Goal: Information Seeking & Learning: Find specific fact

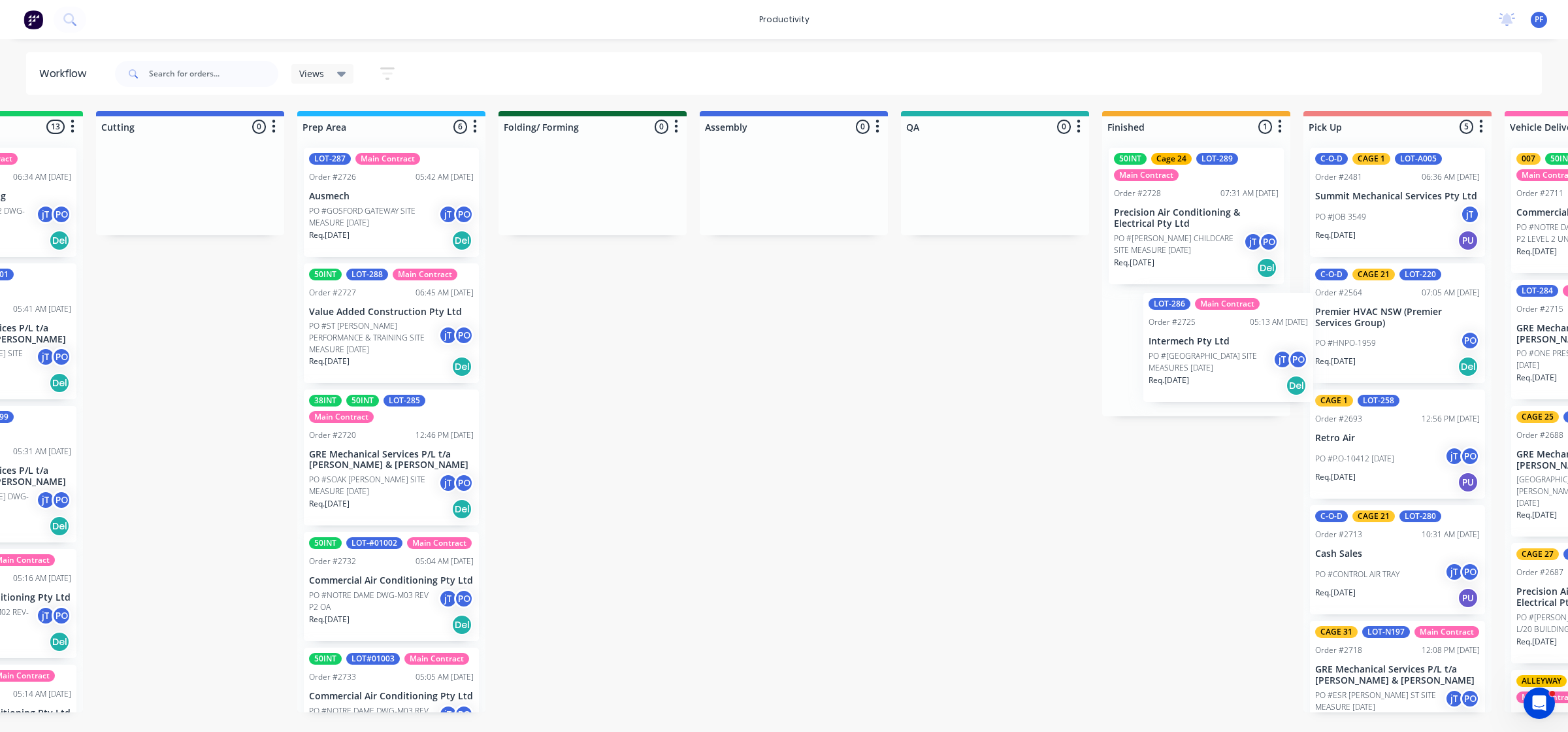
click at [1226, 315] on div "Submitted 33 Order #240 06:57 AM [DATE] Retro Air PO #Freshwater Apts PO Req. […" at bounding box center [934, 412] width 2558 height 601
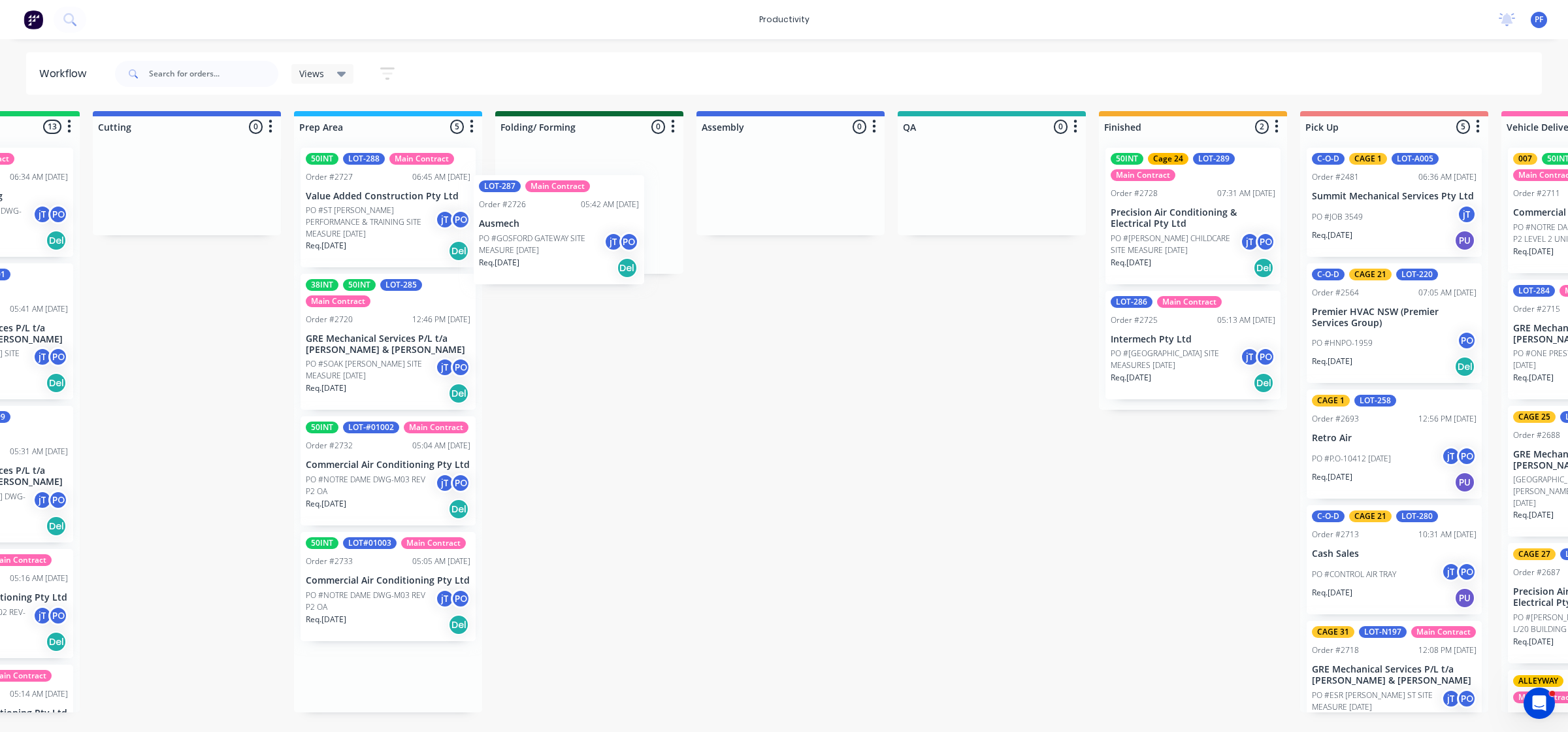
scroll to position [0, 337]
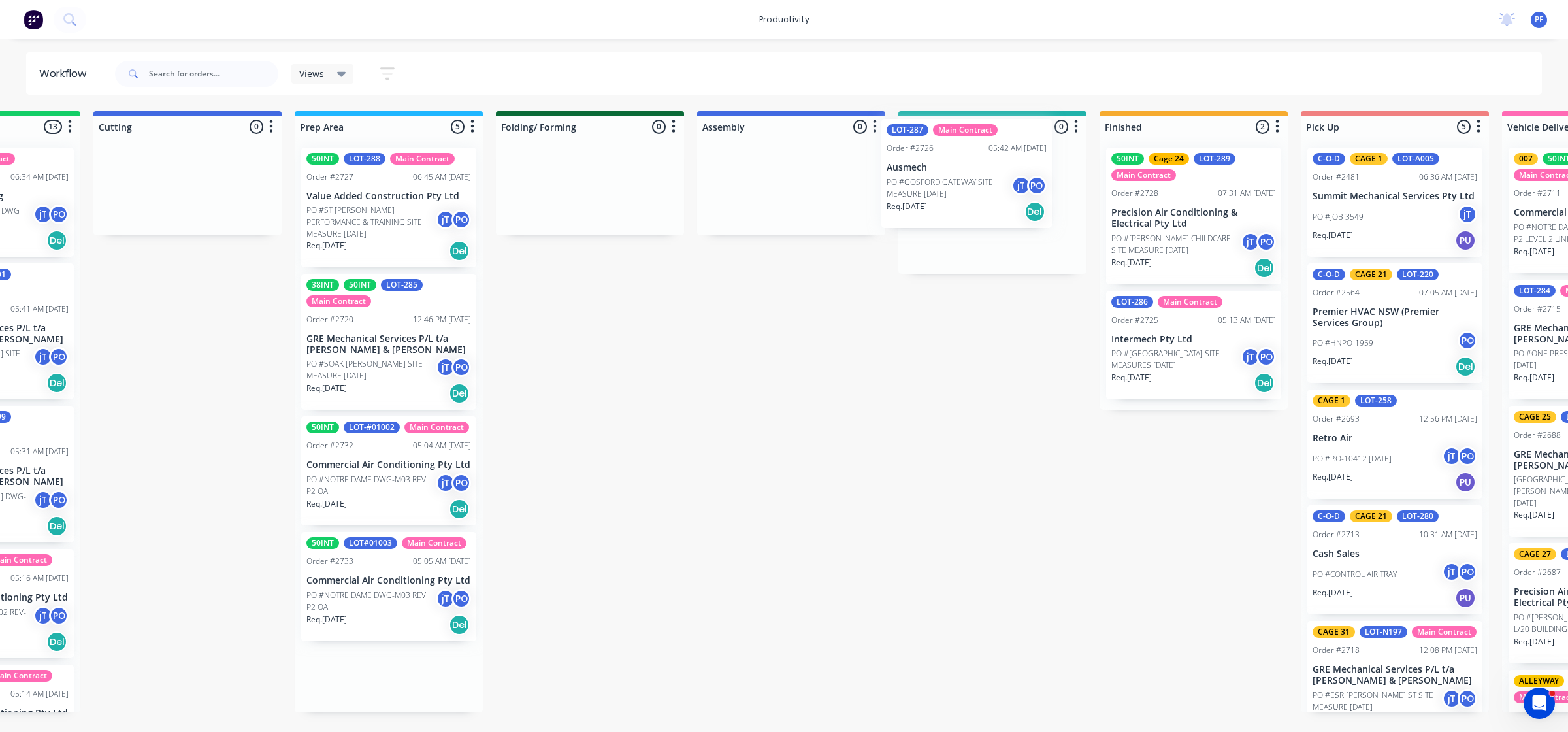
drag, startPoint x: 356, startPoint y: 211, endPoint x: 945, endPoint y: 186, distance: 589.5
click at [945, 186] on div "Submitted 33 Order #240 06:57 AM [DATE] Retro Air PO #Freshwater Apts PO Req. […" at bounding box center [932, 412] width 2558 height 601
click at [1183, 363] on p "PO #[GEOGRAPHIC_DATA] SITE MEASURES [DATE]" at bounding box center [1176, 359] width 129 height 24
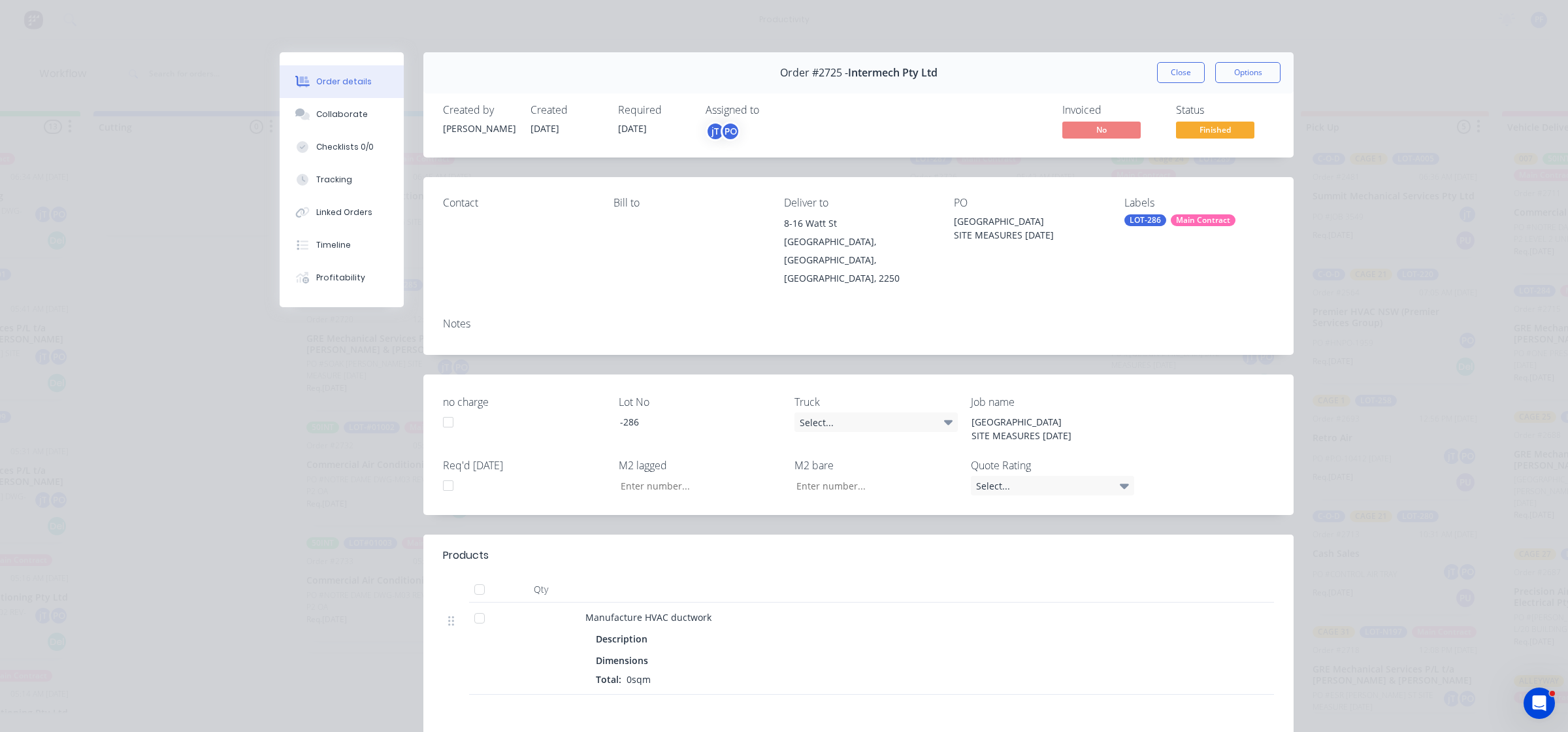
click at [1134, 216] on div "LOT-286" at bounding box center [1145, 220] width 42 height 11
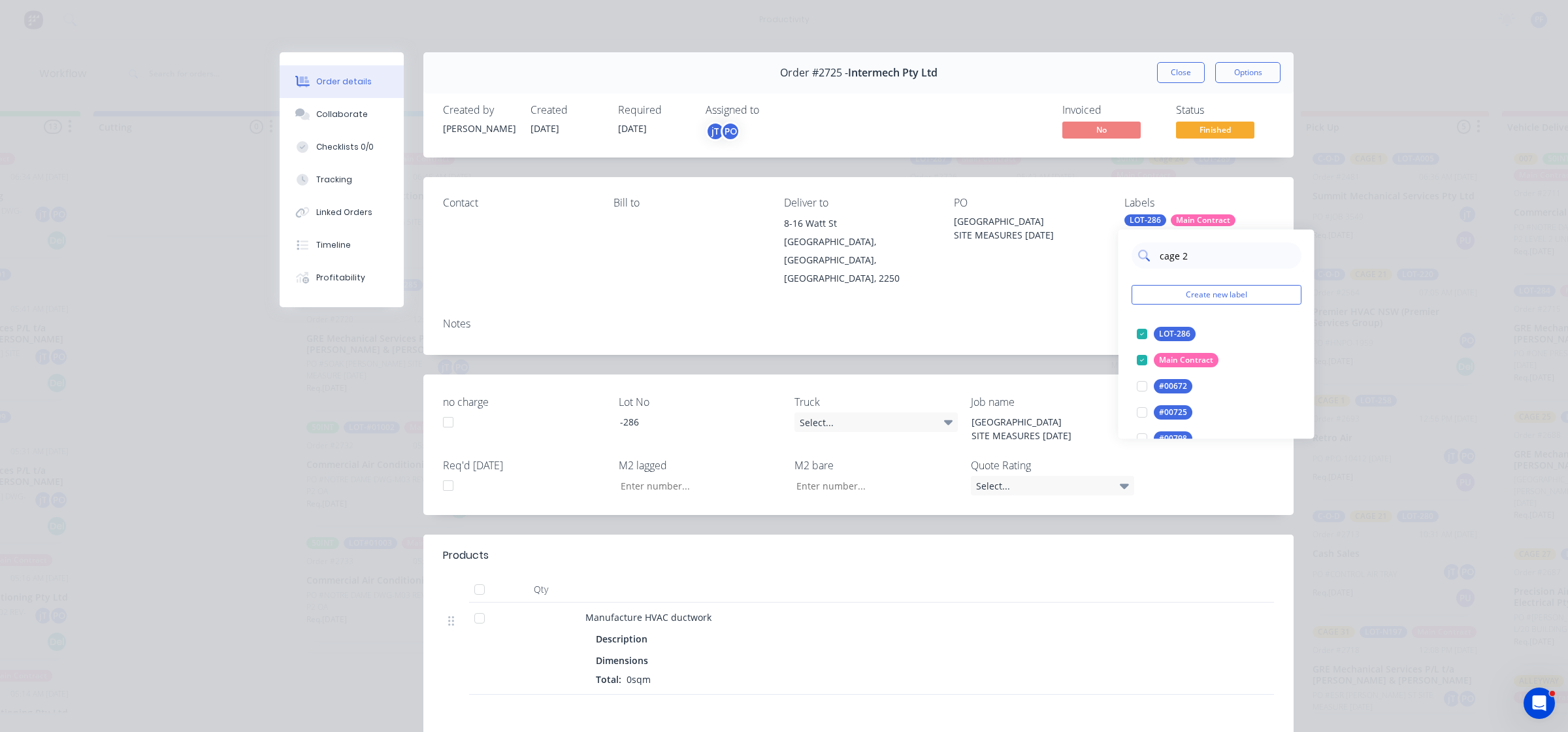
type input "cage 26"
click at [1144, 331] on div at bounding box center [1142, 334] width 26 height 26
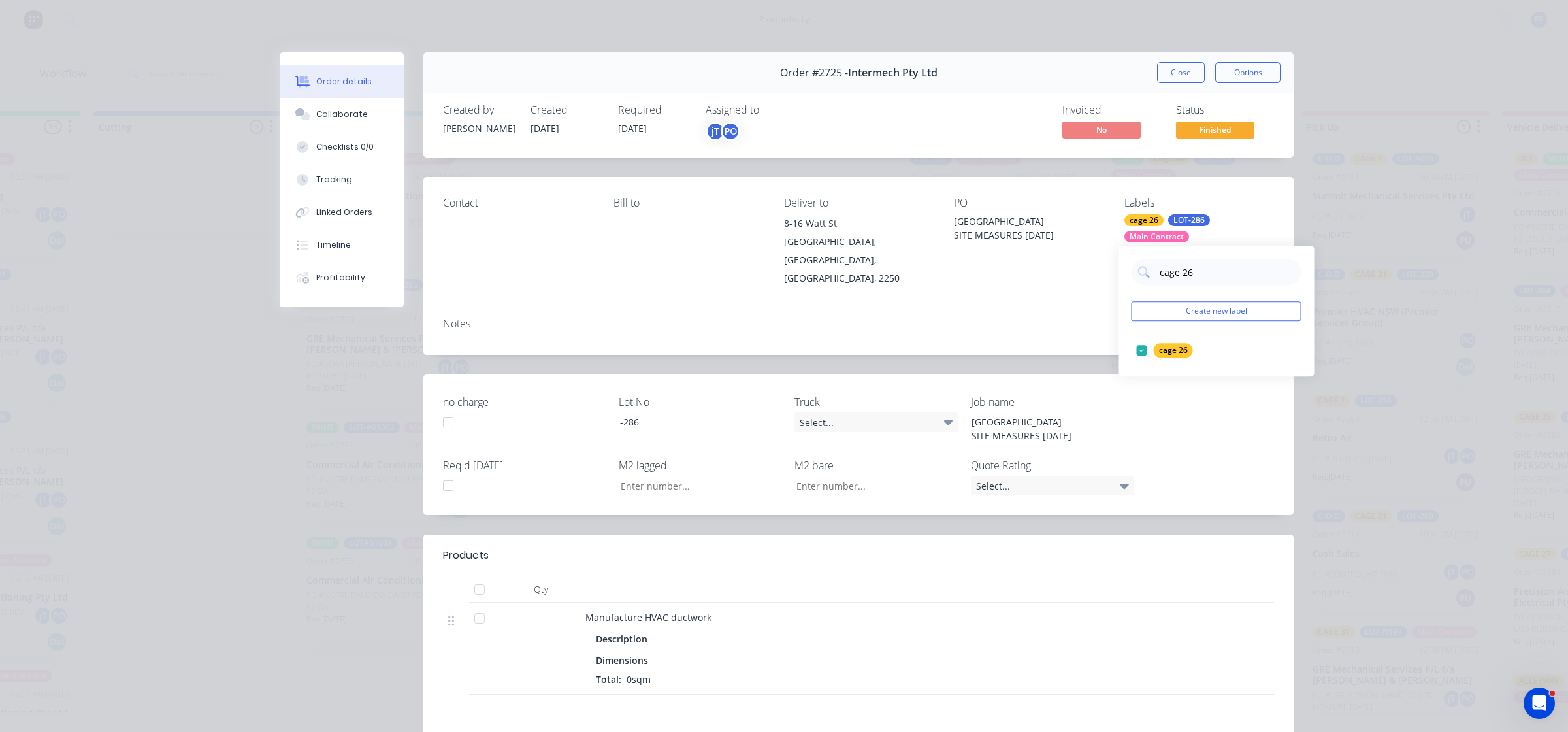
drag, startPoint x: 1010, startPoint y: 305, endPoint x: 1030, endPoint y: 281, distance: 31.2
click at [1010, 318] on div "Notes" at bounding box center [858, 324] width 831 height 12
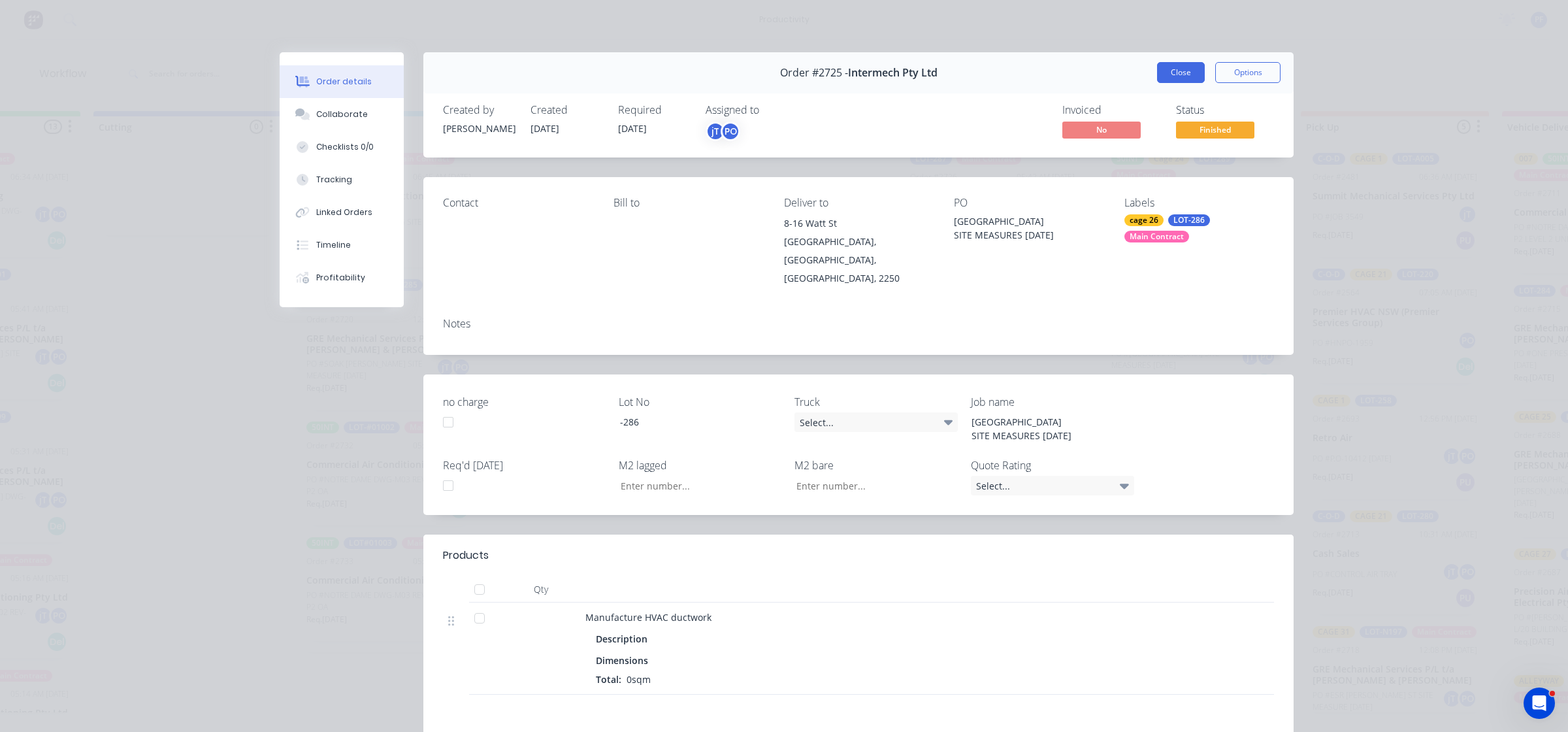
click at [1171, 69] on button "Close" at bounding box center [1181, 73] width 47 height 21
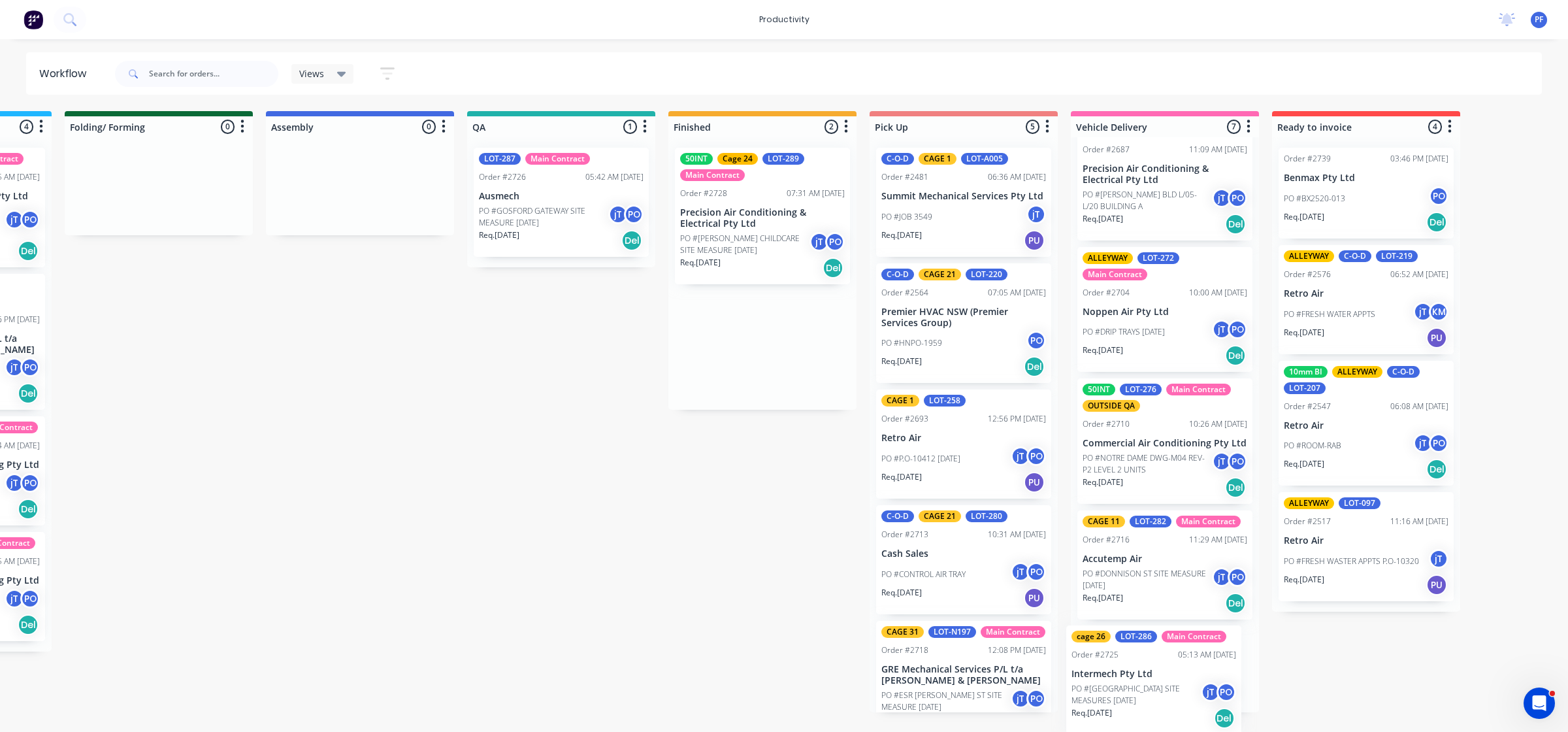
scroll to position [426, 0]
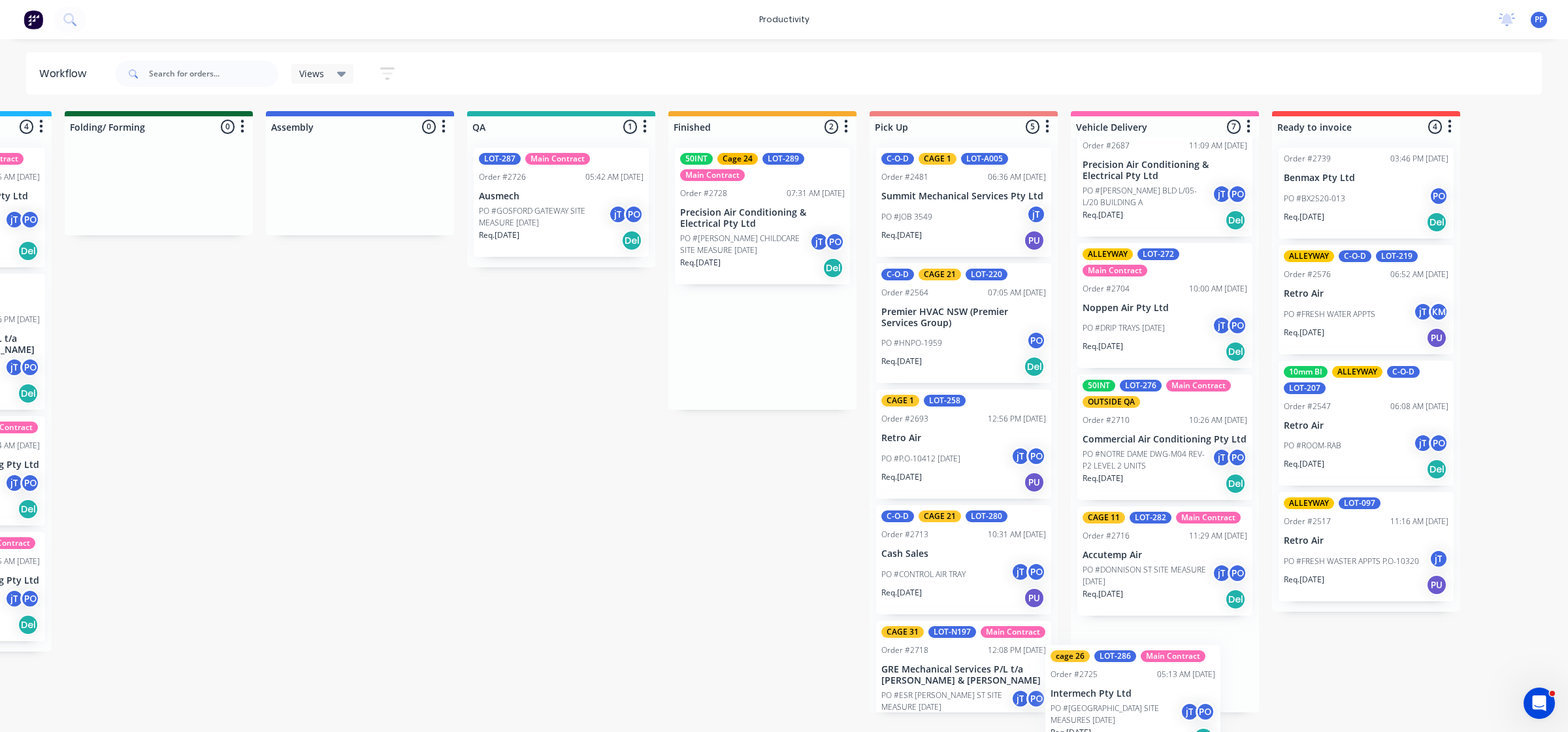
drag, startPoint x: 1157, startPoint y: 351, endPoint x: 1105, endPoint y: 660, distance: 313.3
click at [1111, 697] on div "Submitted 33 Order #240 06:57 AM [DATE] Retro Air PO #Freshwater Apts PO Req. […" at bounding box center [501, 412] width 2558 height 601
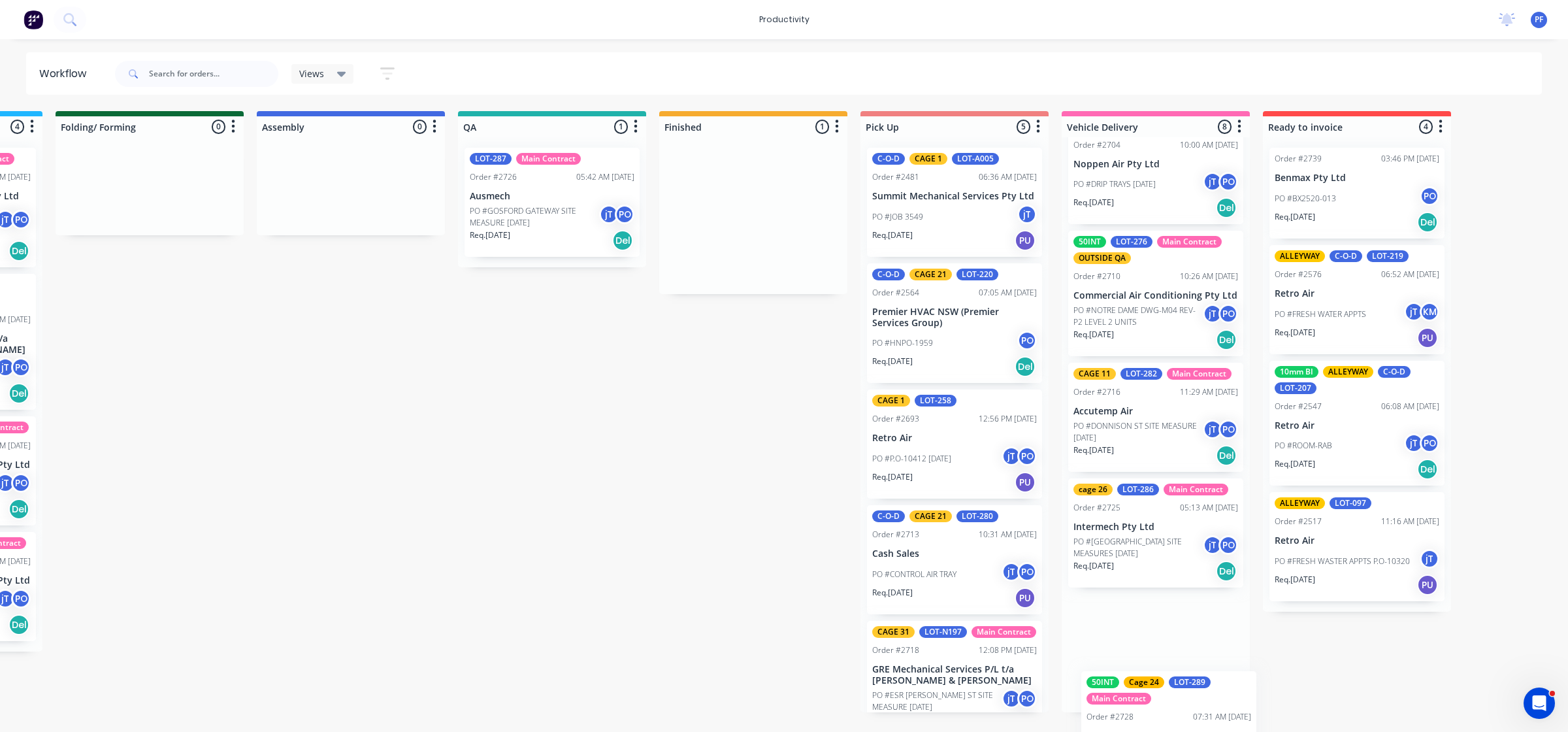
scroll to position [570, 0]
drag, startPoint x: 758, startPoint y: 261, endPoint x: 1163, endPoint y: 704, distance: 600.2
click at [1163, 704] on div "Submitted 33 Order #240 06:57 AM [DATE] Retro Air PO #Freshwater Apts PO Req. […" at bounding box center [492, 412] width 2558 height 601
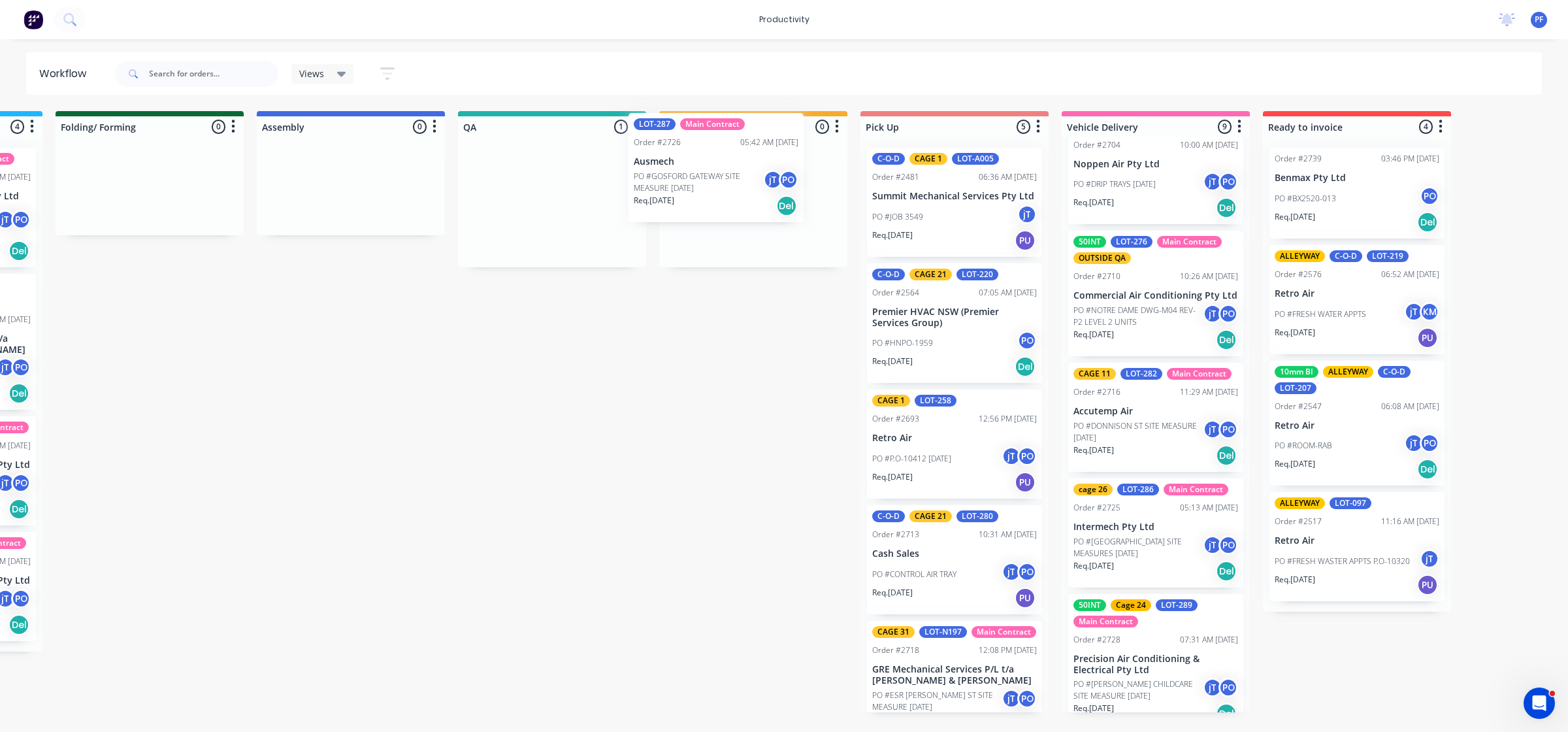
drag, startPoint x: 531, startPoint y: 216, endPoint x: 713, endPoint y: 181, distance: 185.3
click at [713, 181] on div "Submitted 33 Order #240 06:57 AM [DATE] Retro Air PO #Freshwater Apts PO Req. […" at bounding box center [492, 412] width 2558 height 601
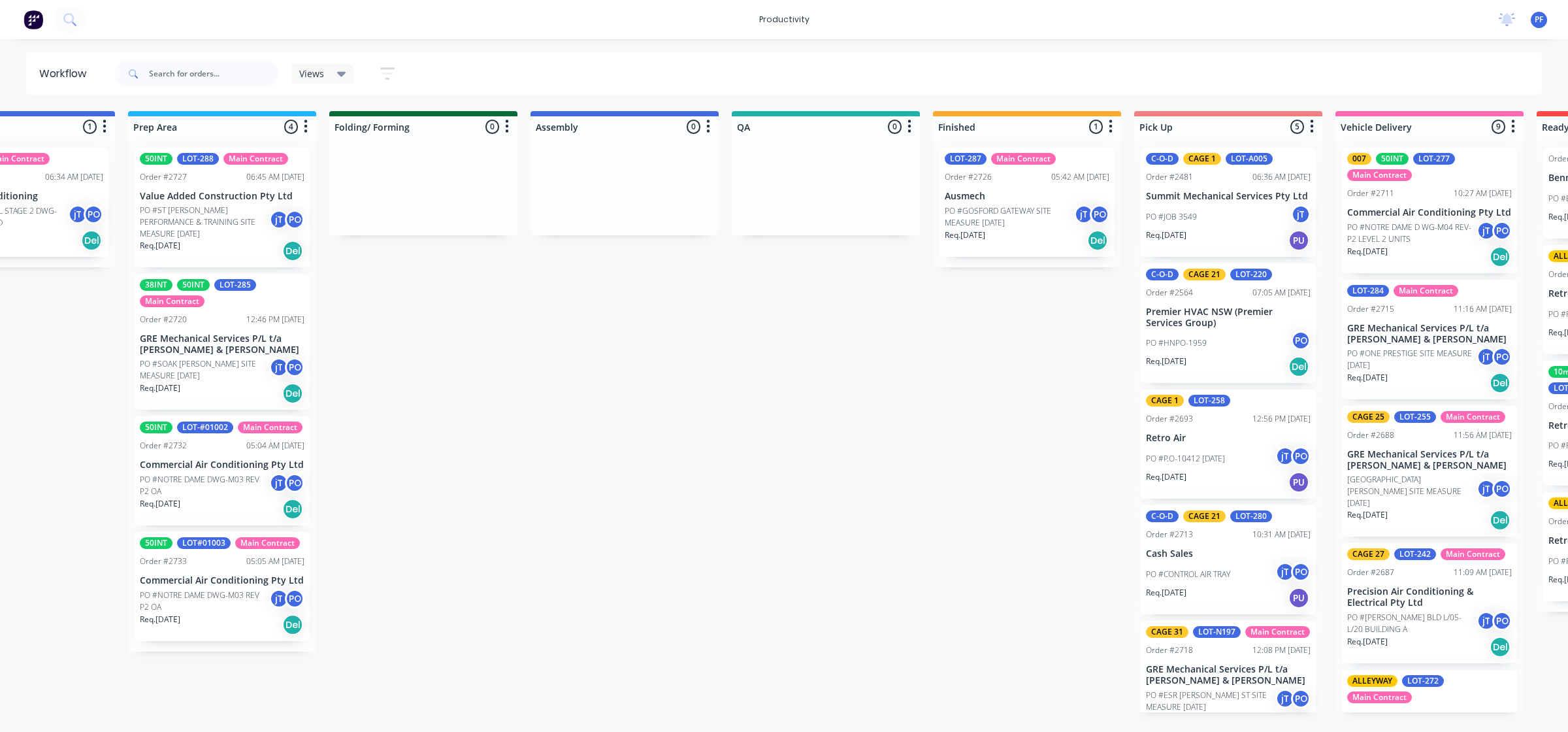
scroll to position [0, 485]
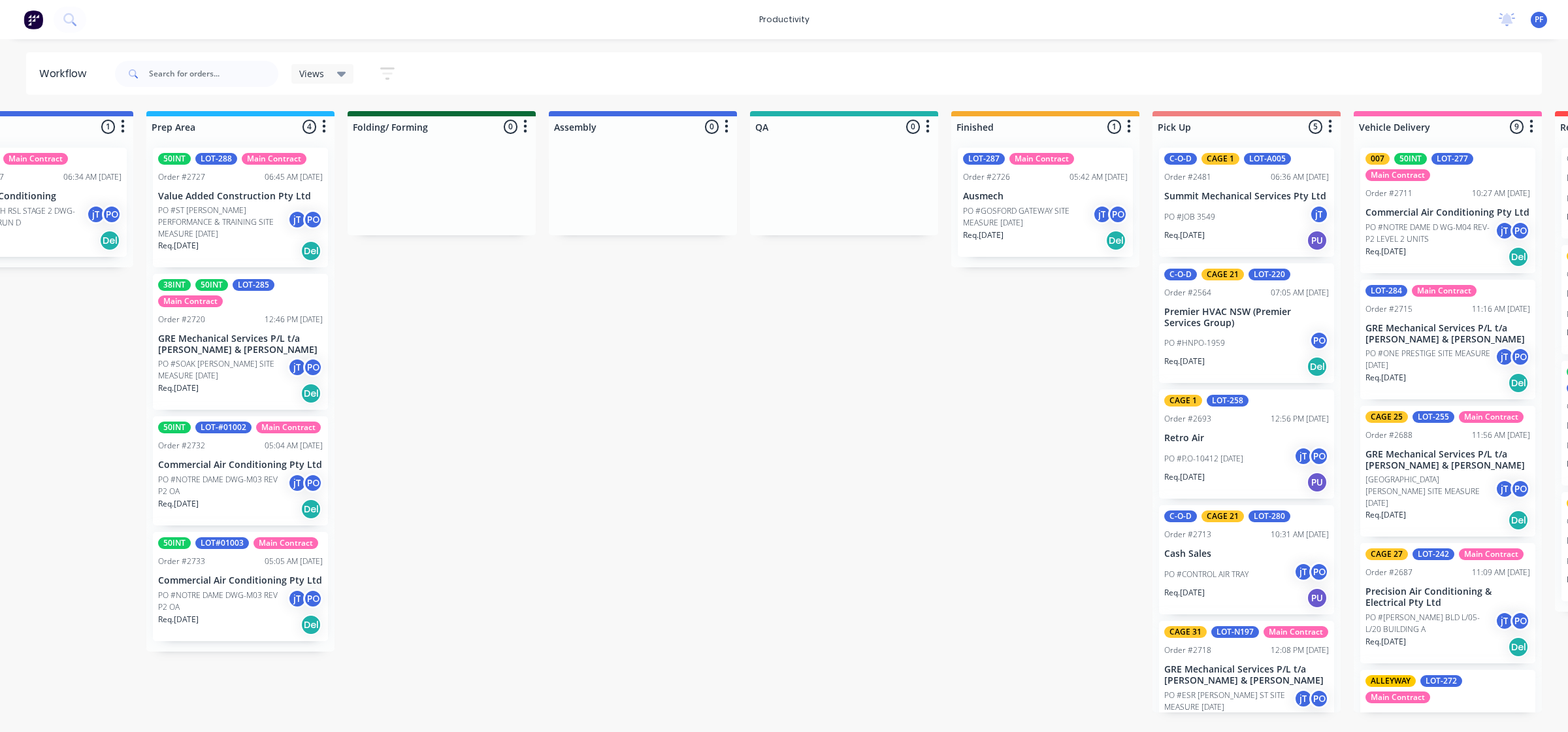
click at [1000, 188] on div "LOT-287 Main Contract Order #2726 05:42 AM 29/08/25 Ausmech PO #GOSFORD GATEWAY…" at bounding box center [1045, 203] width 175 height 109
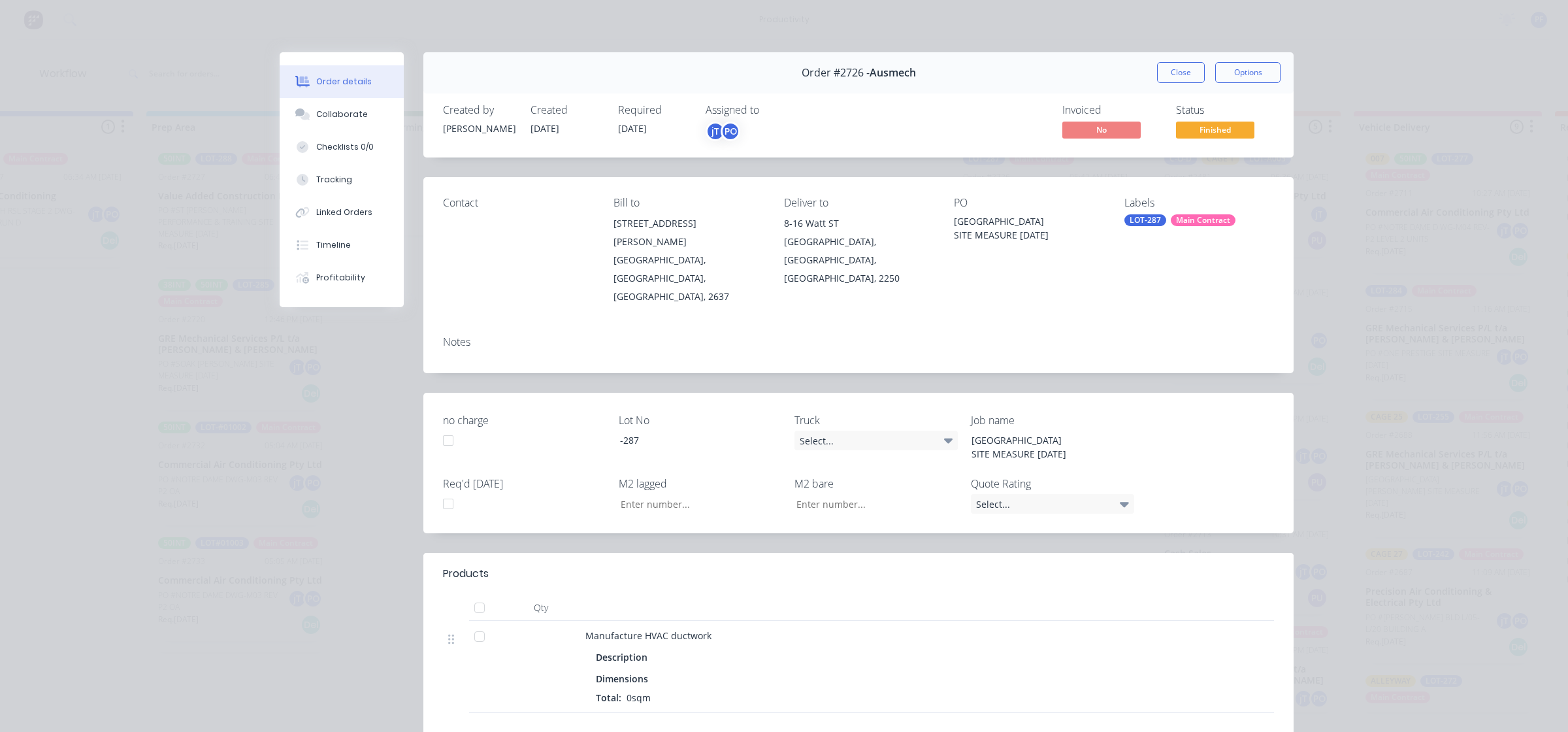
click at [1141, 216] on div "Labels LOT-287 Main Contract" at bounding box center [1199, 252] width 149 height 109
click at [1141, 216] on div "LOT-287" at bounding box center [1145, 220] width 42 height 11
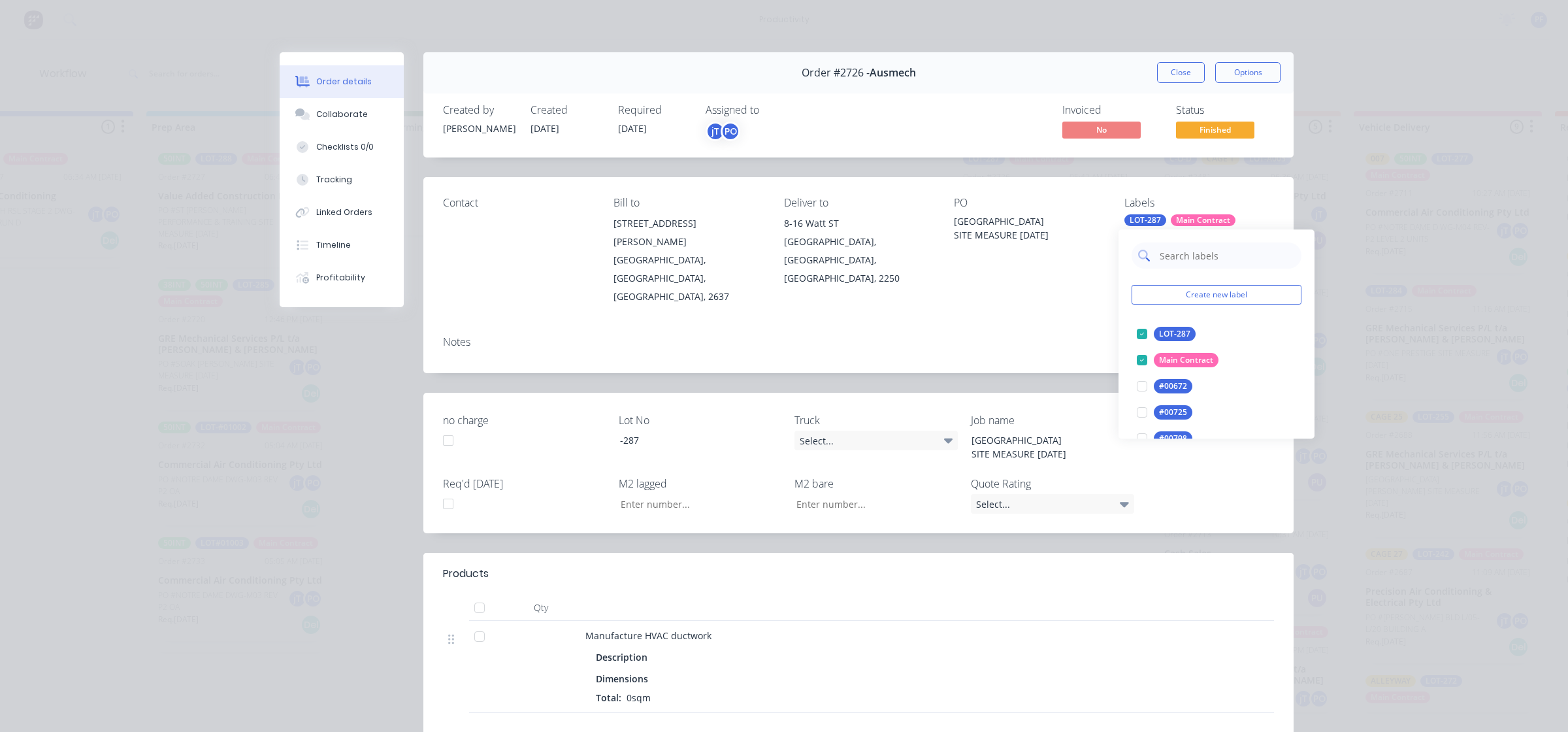
click at [1180, 260] on input "text" at bounding box center [1226, 256] width 136 height 26
type input "cage 18"
click at [1143, 325] on div at bounding box center [1142, 334] width 26 height 26
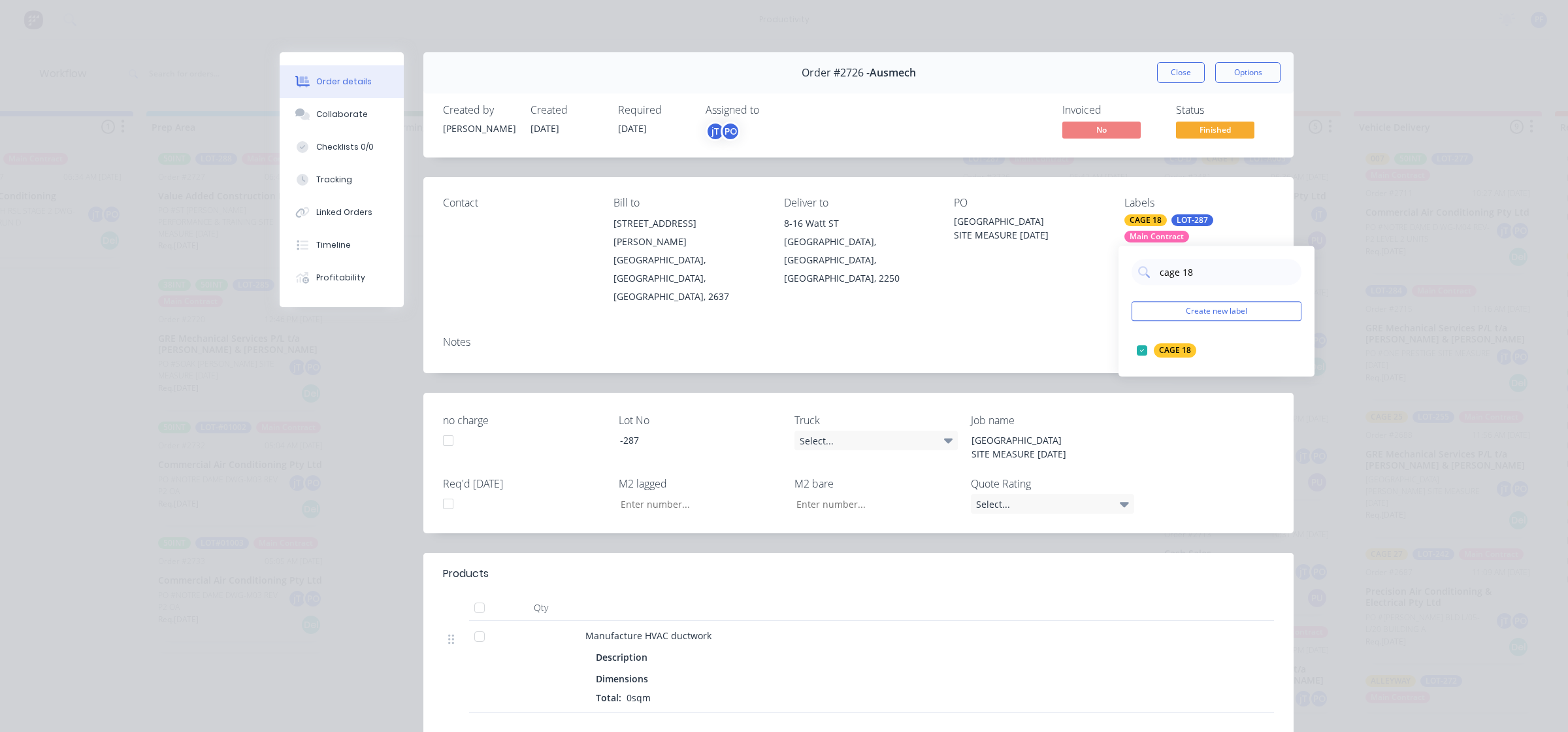
click at [1043, 325] on div "Notes" at bounding box center [858, 349] width 870 height 47
click at [1177, 75] on button "Close" at bounding box center [1181, 73] width 47 height 21
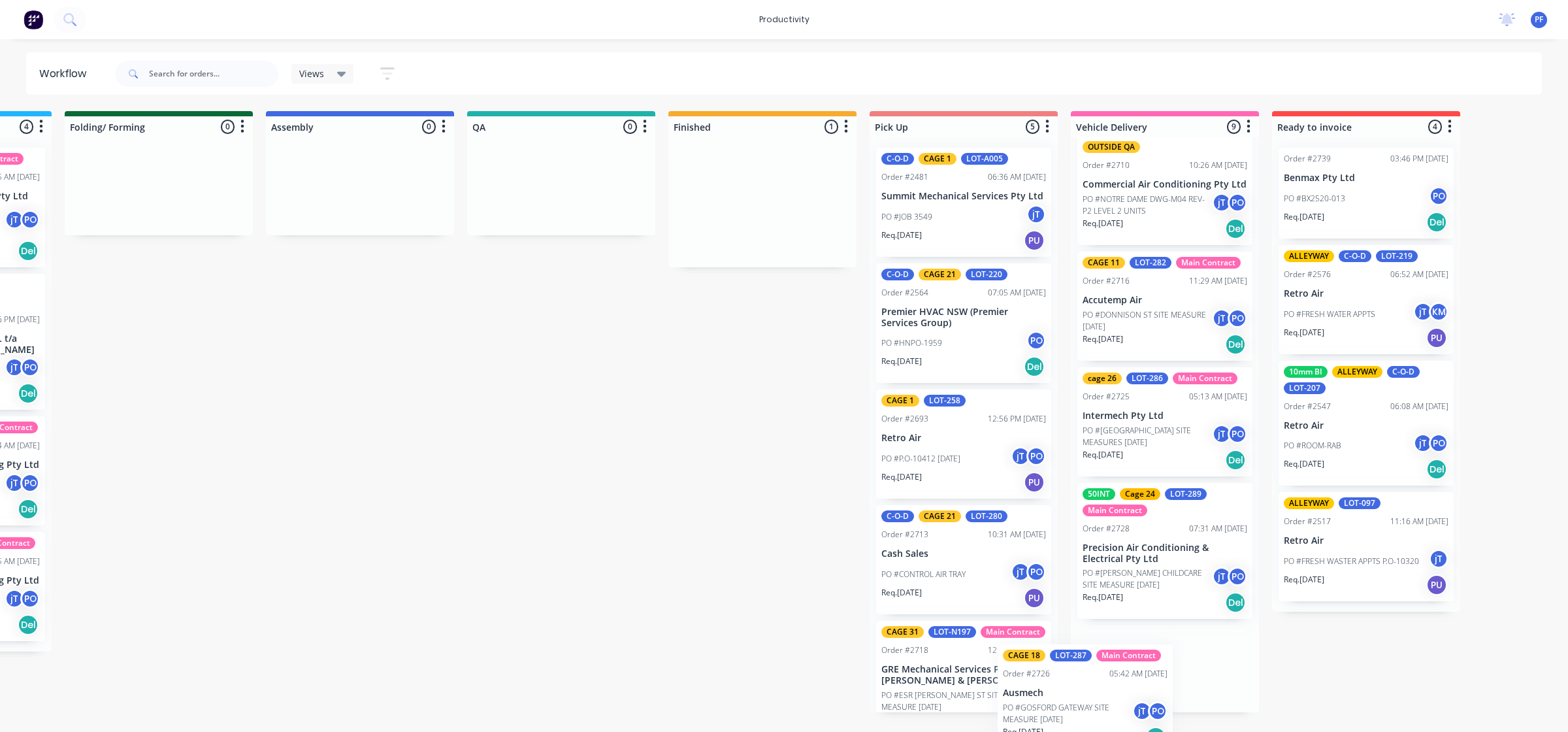
scroll to position [691, 0]
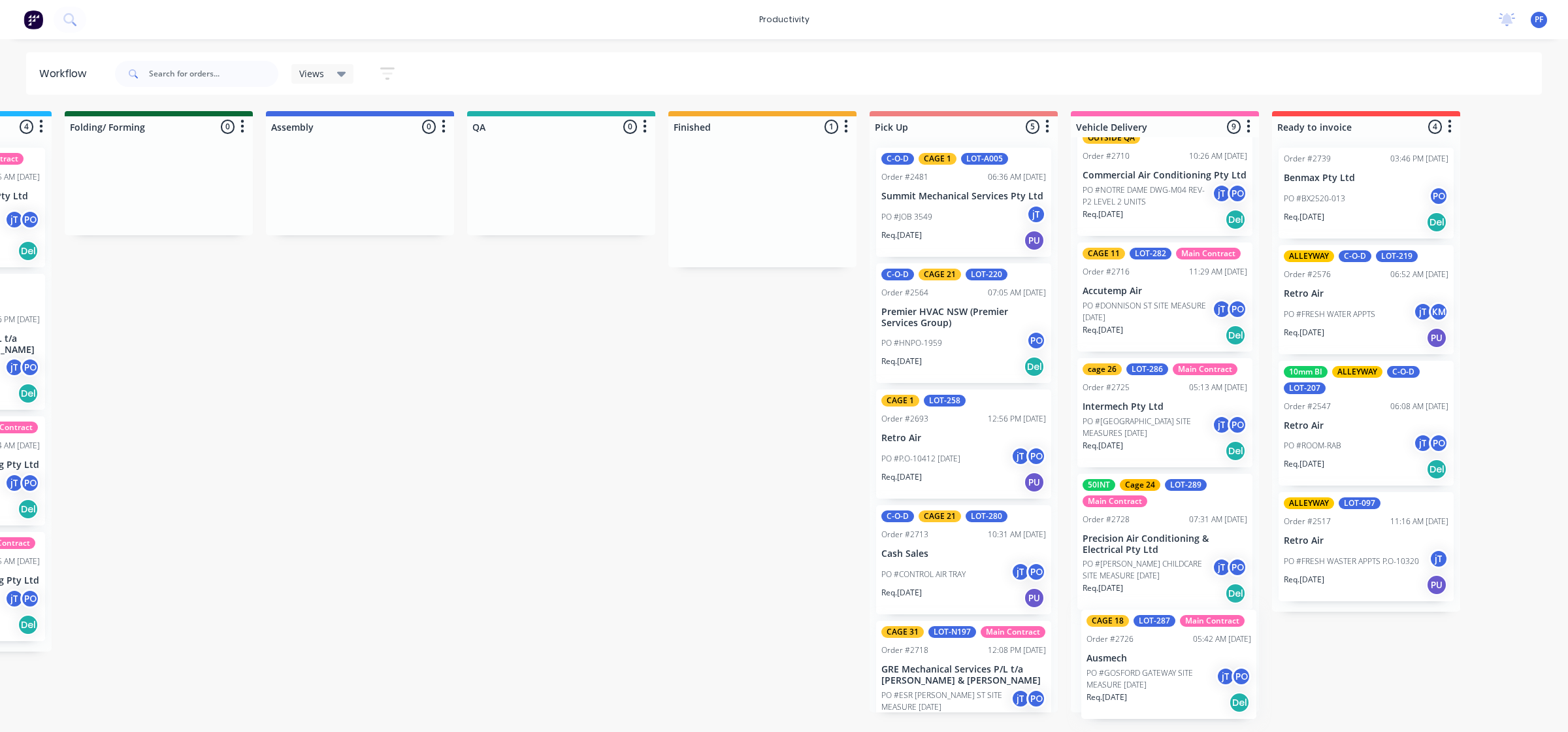
drag, startPoint x: 1027, startPoint y: 201, endPoint x: 1157, endPoint y: 667, distance: 483.8
click at [1157, 667] on div "Submitted 33 Order #240 06:57 AM [DATE] Retro Air PO #Freshwater Apts PO Req. […" at bounding box center [501, 412] width 2558 height 601
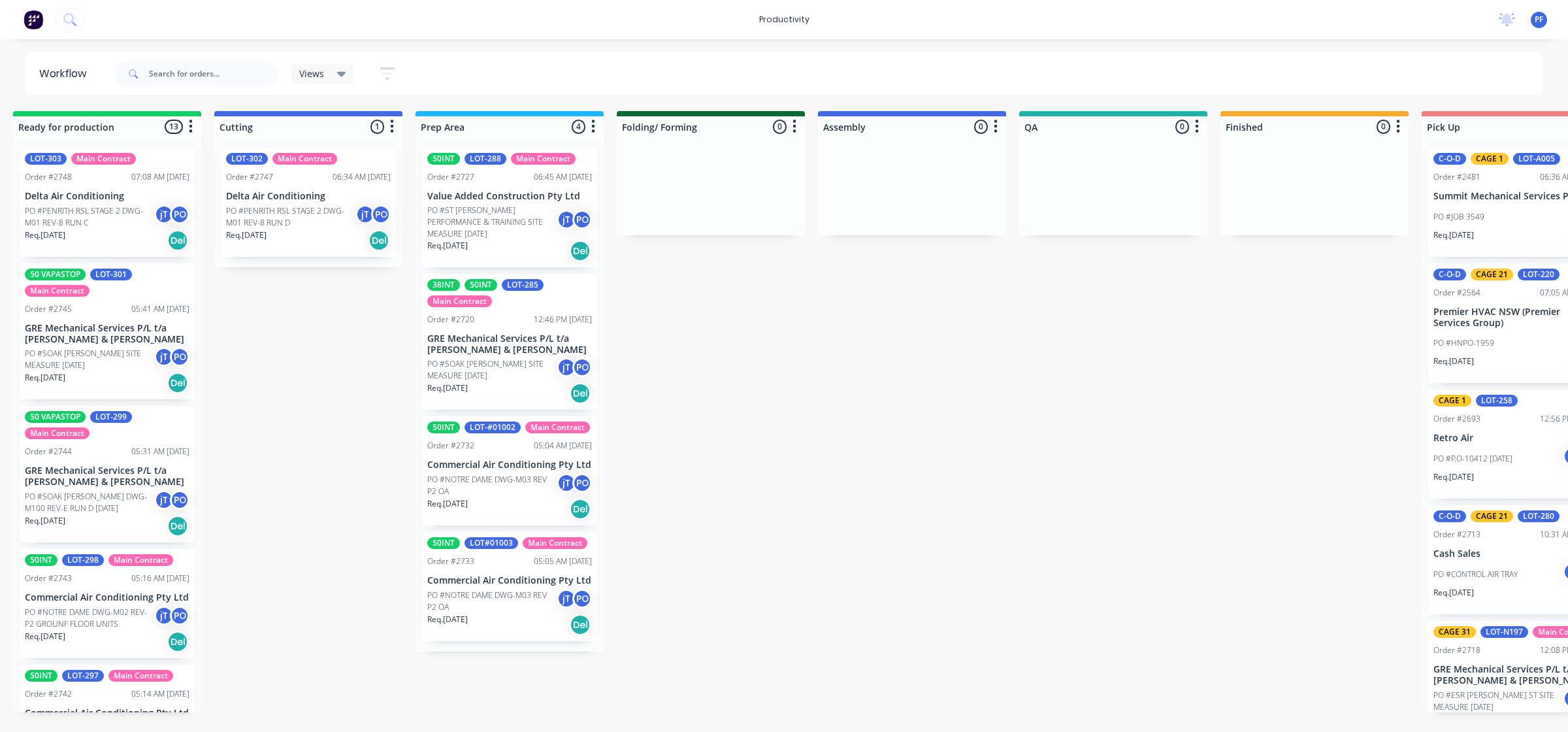
scroll to position [0, 0]
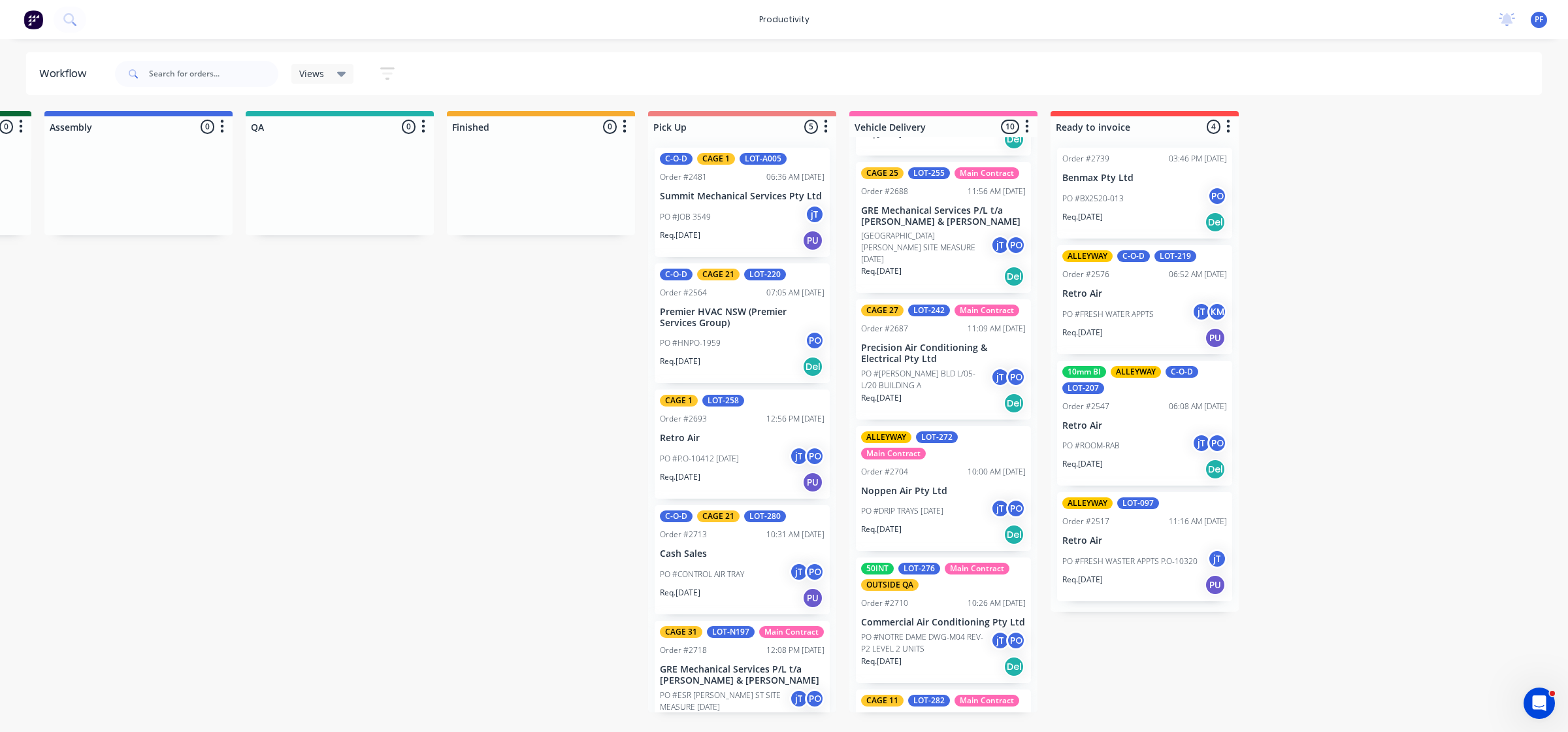
scroll to position [690, 0]
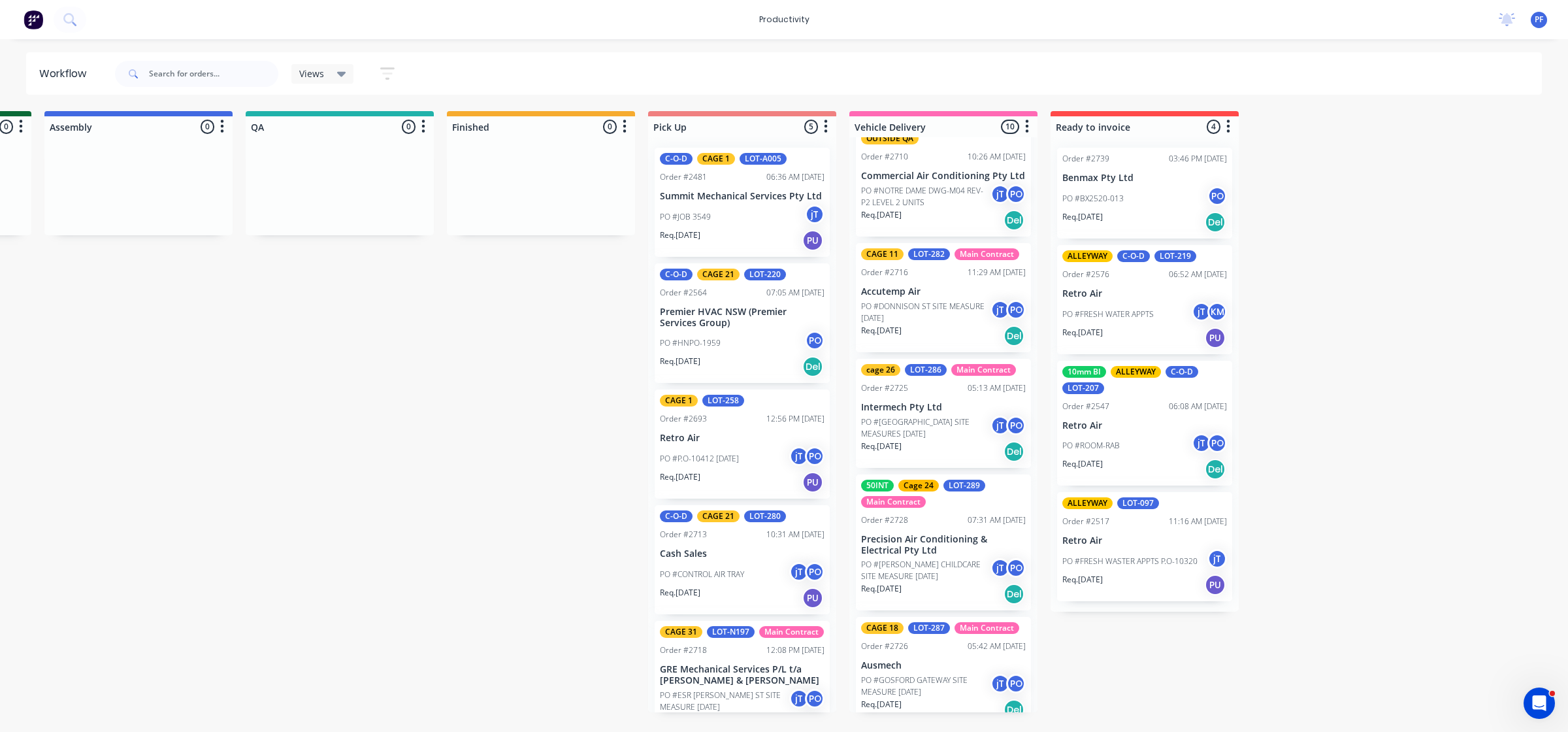
click at [929, 420] on p "PO #[GEOGRAPHIC_DATA] SITE MEASURES [DATE]" at bounding box center [925, 428] width 129 height 24
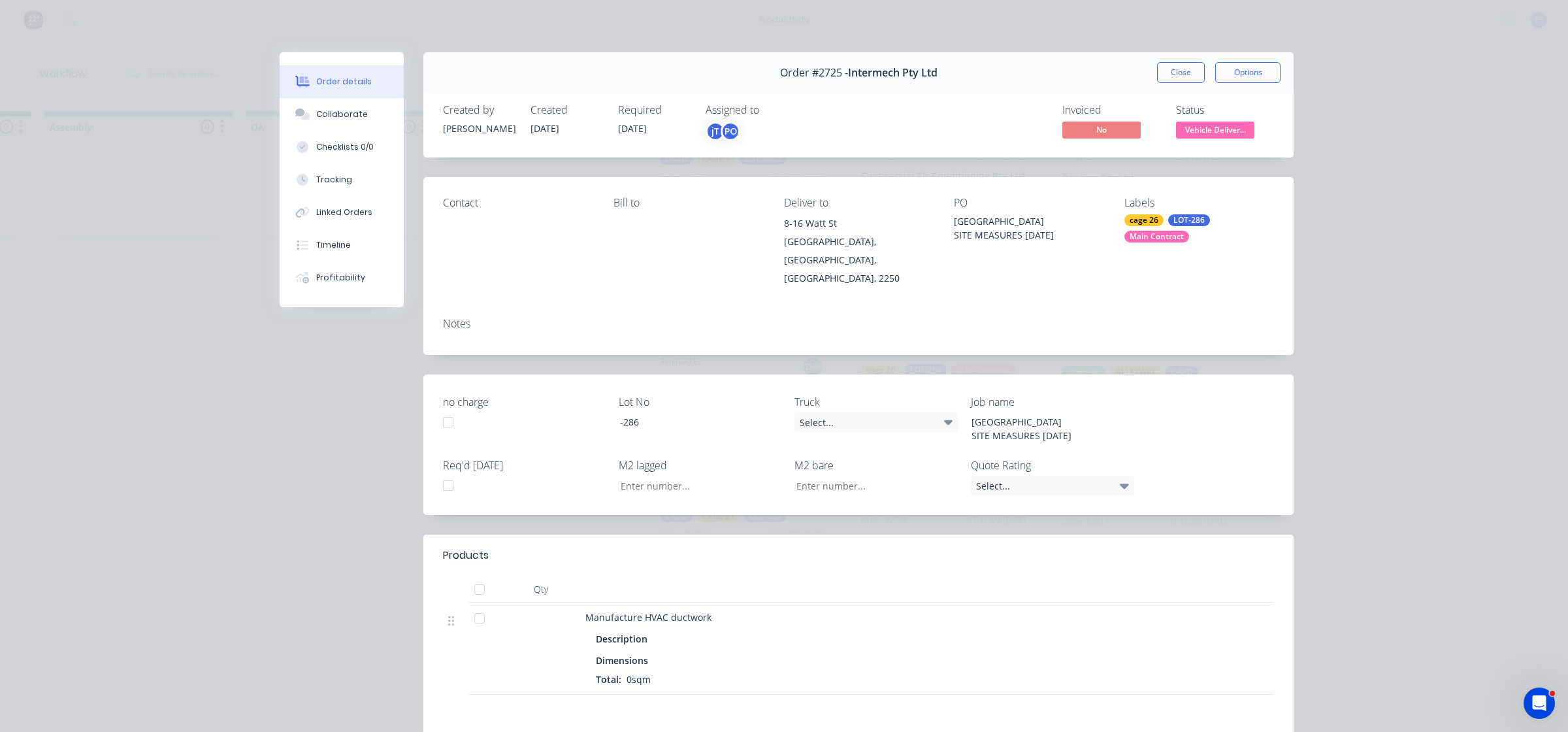
click at [1153, 211] on div "Labels cage 26 LOT-286 Main Contract" at bounding box center [1199, 242] width 149 height 91
click at [1148, 212] on div "Labels cage 26 LOT-286 Main Contract" at bounding box center [1199, 242] width 149 height 91
click at [1144, 220] on div "cage 26" at bounding box center [1144, 220] width 39 height 11
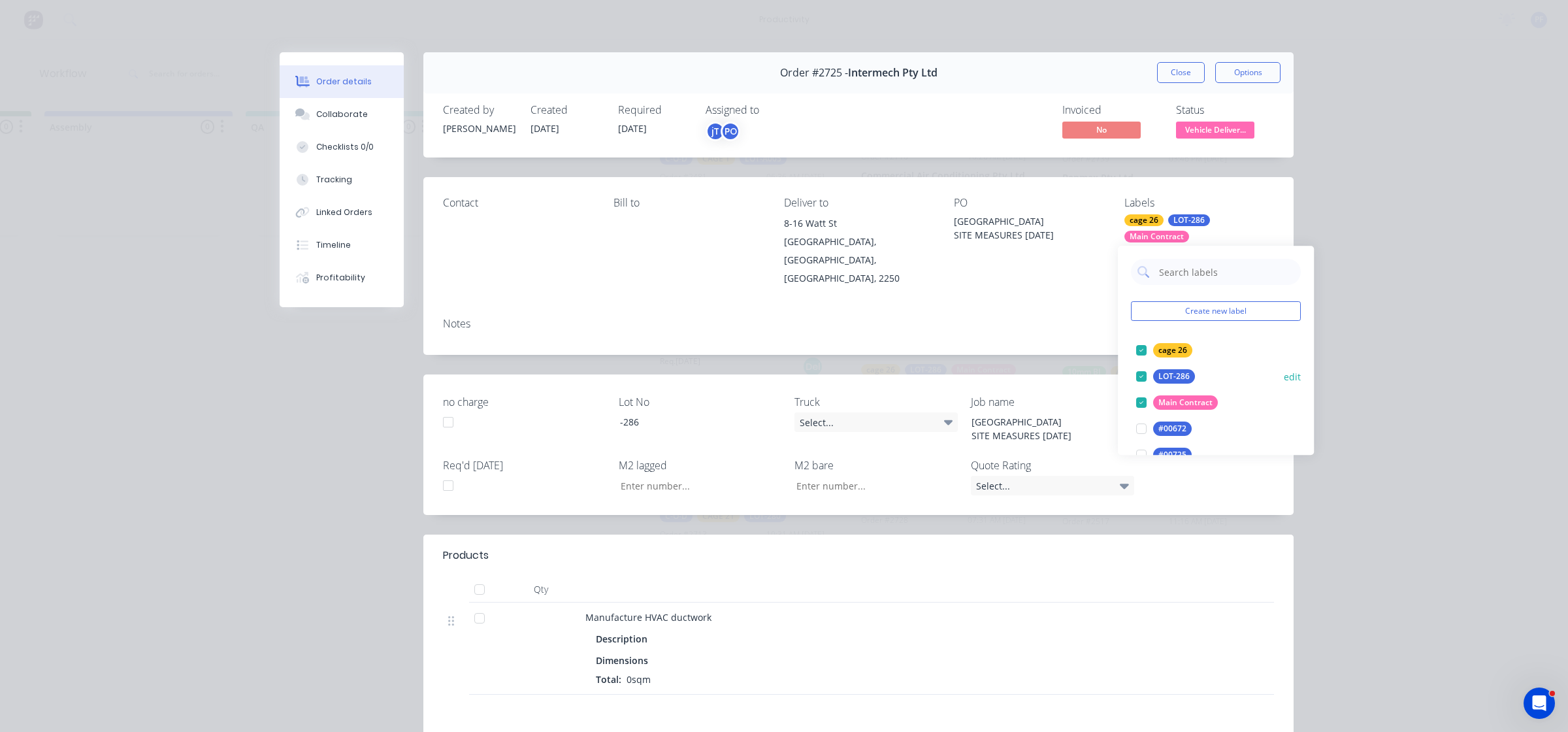
drag, startPoint x: 1131, startPoint y: 355, endPoint x: 1151, endPoint y: 332, distance: 30.5
click at [1134, 355] on div at bounding box center [1141, 350] width 26 height 26
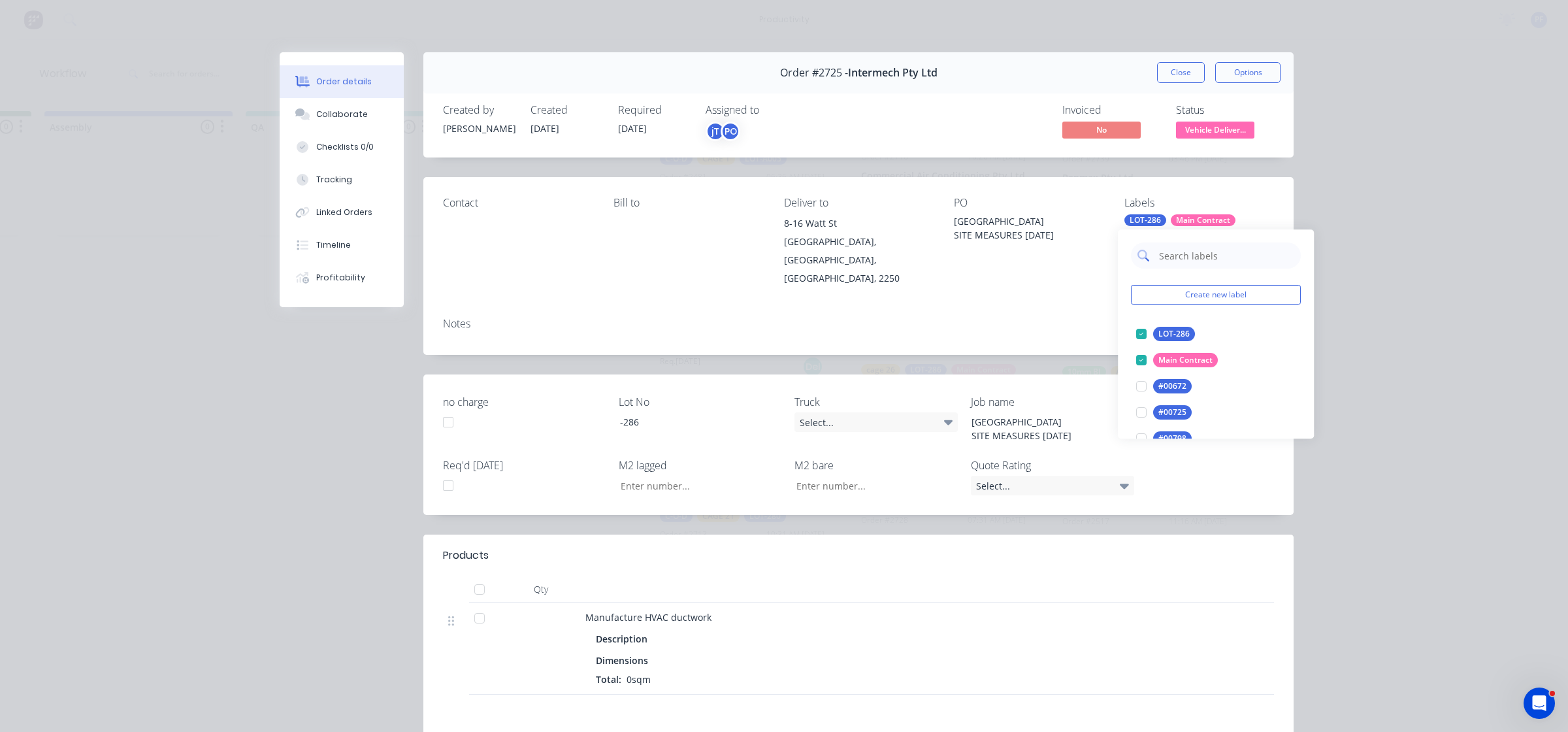
click at [1177, 252] on input "text" at bounding box center [1225, 256] width 136 height 26
type input "cage 18"
drag, startPoint x: 1142, startPoint y: 331, endPoint x: 1107, endPoint y: 331, distance: 35.0
click at [1142, 331] on div at bounding box center [1141, 334] width 26 height 26
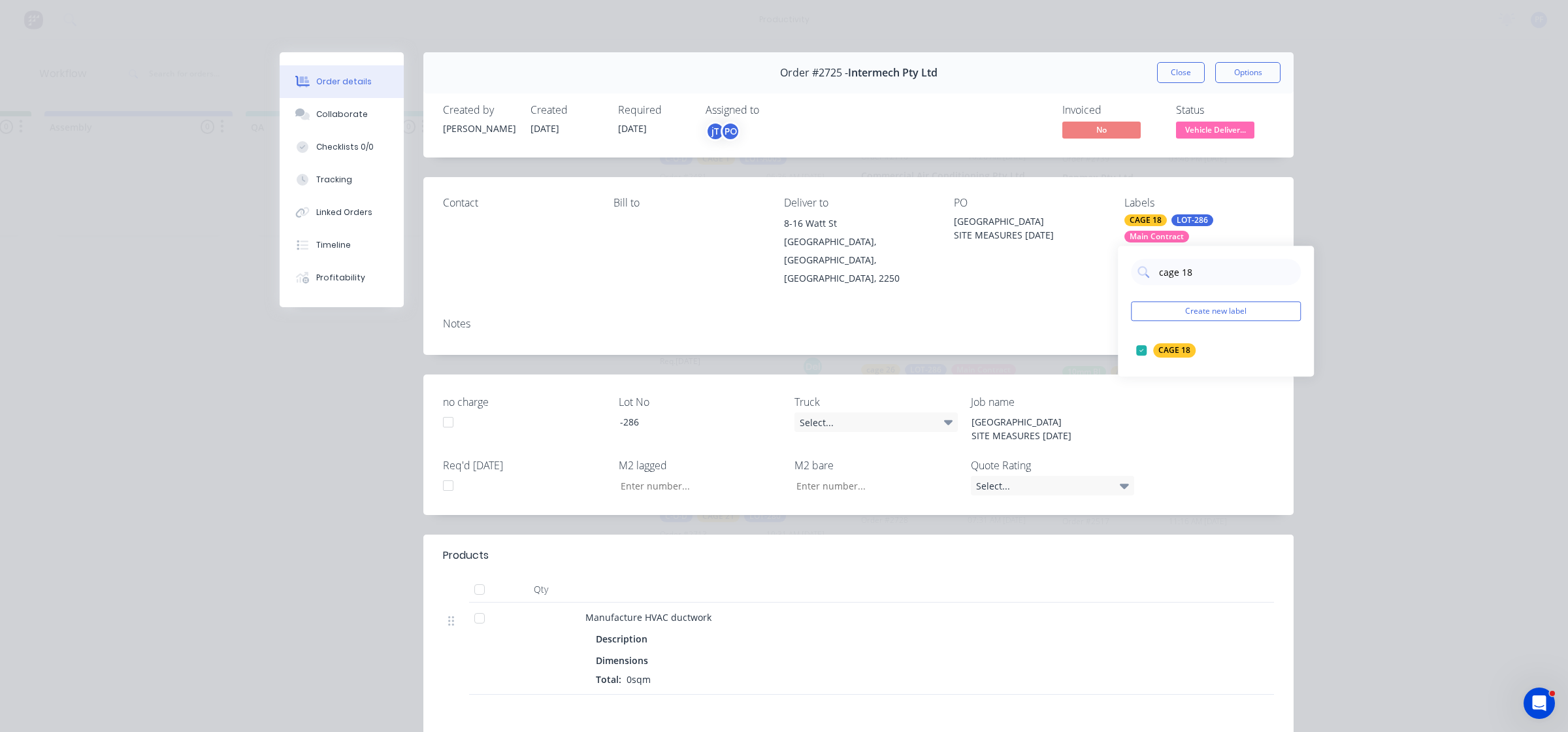
drag, startPoint x: 1046, startPoint y: 324, endPoint x: 1054, endPoint y: 292, distance: 33.0
click at [1046, 322] on div "Notes" at bounding box center [858, 331] width 870 height 47
click at [1167, 74] on button "Close" at bounding box center [1181, 73] width 47 height 21
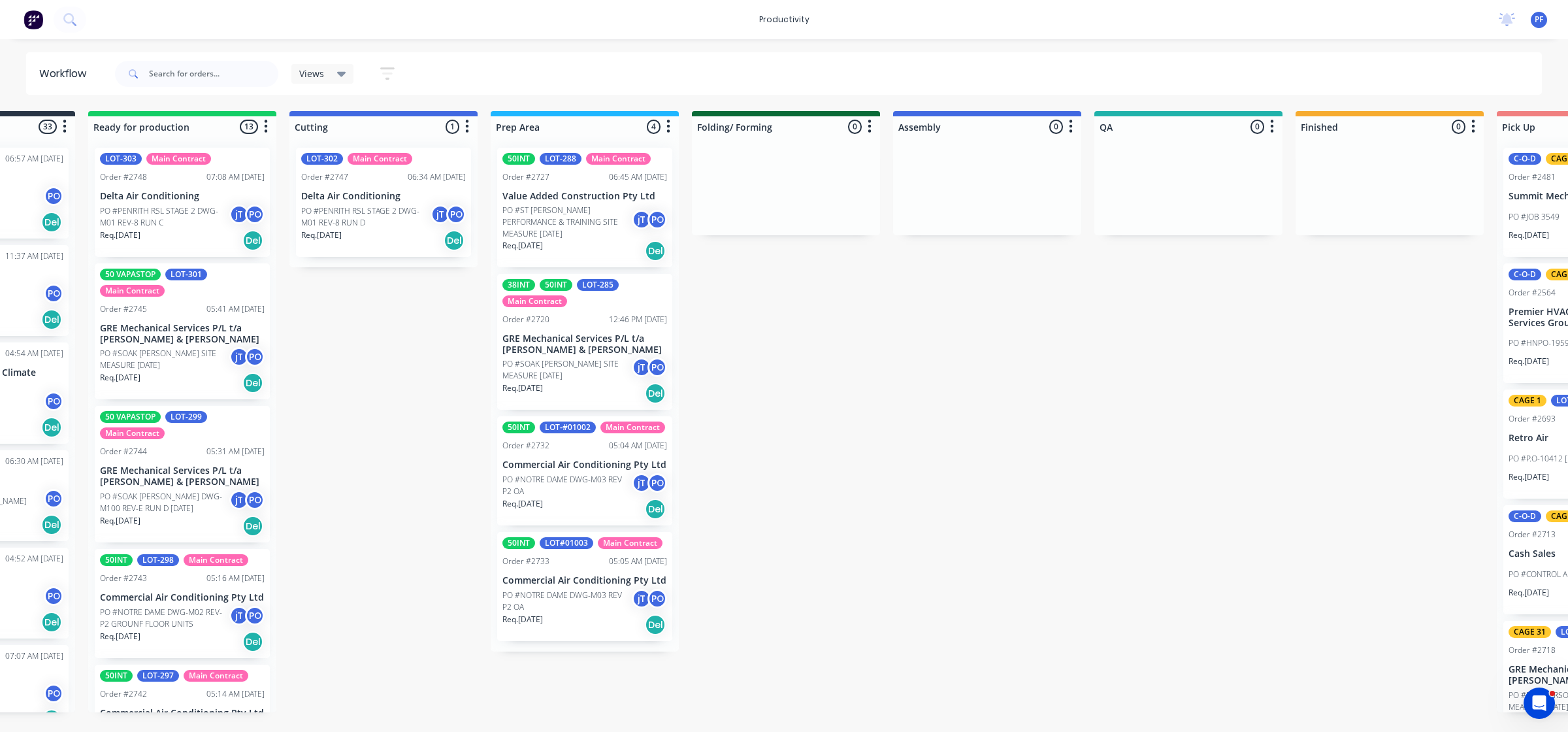
scroll to position [0, 0]
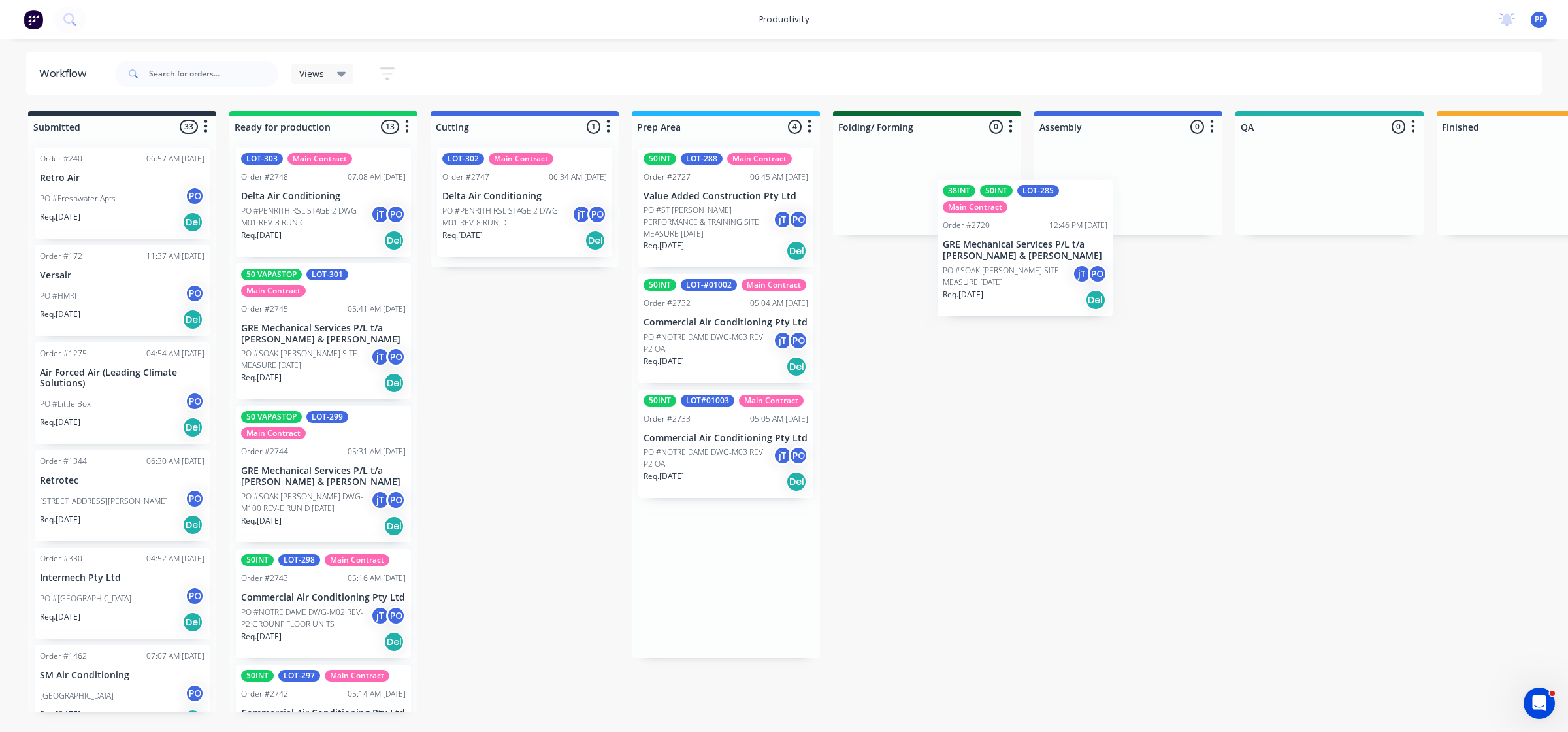
drag, startPoint x: 709, startPoint y: 356, endPoint x: 1081, endPoint y: 221, distance: 395.7
click at [1079, 223] on div "Submitted 33 Order #240 06:57 AM [DATE] Retro Air PO #Freshwater Apts PO Req. […" at bounding box center [1269, 412] width 2558 height 601
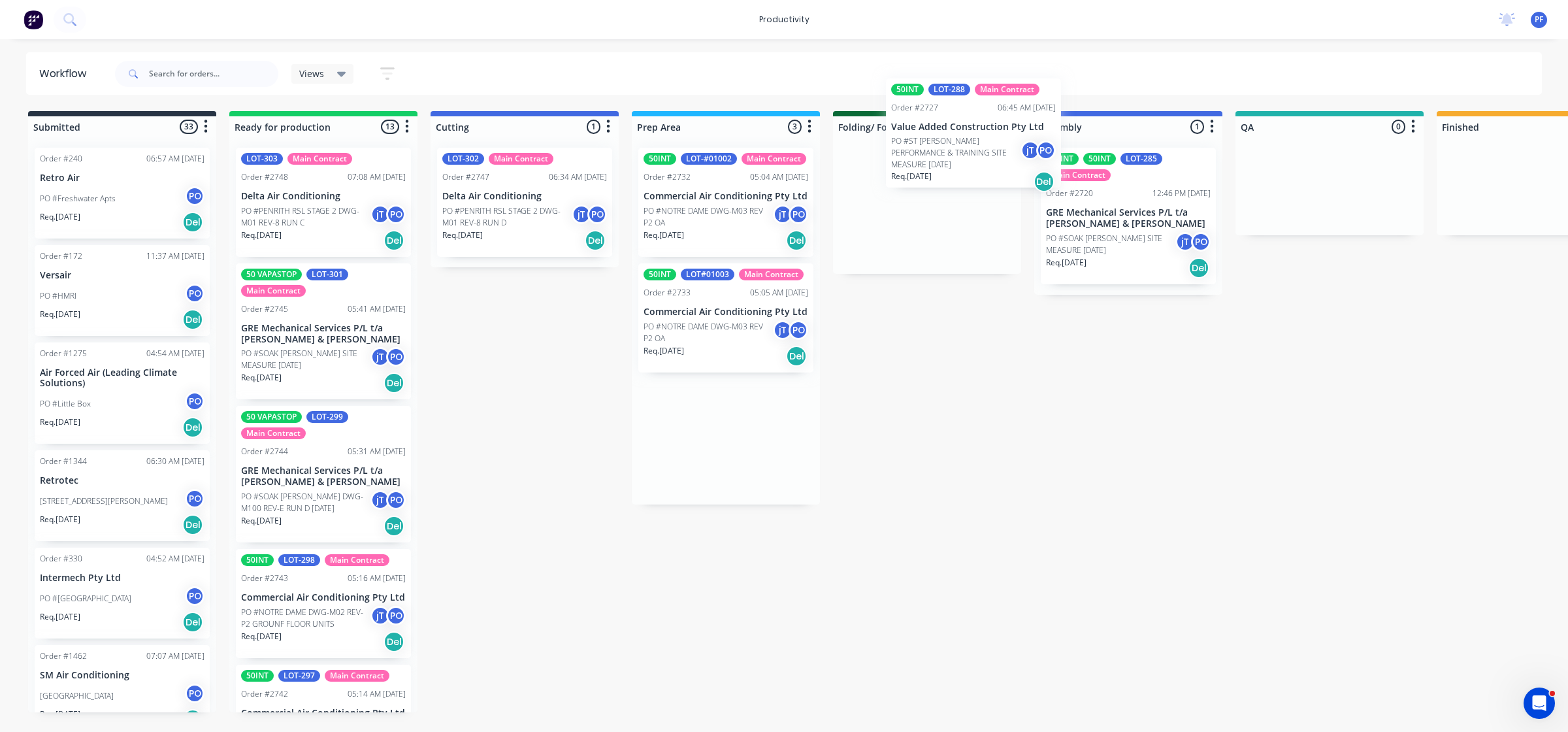
drag, startPoint x: 706, startPoint y: 224, endPoint x: 886, endPoint y: 184, distance: 184.4
click at [886, 184] on div "Submitted 33 Order #240 06:57 AM [DATE] Retro Air PO #Freshwater Apts PO Req. […" at bounding box center [1269, 412] width 2558 height 601
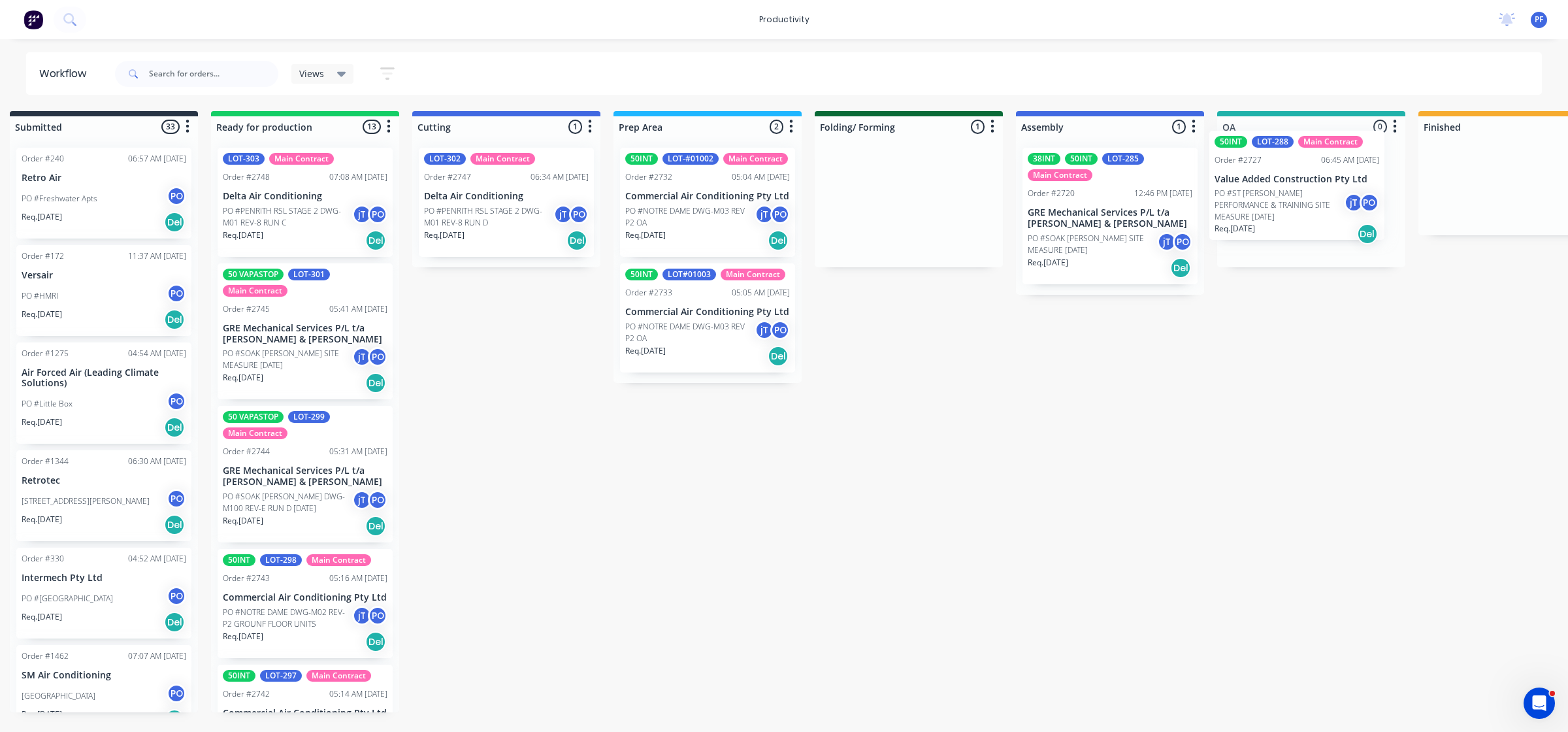
scroll to position [0, 40]
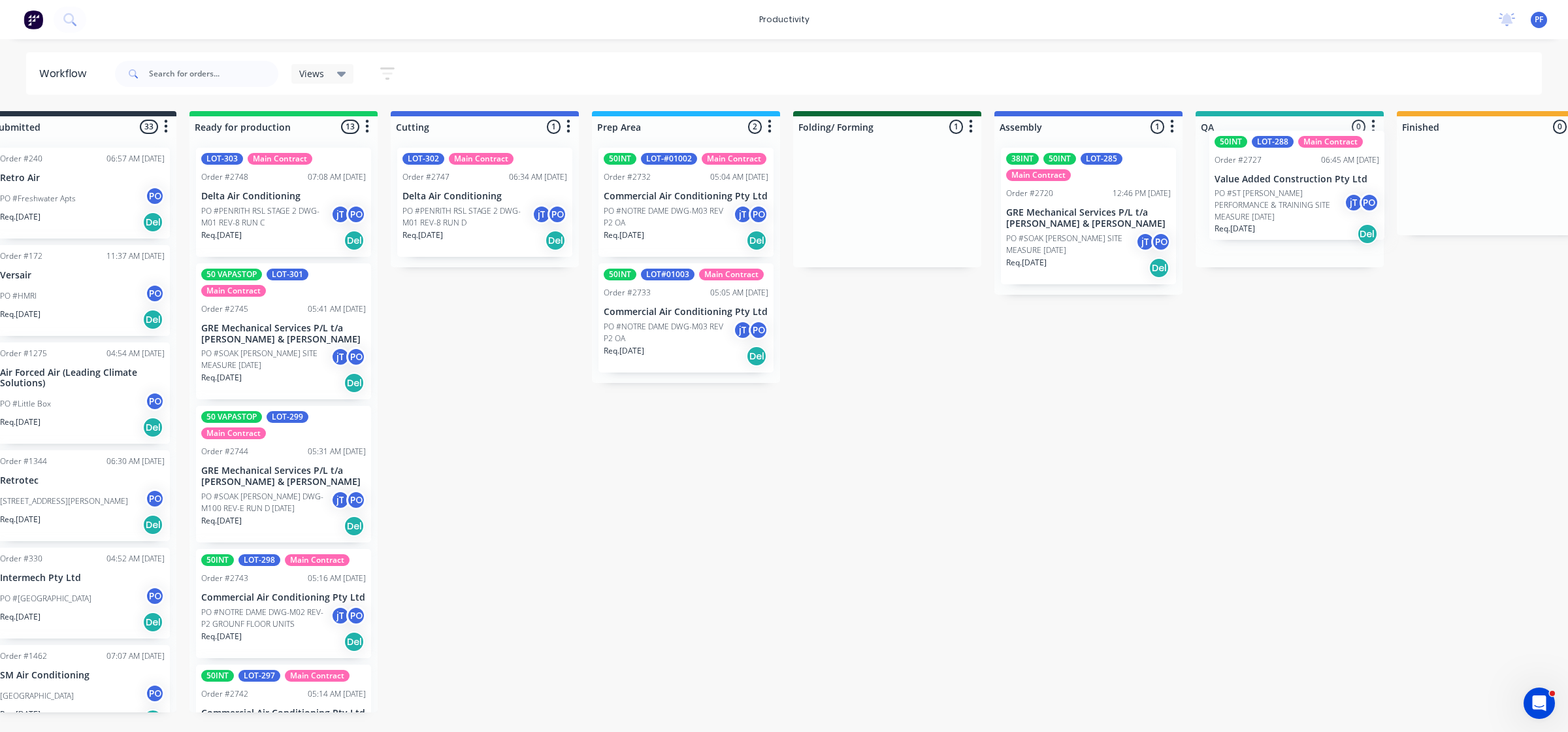
drag, startPoint x: 913, startPoint y: 197, endPoint x: 1285, endPoint y: 181, distance: 372.3
click at [1294, 181] on div "Submitted 33 Order #240 06:57 AM [DATE] Retro Air PO #Freshwater Apts PO Req. […" at bounding box center [1229, 412] width 2558 height 601
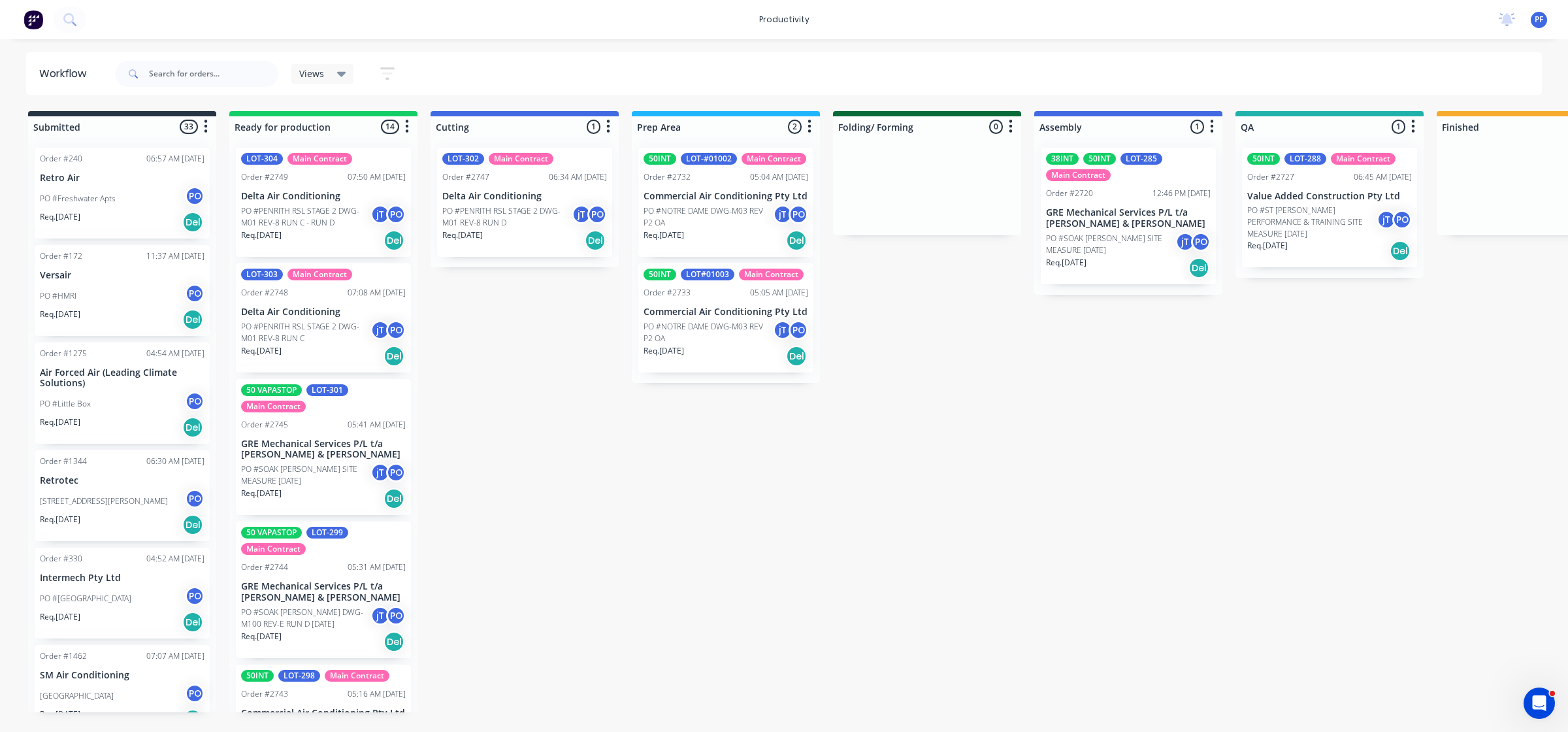
click at [1285, 204] on div "PO #ST [PERSON_NAME] PERFORMANCE & TRAINING SITE MEASURE [DATE] jT PO" at bounding box center [1330, 221] width 165 height 35
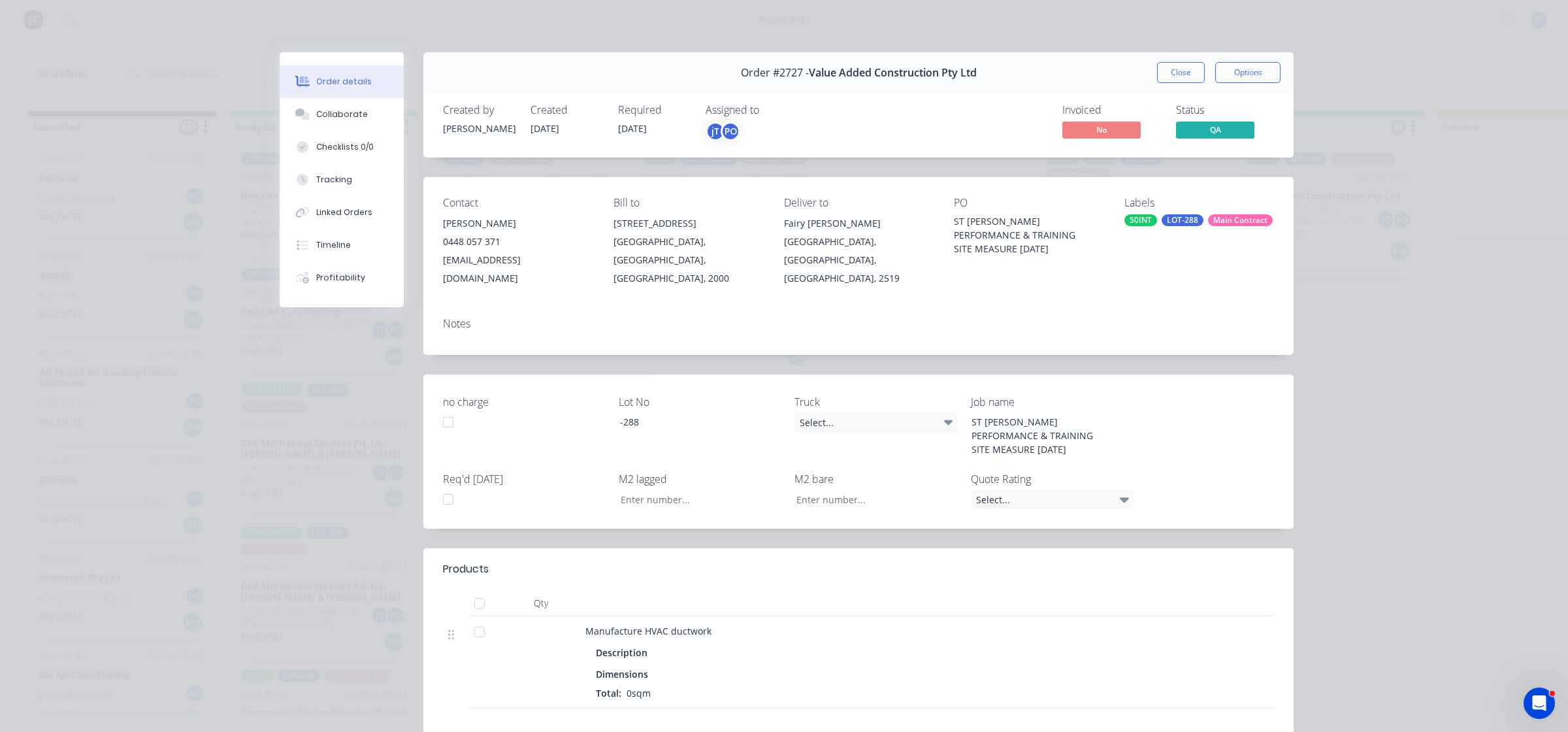
click at [1183, 221] on div "LOT-288" at bounding box center [1182, 220] width 42 height 11
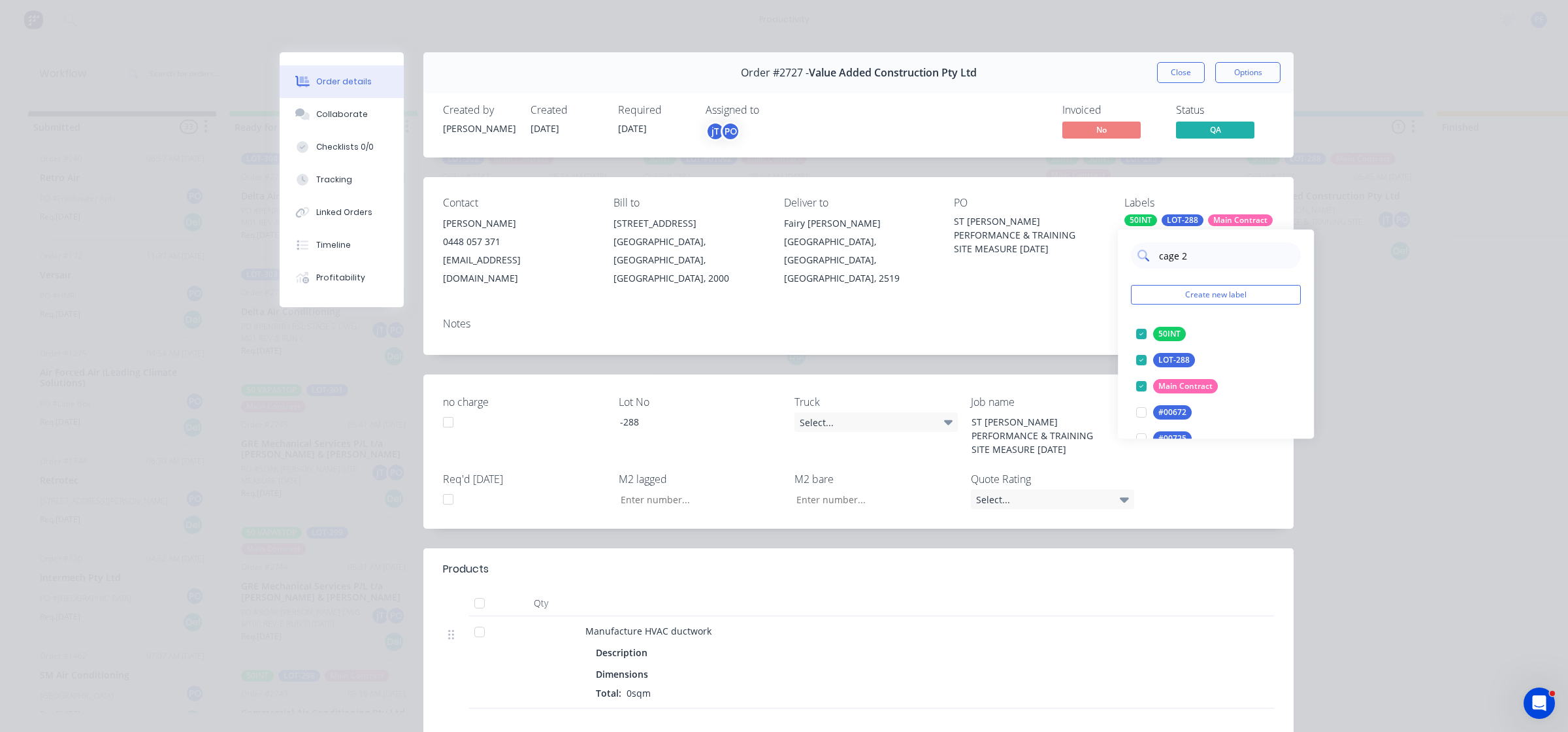
type input "cage 26"
click at [1134, 338] on div at bounding box center [1141, 334] width 26 height 26
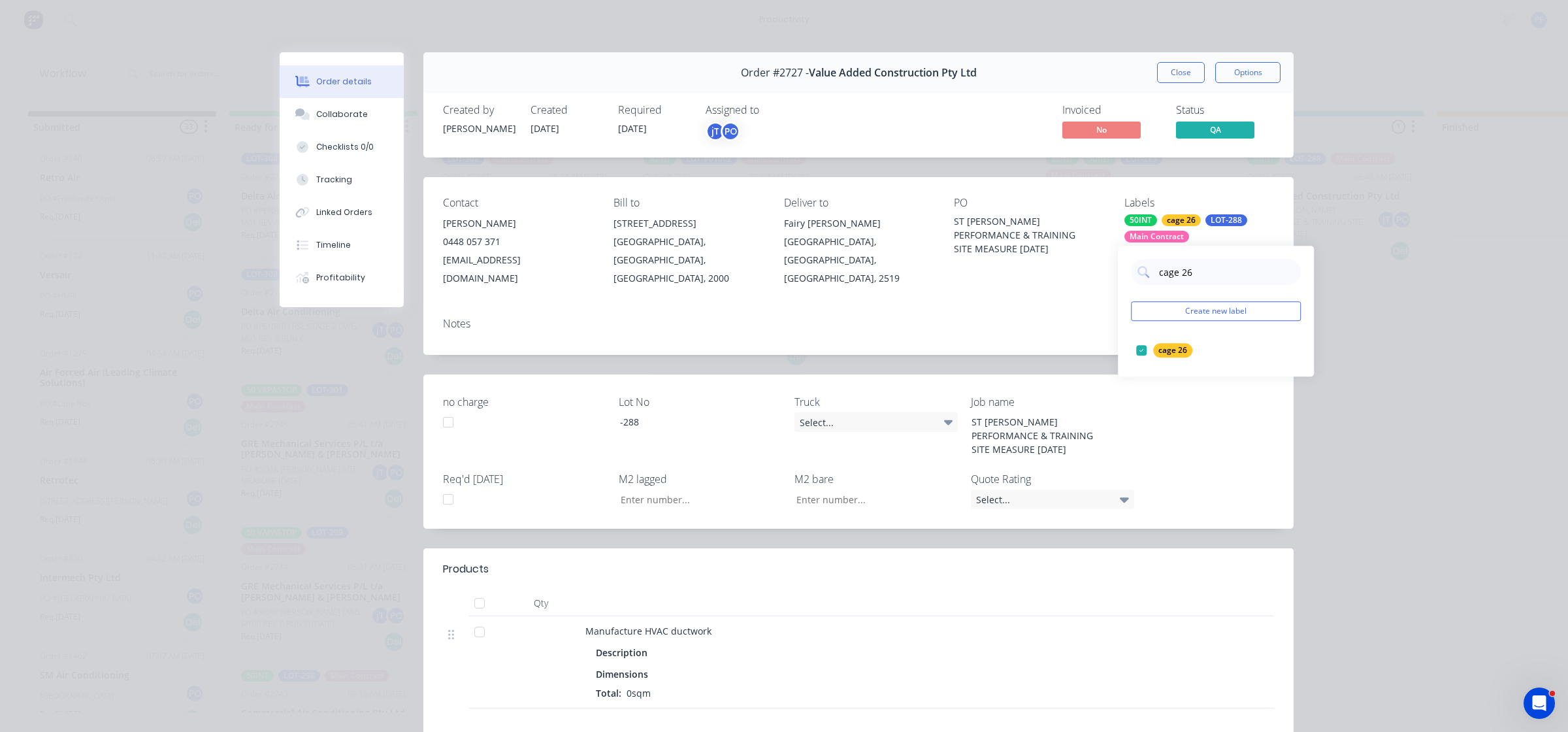
click at [1000, 307] on div "Notes" at bounding box center [858, 331] width 870 height 47
click at [1174, 79] on button "Close" at bounding box center [1181, 73] width 47 height 21
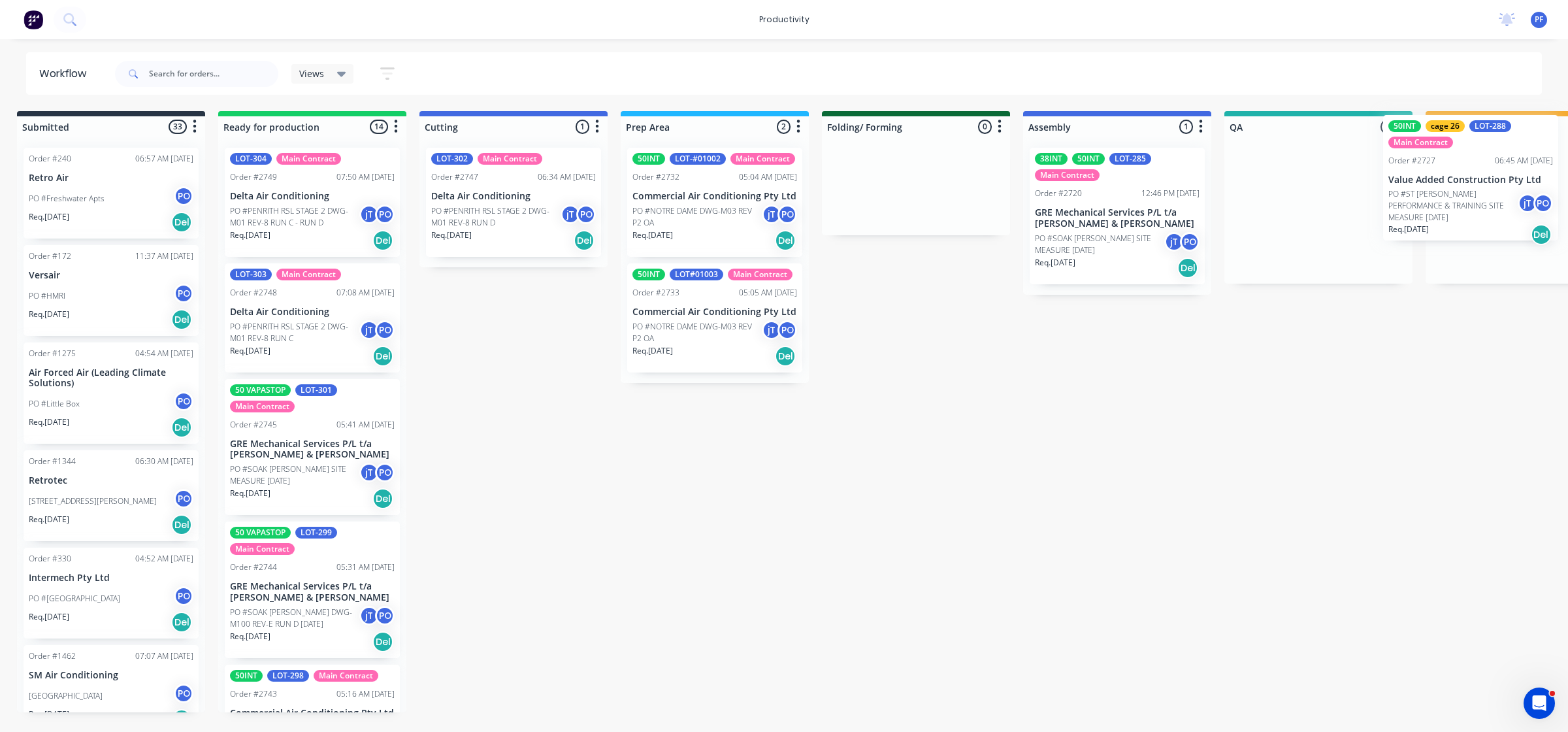
scroll to position [0, 20]
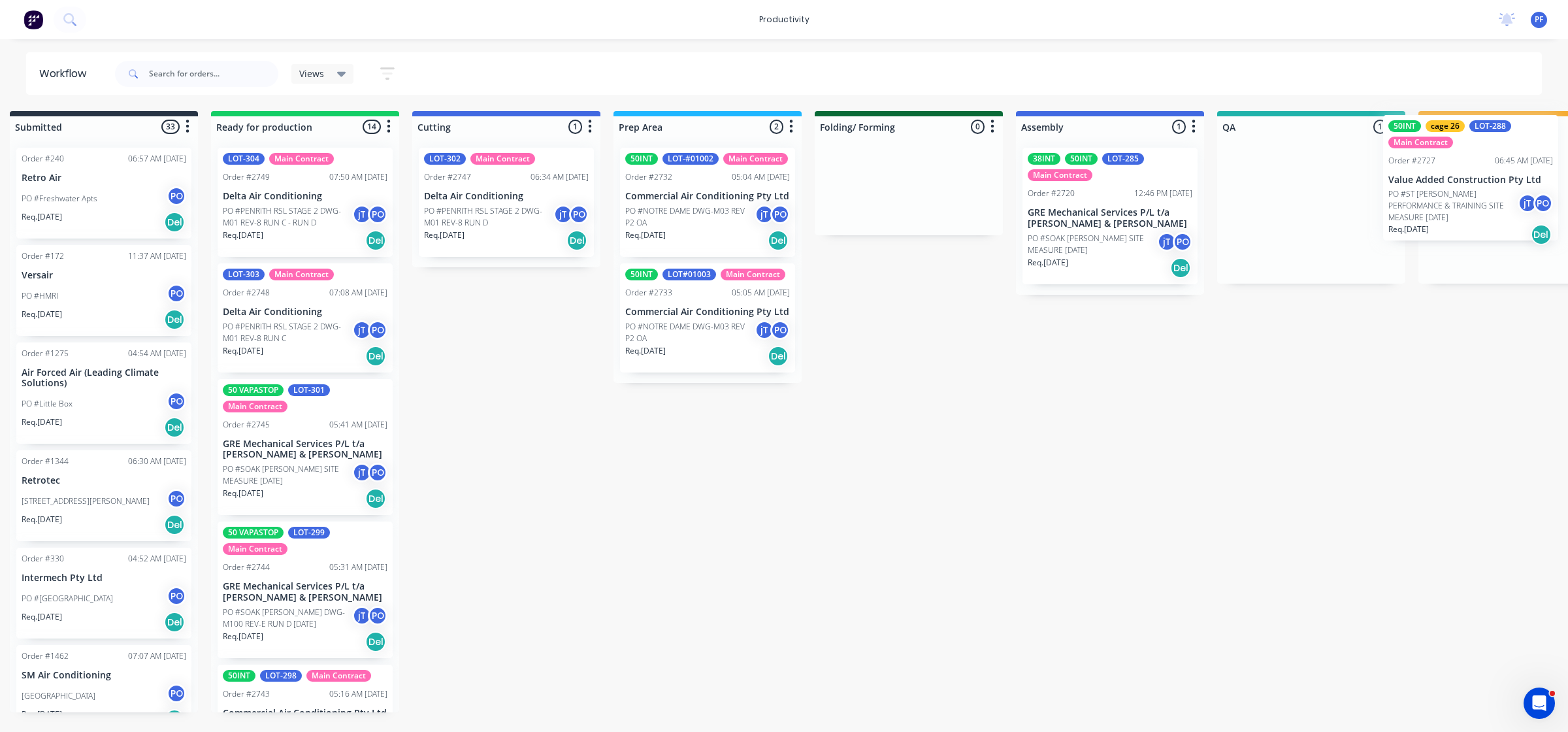
drag, startPoint x: 1304, startPoint y: 212, endPoint x: 1461, endPoint y: 181, distance: 160.0
click at [1461, 181] on div "Submitted 33 Order #240 06:57 AM [DATE] Retro Air PO #Freshwater Apts PO Req. […" at bounding box center [1251, 412] width 2558 height 601
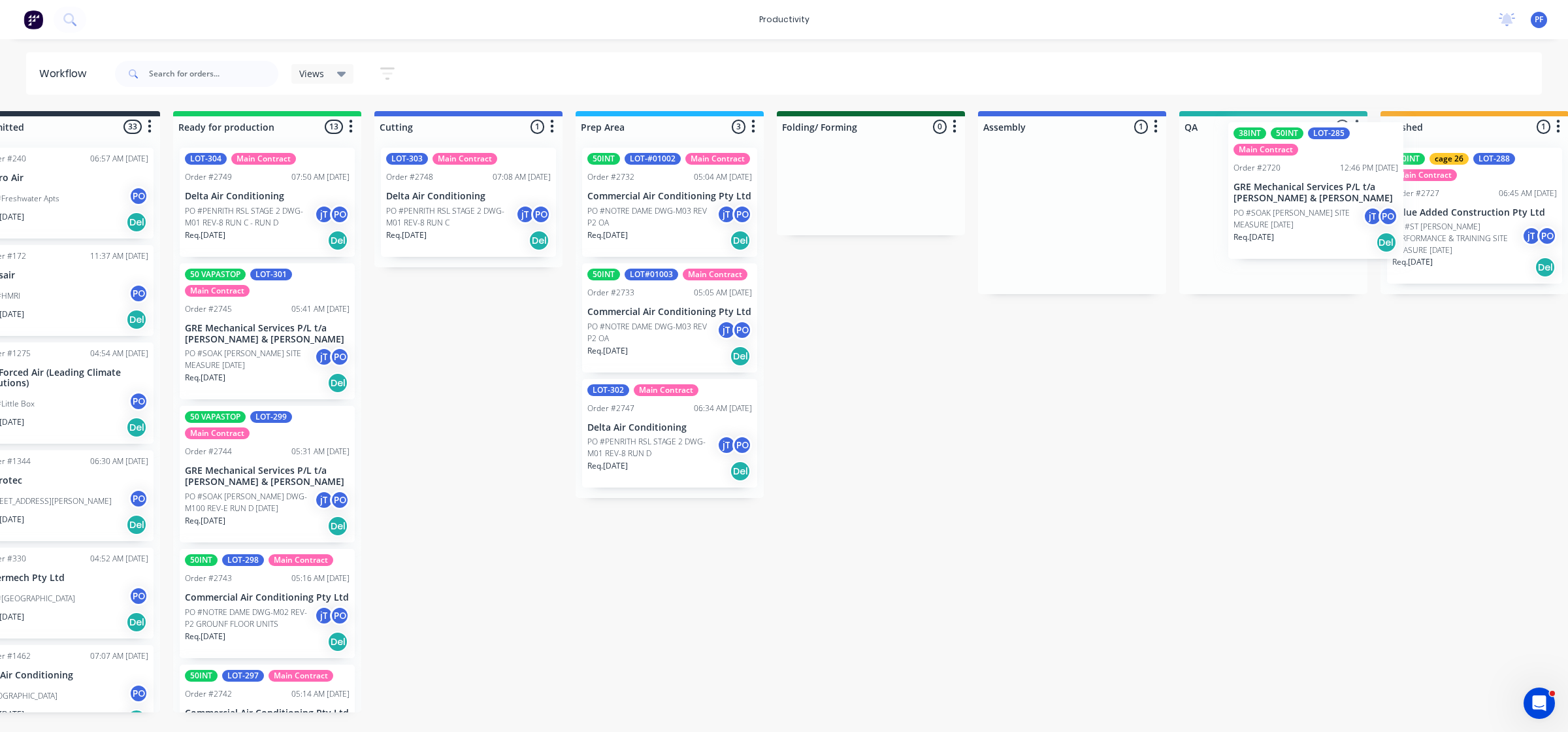
drag, startPoint x: 1235, startPoint y: 236, endPoint x: 1277, endPoint y: 201, distance: 54.7
click at [1294, 208] on div "Submitted 33 Order #240 06:57 AM [DATE] Retro Air PO #Freshwater Apts PO Req. […" at bounding box center [1213, 412] width 2558 height 601
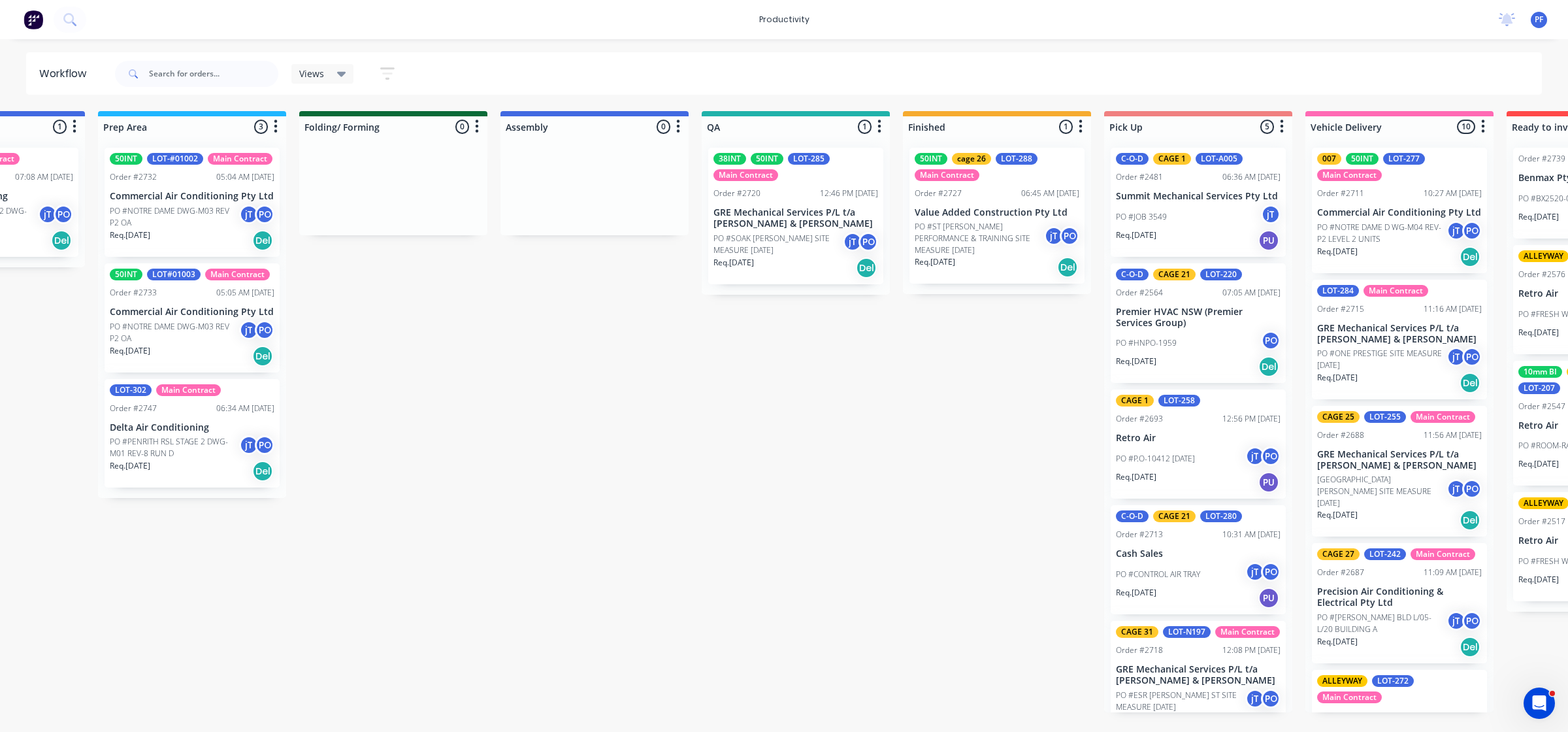
scroll to position [0, 537]
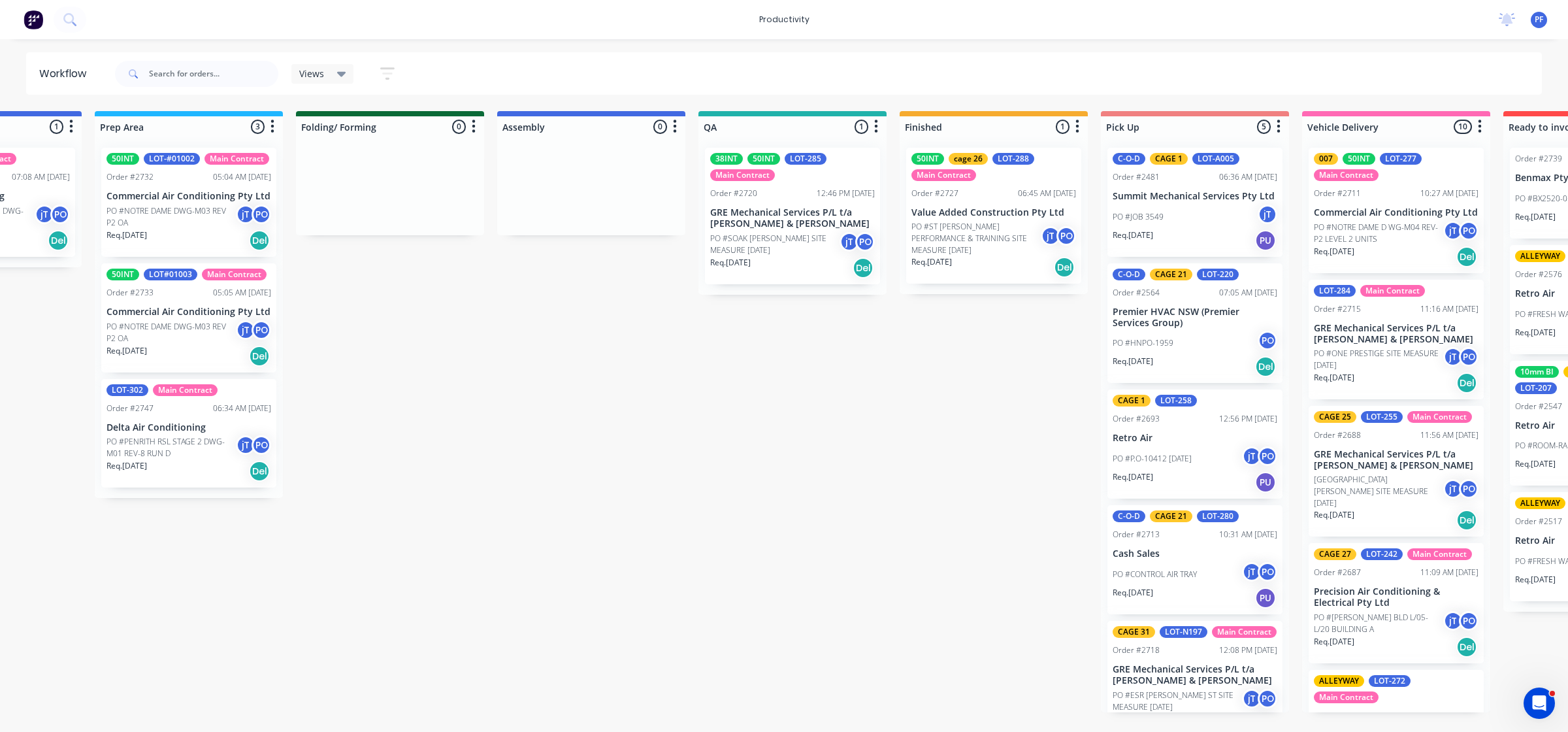
click at [922, 208] on p "Value Added Construction Pty Ltd" at bounding box center [994, 213] width 165 height 11
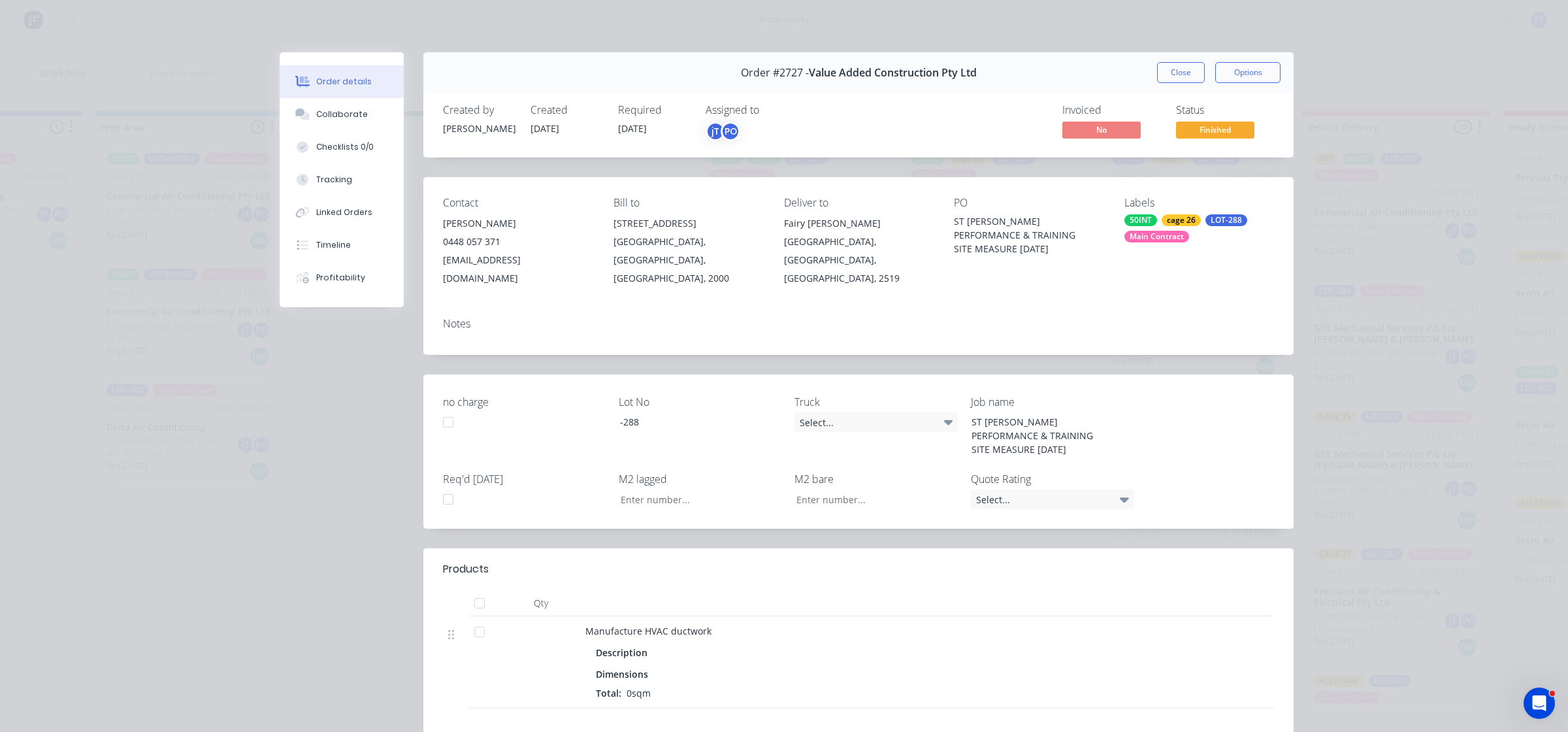
drag, startPoint x: 1165, startPoint y: 217, endPoint x: 1174, endPoint y: 222, distance: 10.3
click at [1165, 216] on div "cage 26" at bounding box center [1181, 220] width 39 height 11
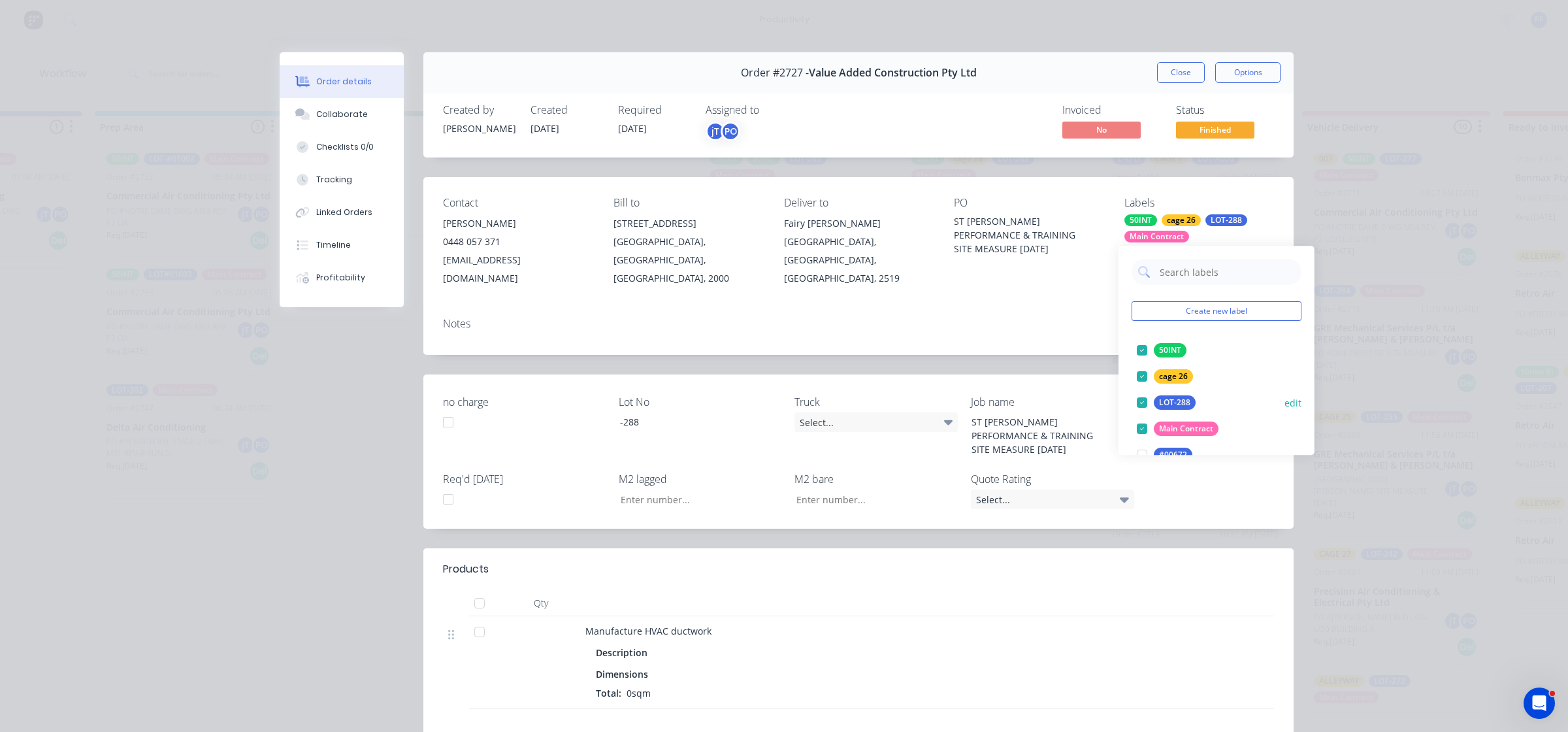
click at [1138, 366] on div at bounding box center [1142, 377] width 26 height 26
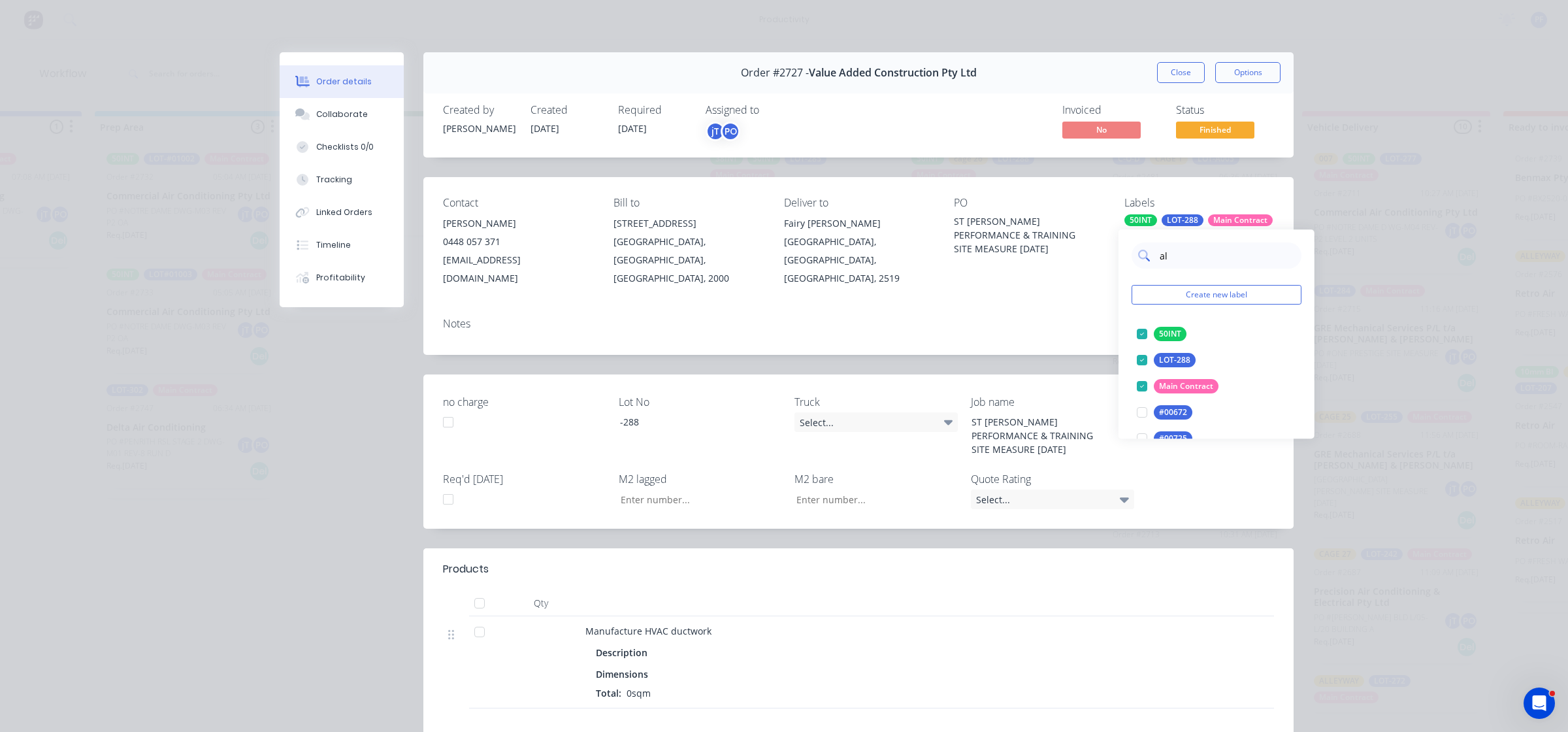
type input "all"
click at [1147, 364] on div at bounding box center [1142, 360] width 26 height 26
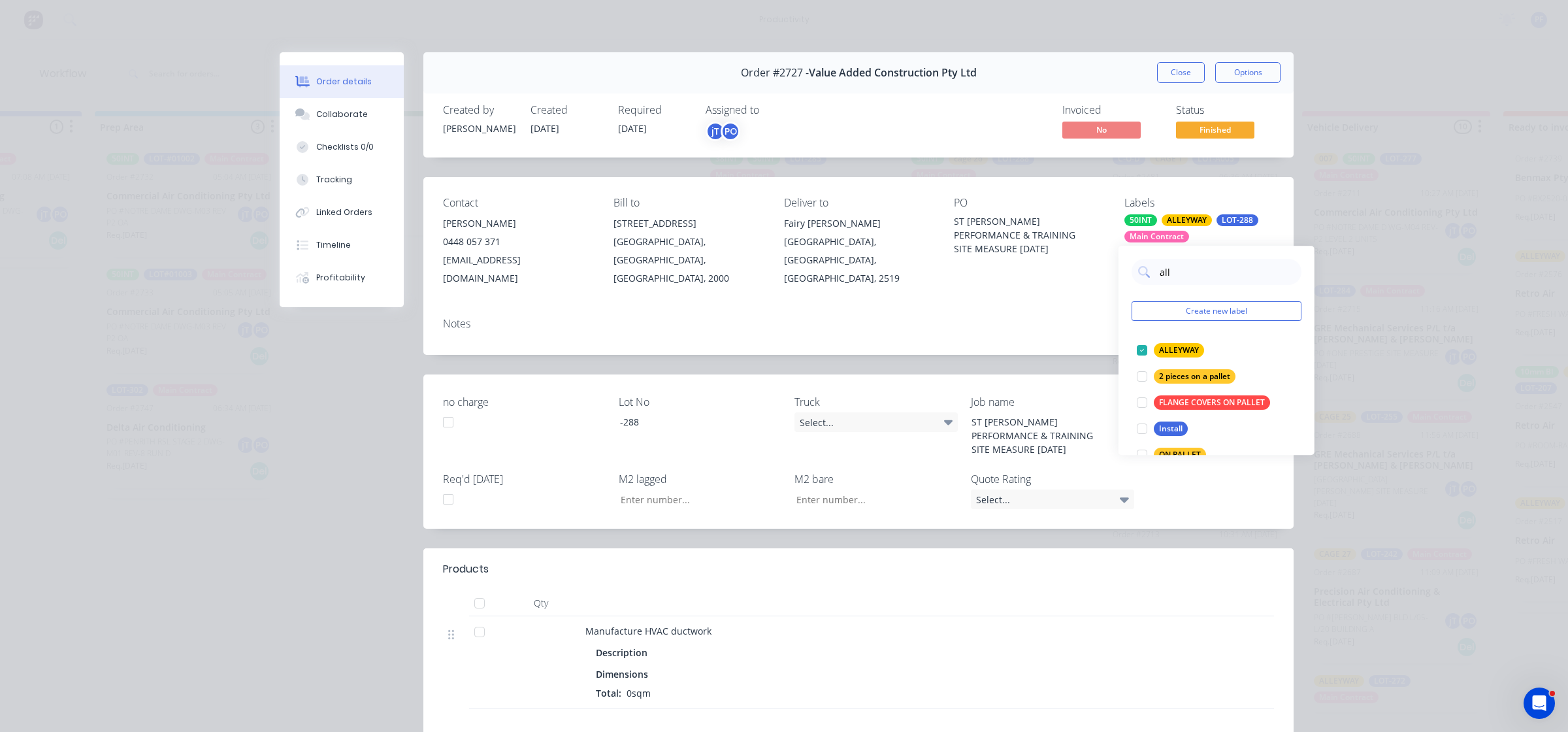
click at [1060, 335] on div "Notes" at bounding box center [858, 331] width 870 height 47
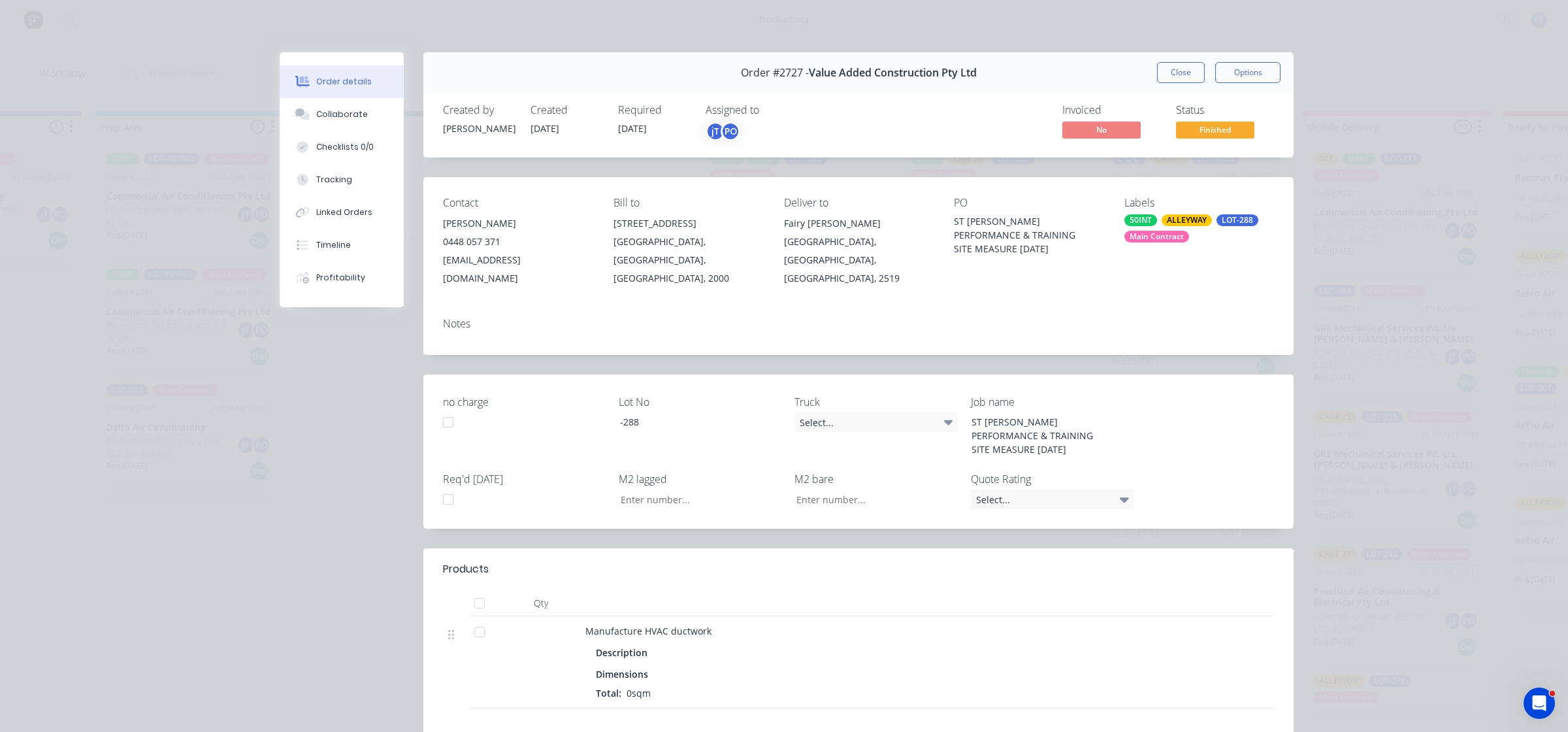
click at [1187, 53] on div "Order #2727 - Value Added Construction Pty Ltd Close Options" at bounding box center [858, 73] width 870 height 41
click at [1180, 60] on div "Order #2727 - Value Added Construction Pty Ltd Close Options" at bounding box center [858, 73] width 870 height 41
click at [1179, 67] on button "Close" at bounding box center [1181, 73] width 47 height 21
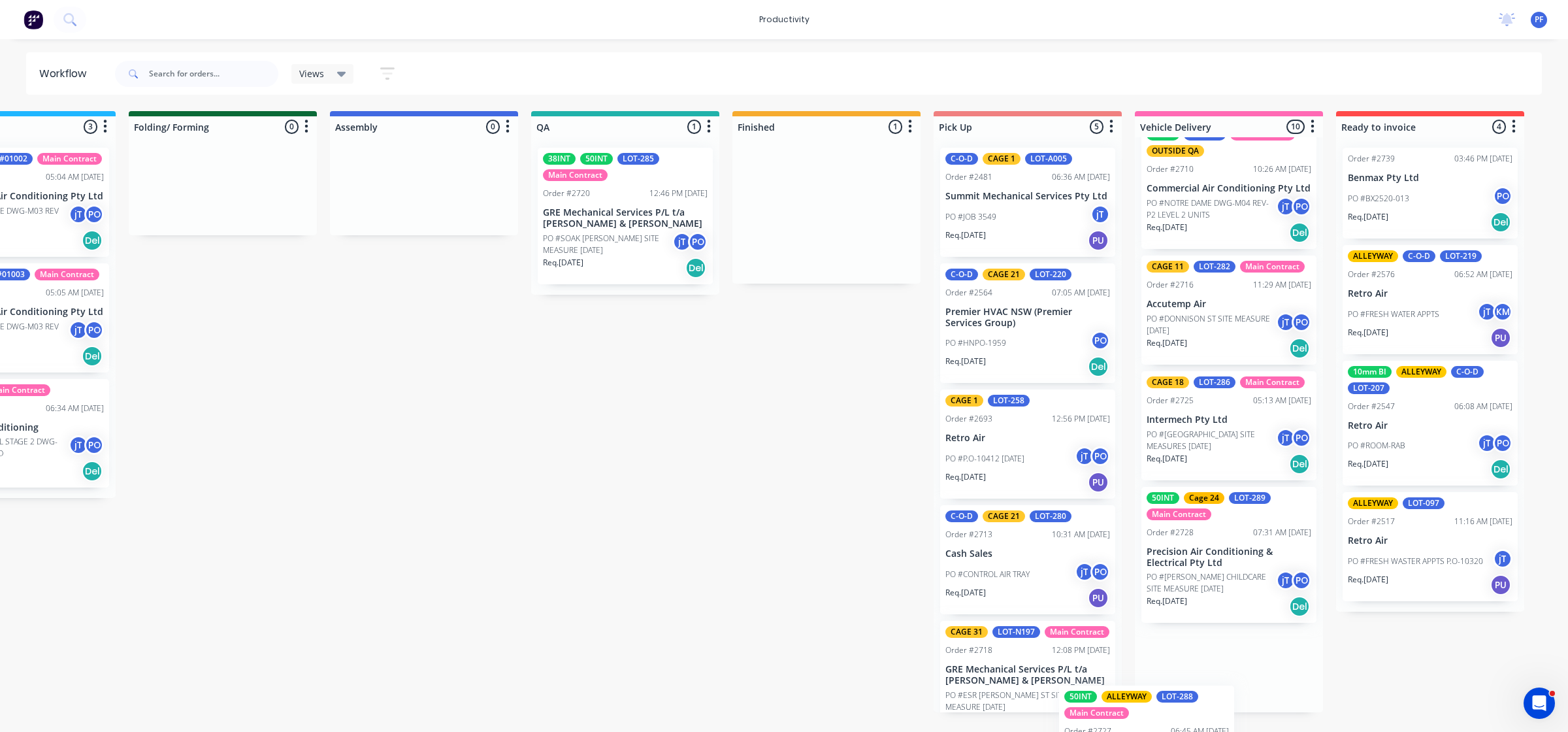
scroll to position [821, 0]
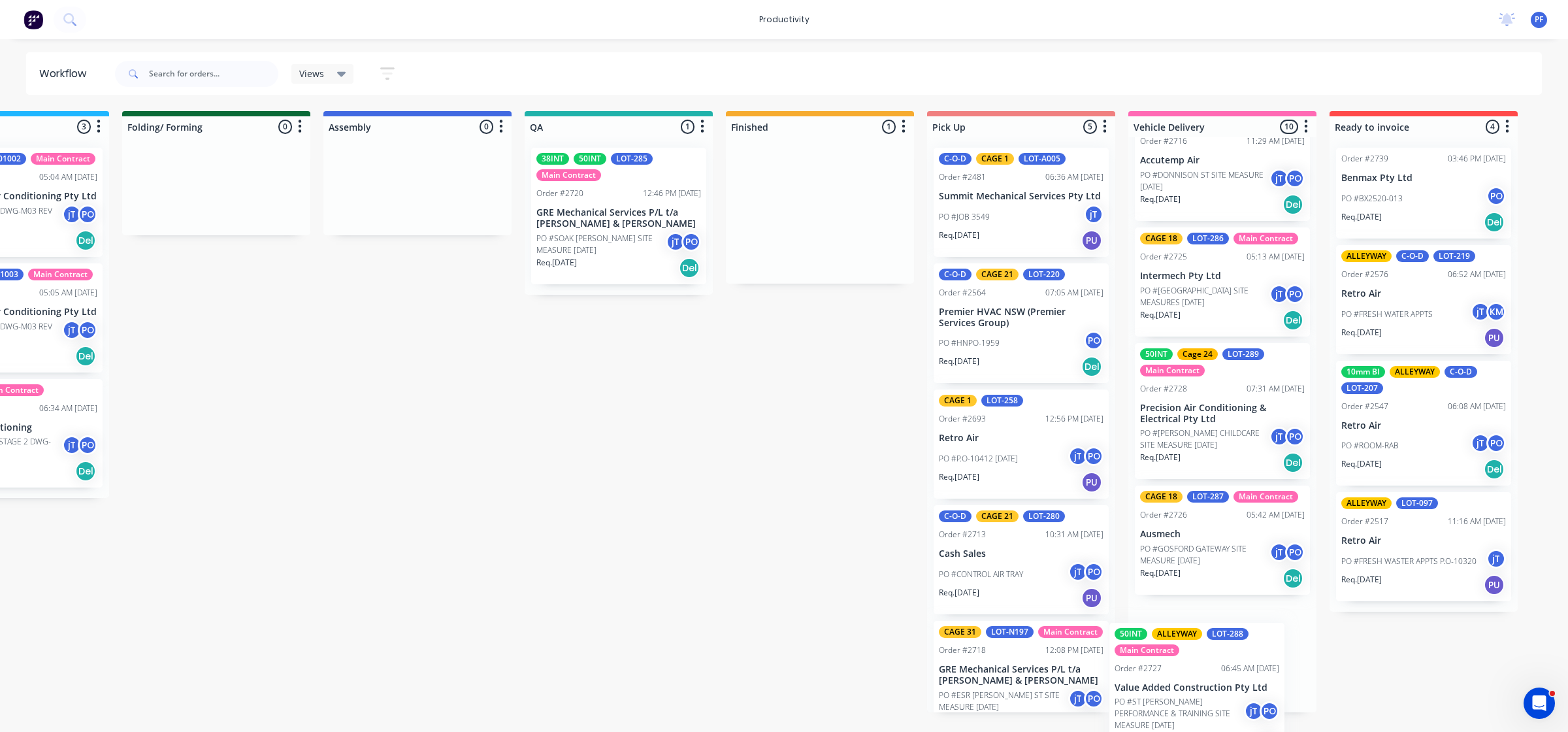
drag, startPoint x: 1111, startPoint y: 211, endPoint x: 1209, endPoint y: 681, distance: 480.1
click at [1209, 681] on div "Submitted 33 Order #240 06:57 AM [DATE] Retro Air PO #Freshwater Apts PO Req. […" at bounding box center [559, 412] width 2558 height 601
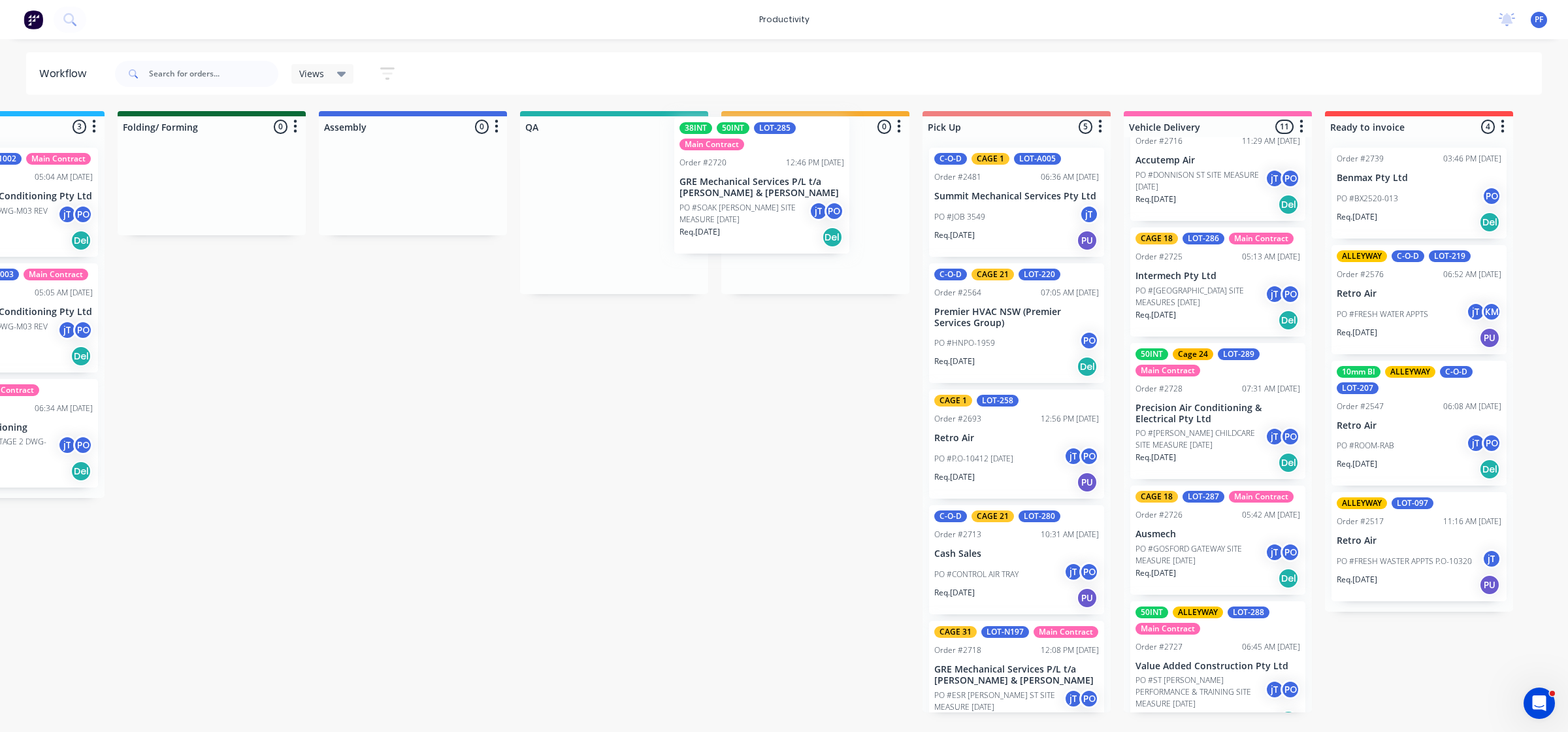
drag, startPoint x: 609, startPoint y: 233, endPoint x: 763, endPoint y: 203, distance: 156.9
click at [763, 203] on div "Submitted 33 Order #240 06:57 AM [DATE] Retro Air PO #Freshwater Apts PO Req. […" at bounding box center [554, 412] width 2558 height 601
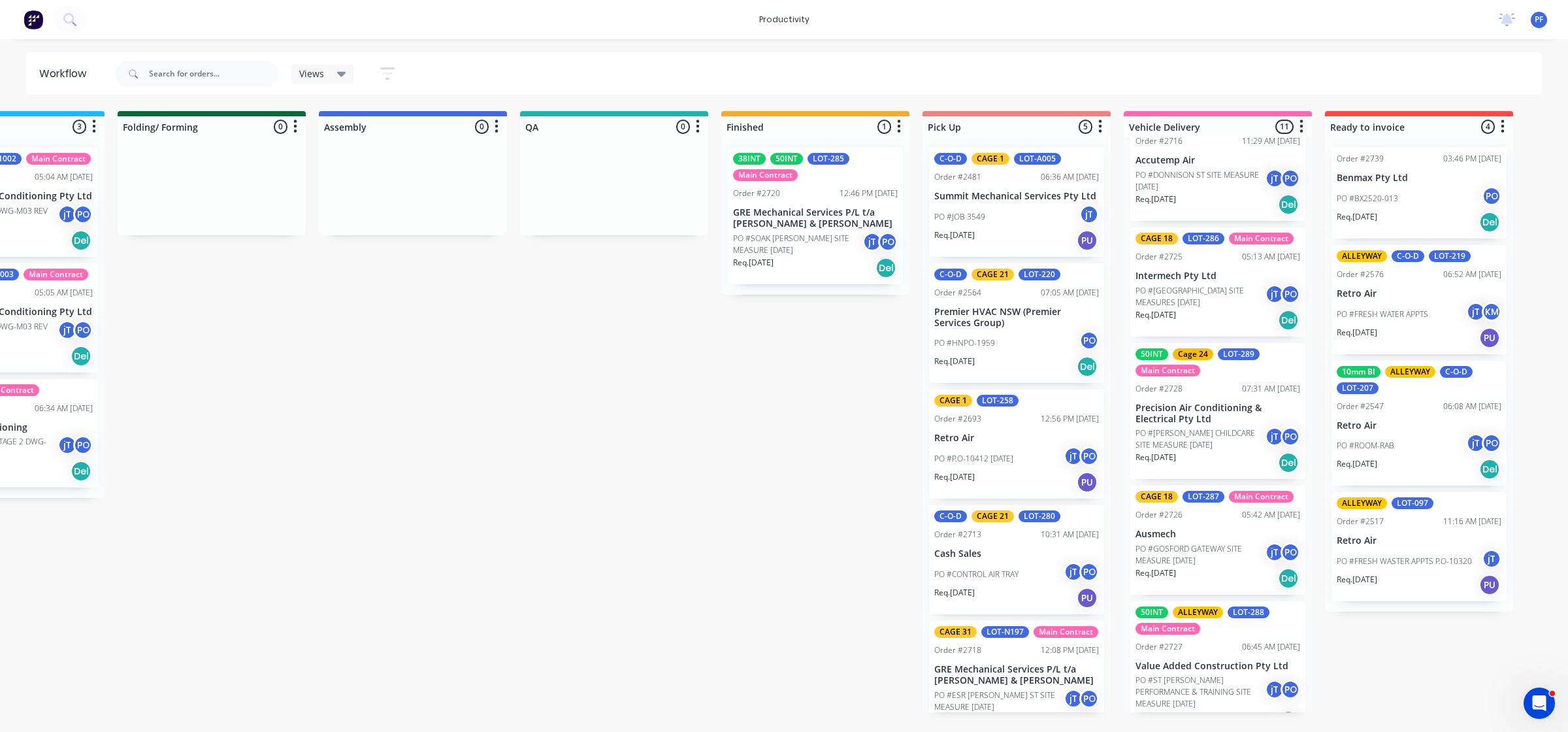
click at [820, 226] on p "GRE Mechanical Services P/L t/a [PERSON_NAME] & [PERSON_NAME]" at bounding box center [815, 218] width 165 height 22
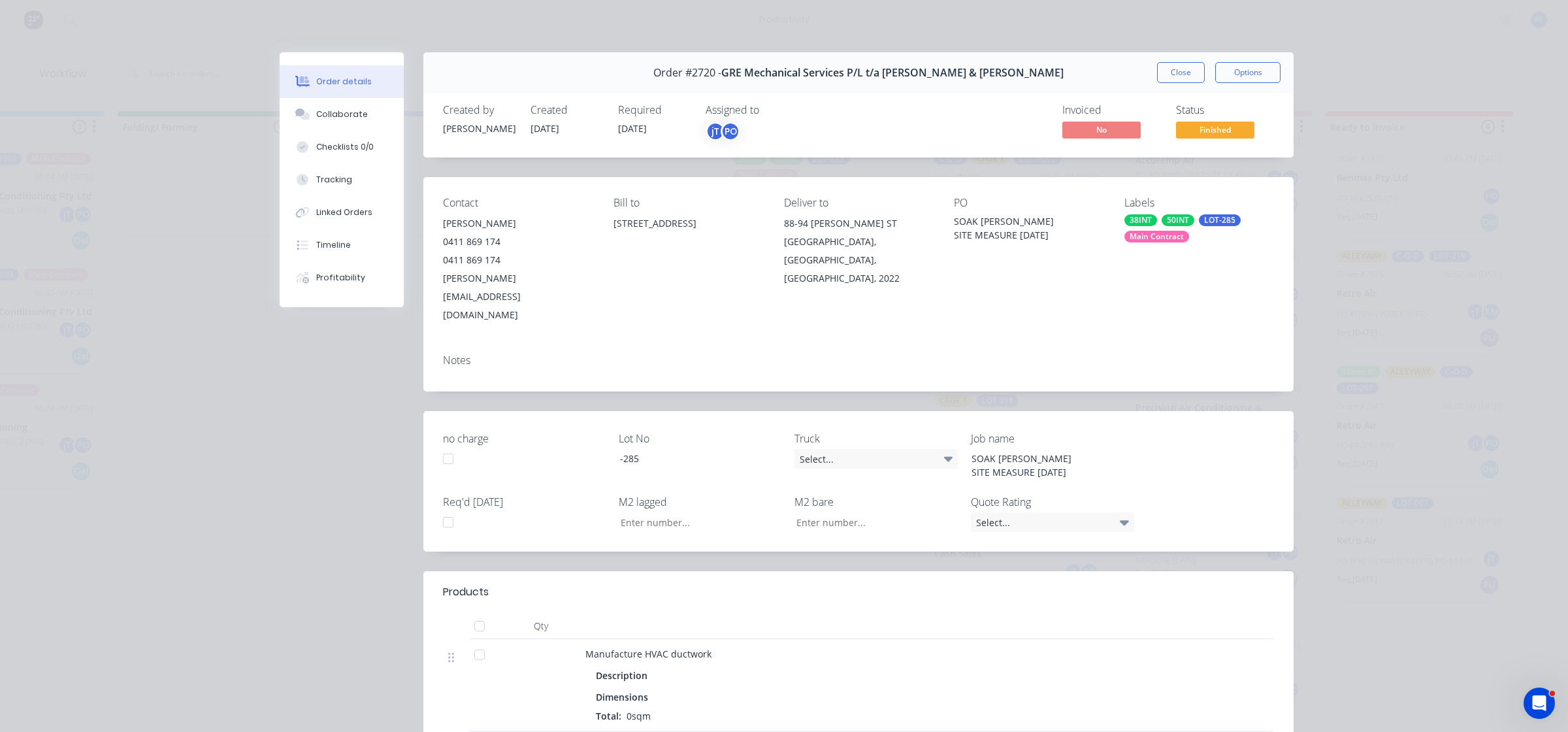
click at [1147, 227] on div "38INT 50INT LOT-285 Main Contract" at bounding box center [1199, 228] width 149 height 28
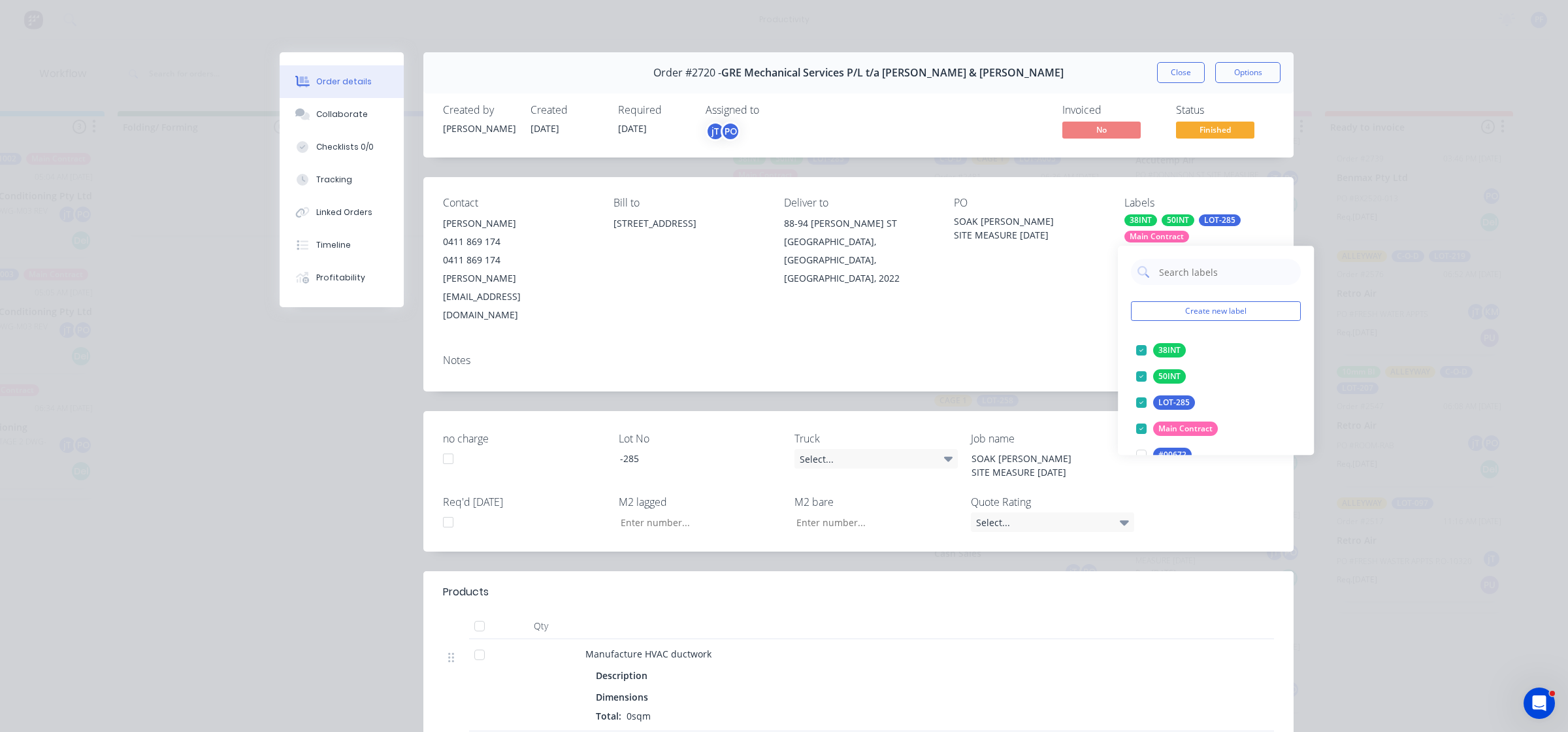
click at [1232, 282] on input "text" at bounding box center [1225, 272] width 136 height 26
type input "outside qa"
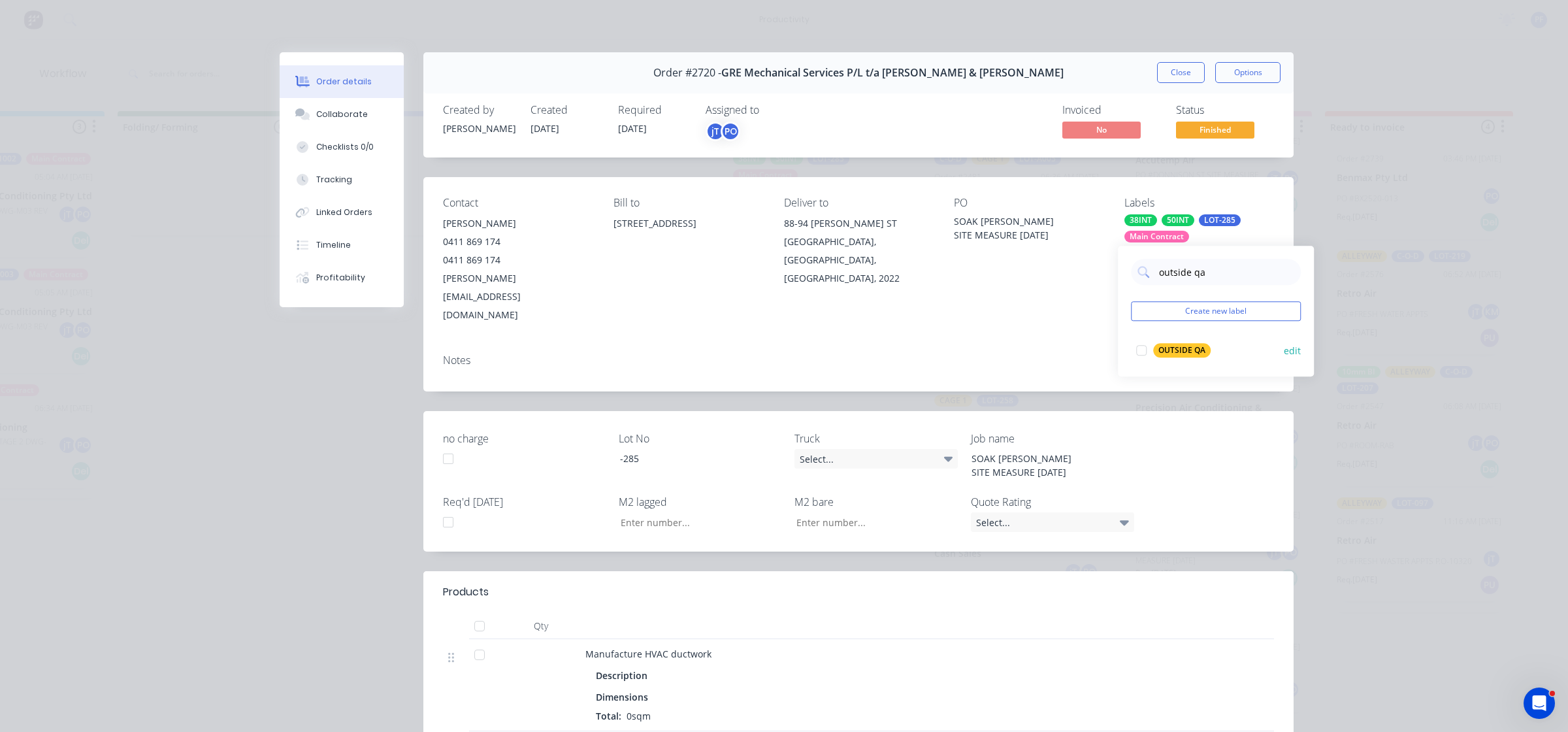
click at [1145, 353] on div at bounding box center [1141, 350] width 26 height 26
click at [970, 344] on div "Notes" at bounding box center [858, 368] width 870 height 47
click at [1171, 70] on button "Close" at bounding box center [1181, 73] width 47 height 21
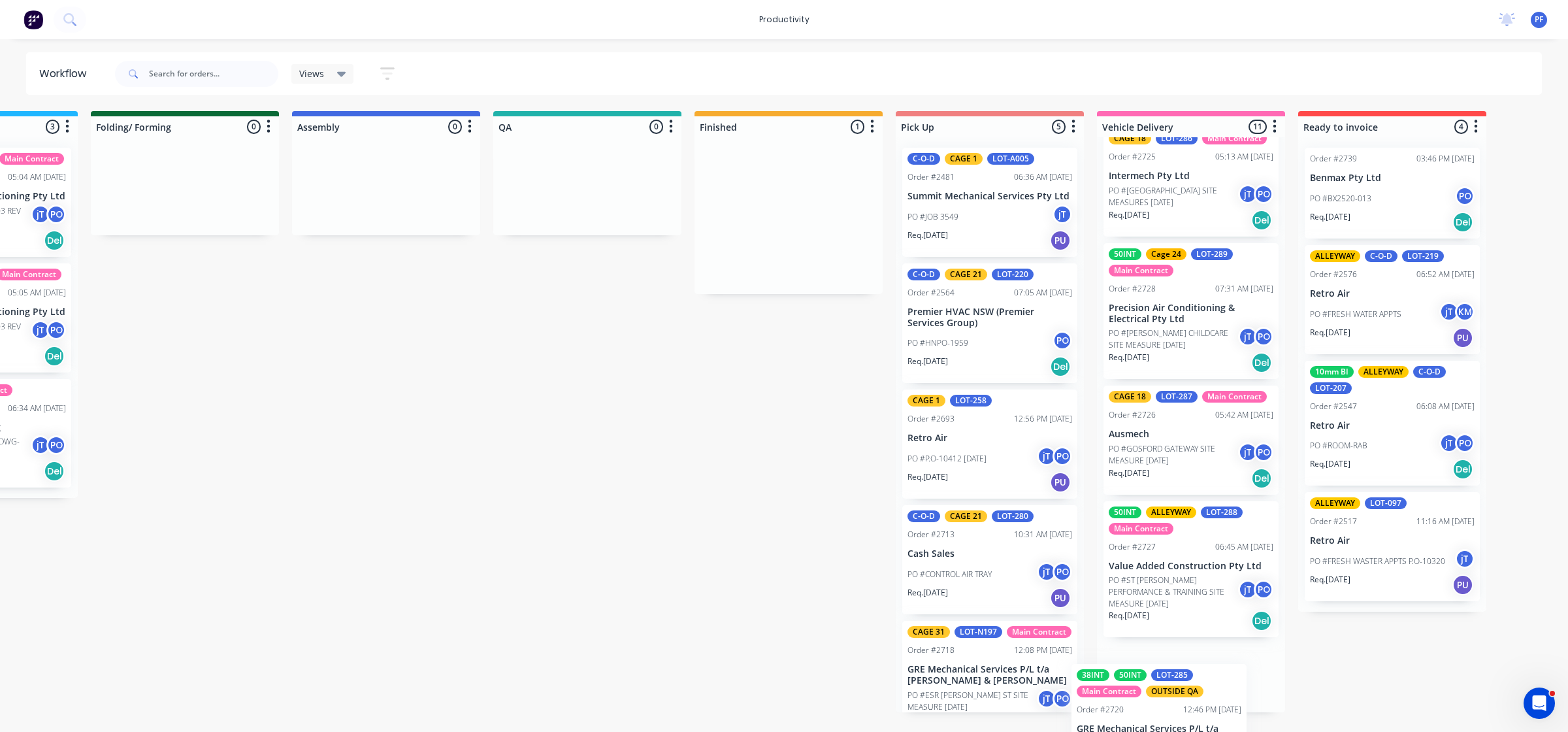
scroll to position [965, 0]
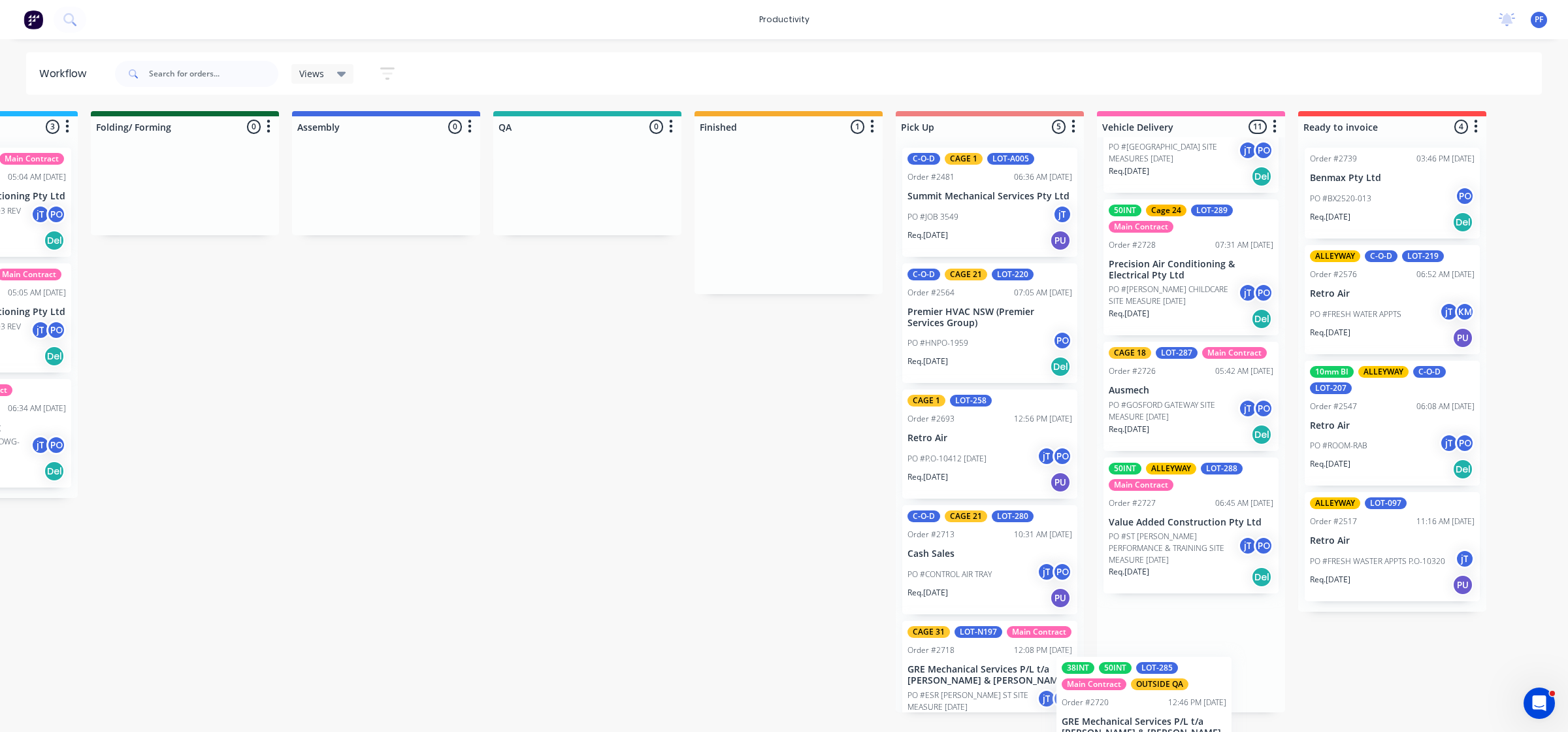
drag, startPoint x: 825, startPoint y: 239, endPoint x: 1222, endPoint y: 681, distance: 594.1
click at [1222, 681] on div "Submitted 33 Order #240 06:57 AM [DATE] Retro Air PO #Freshwater Apts PO Req. […" at bounding box center [527, 412] width 2558 height 601
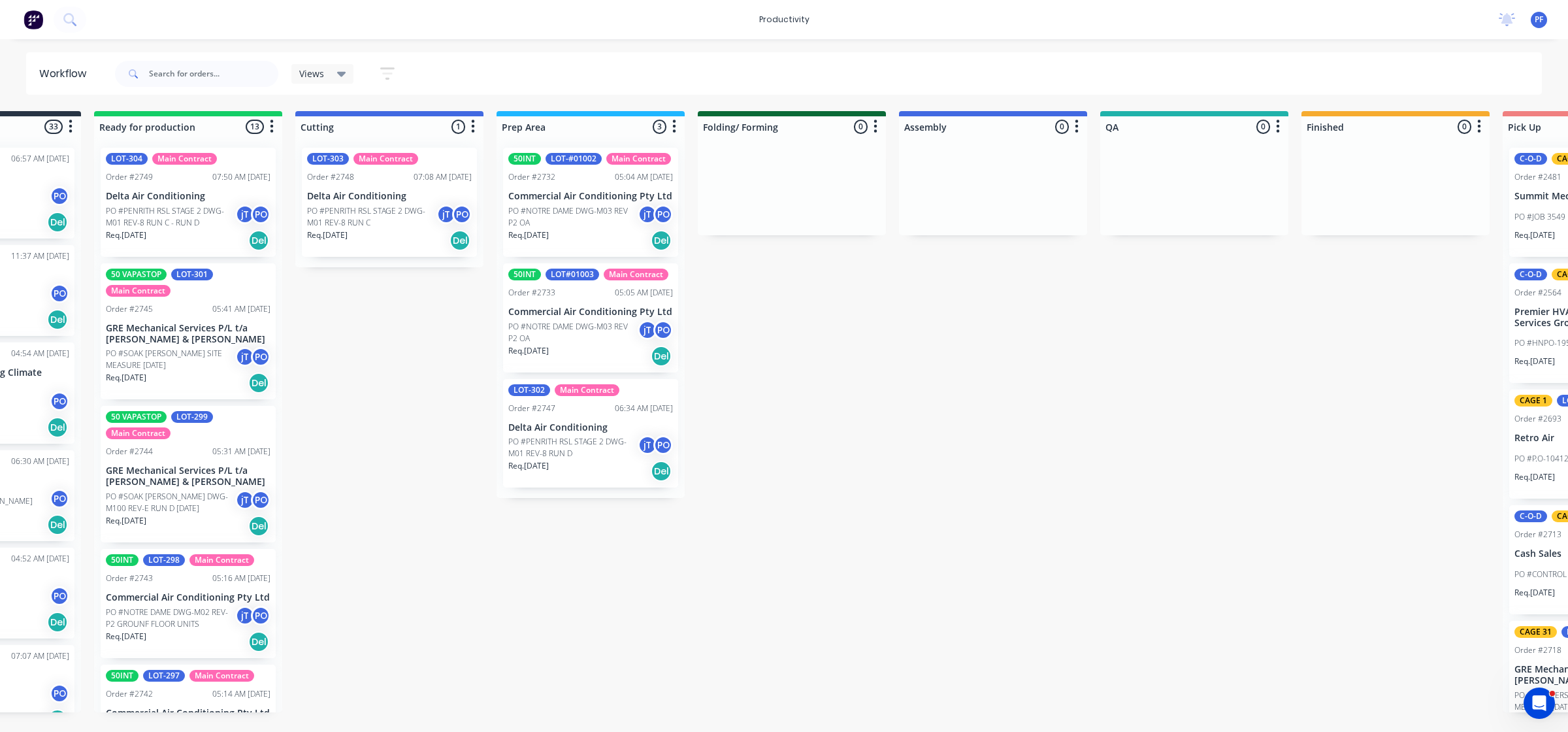
scroll to position [0, 132]
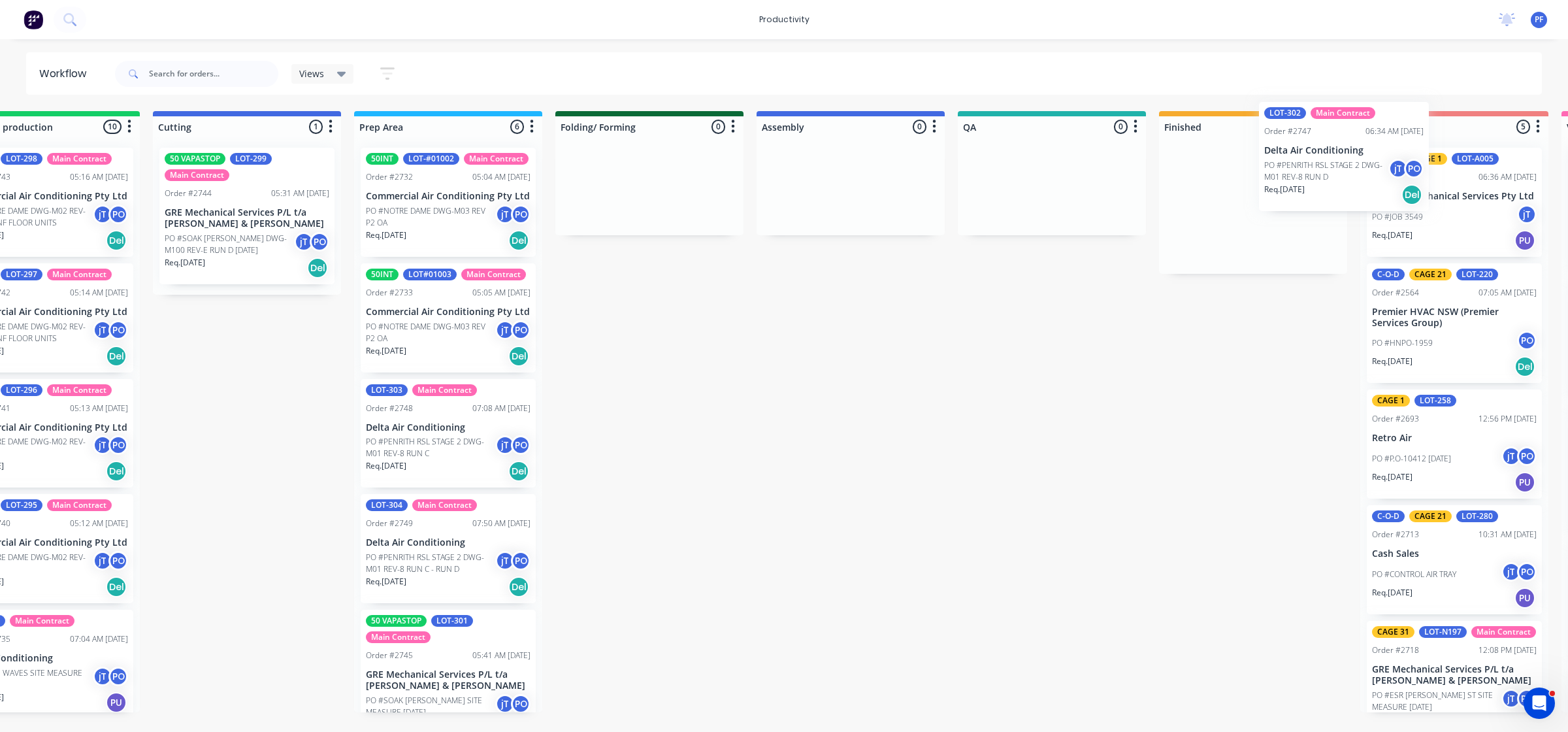
drag, startPoint x: 935, startPoint y: 332, endPoint x: 1238, endPoint y: 157, distance: 349.9
click at [1238, 157] on div "Submitted 33 Order #240 06:57 AM [DATE] Retro Air PO #Freshwater Apts PO Req. […" at bounding box center [991, 412] width 2558 height 601
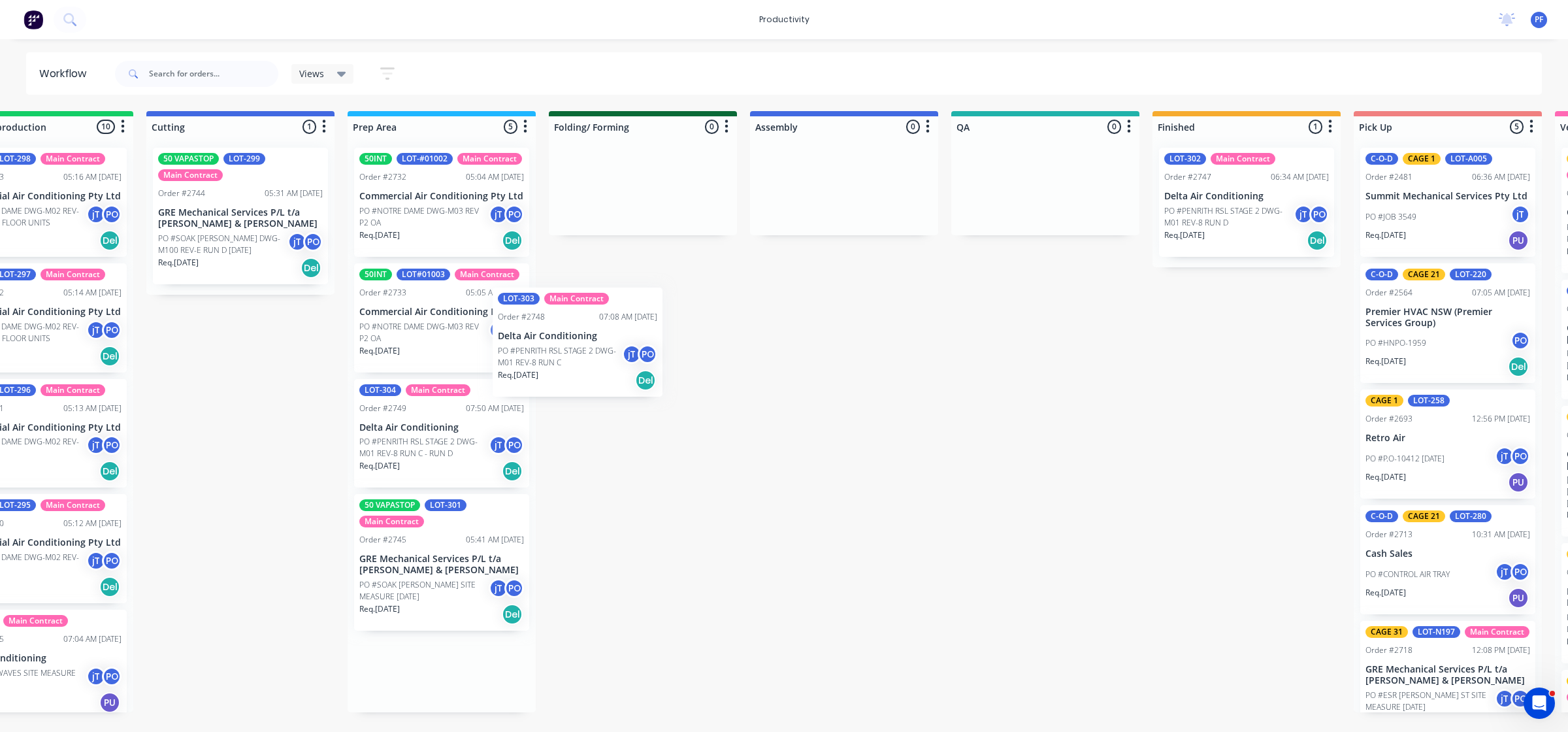
scroll to position [0, 283]
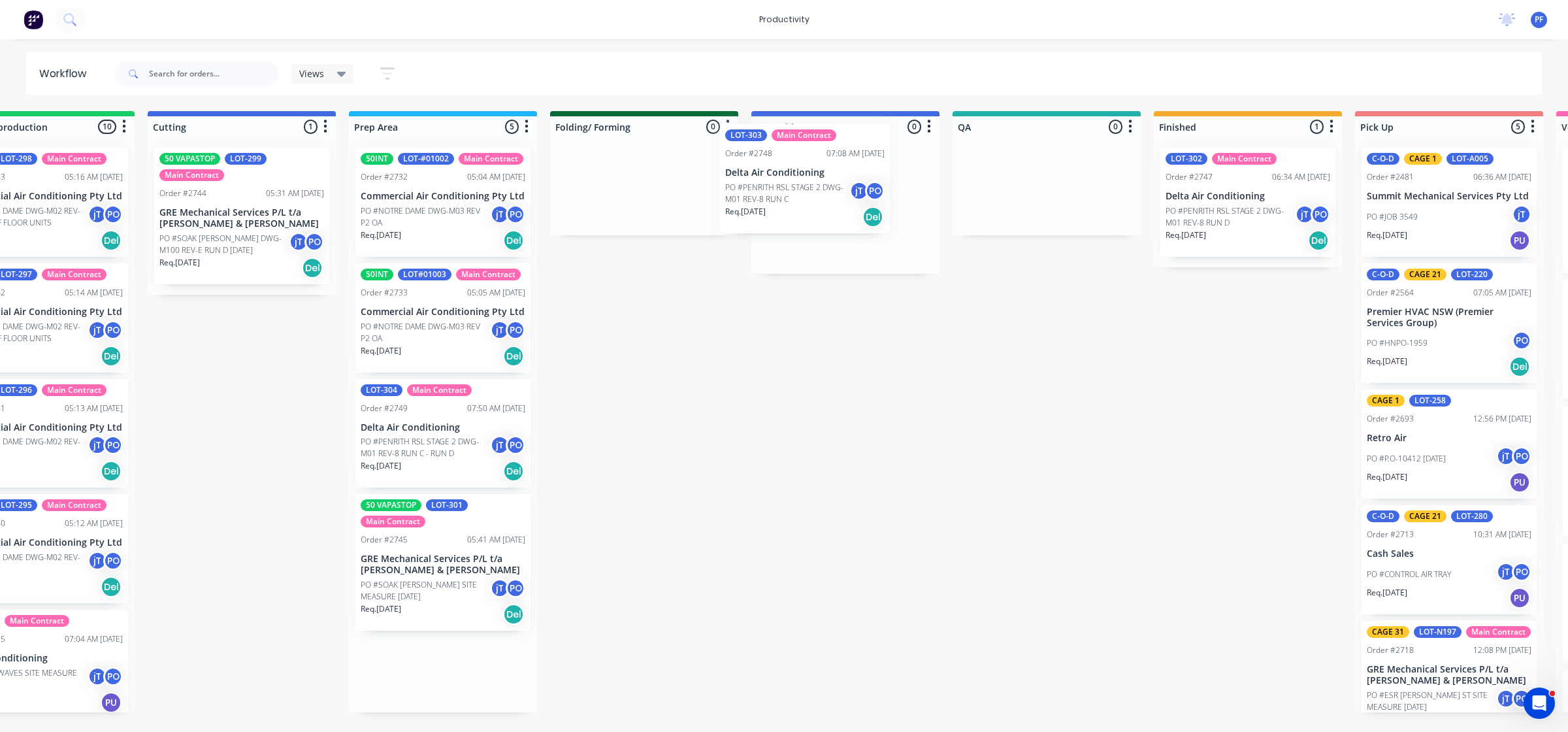
drag, startPoint x: 387, startPoint y: 481, endPoint x: 772, endPoint y: 209, distance: 471.4
click at [759, 204] on div "Submitted 33 Order #240 06:57 AM [DATE] Retro Air PO #Freshwater Apts PO Req. […" at bounding box center [987, 412] width 2558 height 601
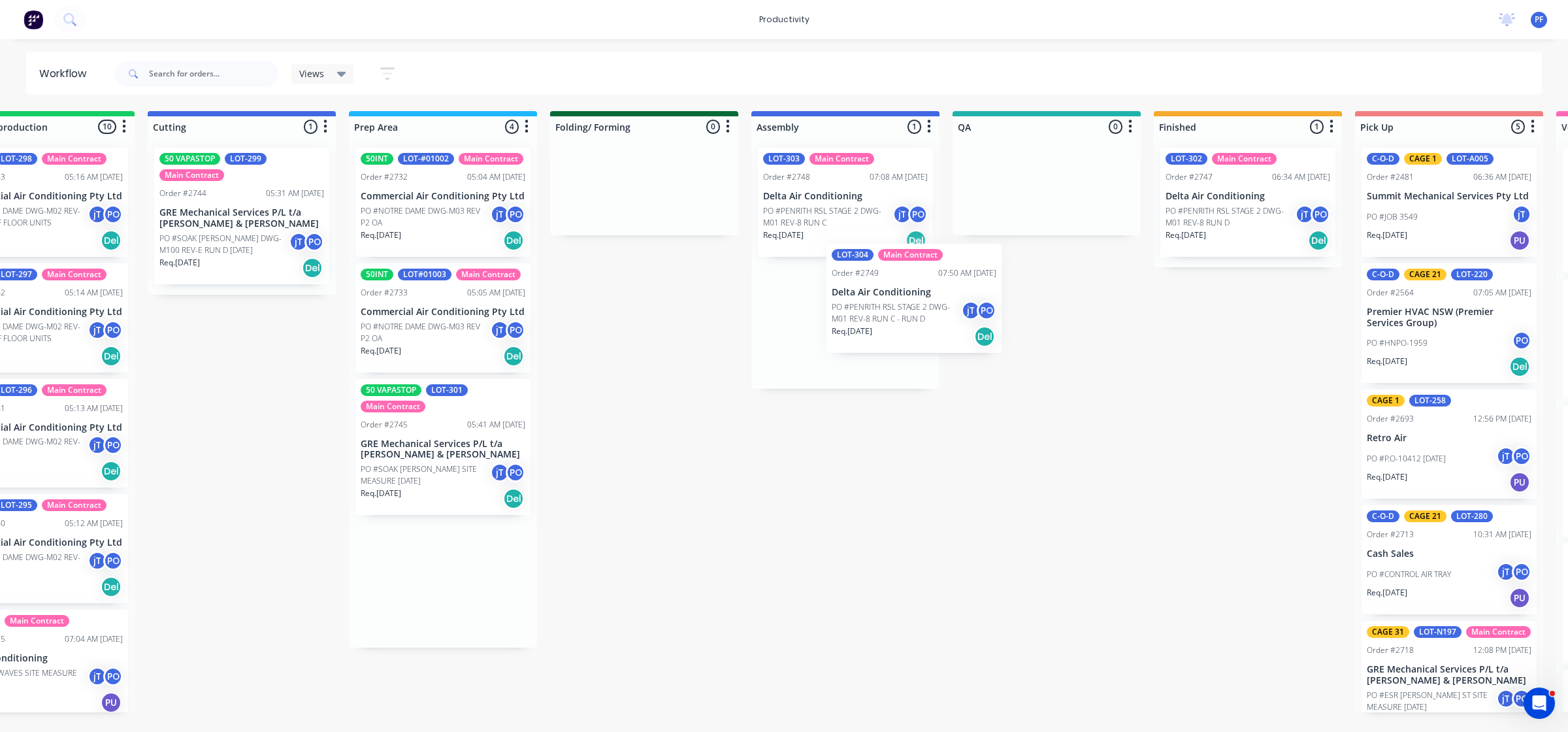
drag, startPoint x: 410, startPoint y: 426, endPoint x: 857, endPoint y: 301, distance: 464.1
click at [866, 302] on div "Submitted 33 Order #240 06:57 AM [DATE] Retro Air PO #Freshwater Apts PO Req. […" at bounding box center [987, 412] width 2558 height 601
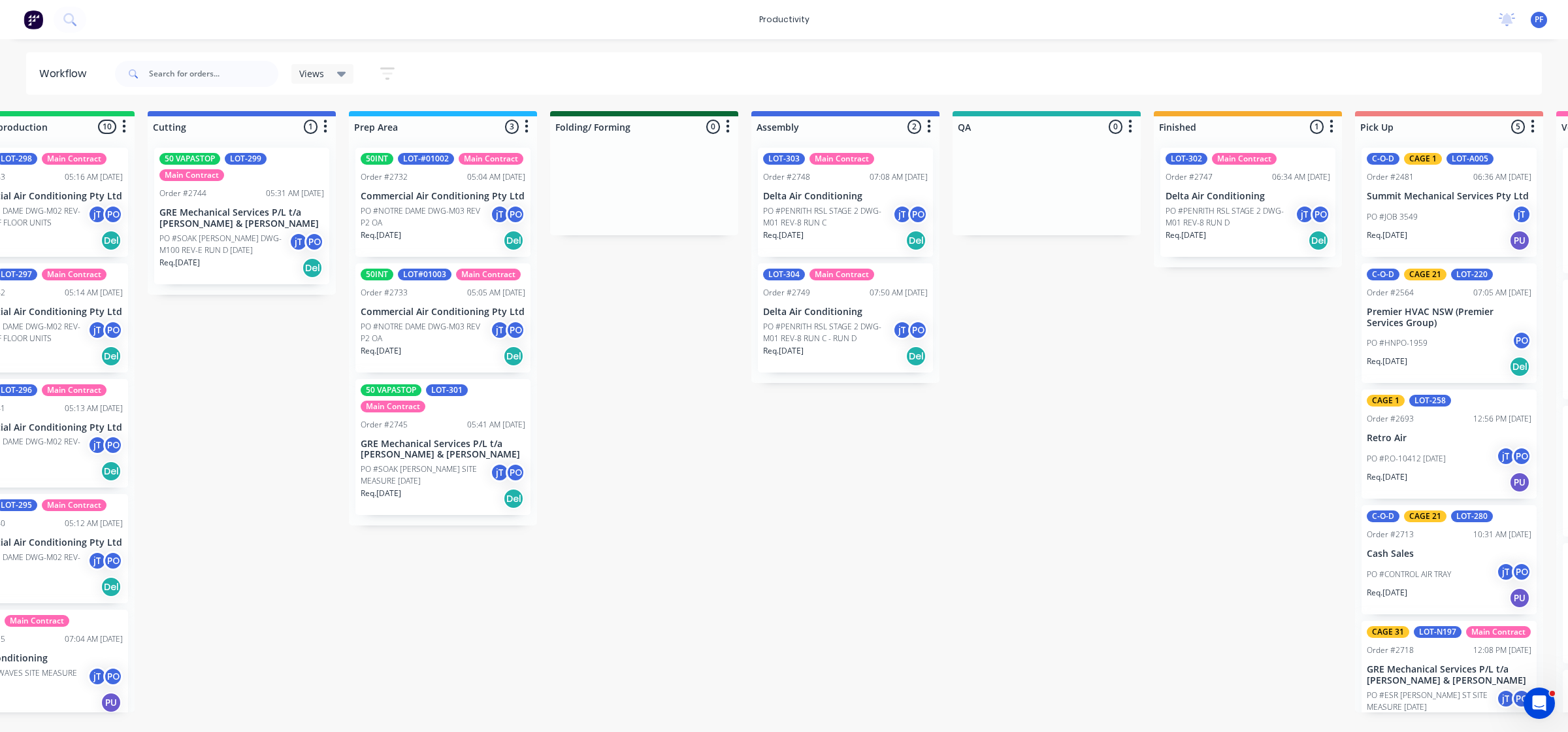
click at [1217, 225] on p "PO #PENRITH RSL STAGE 2 DWG-M01 REV-8 RUN D" at bounding box center [1230, 216] width 129 height 24
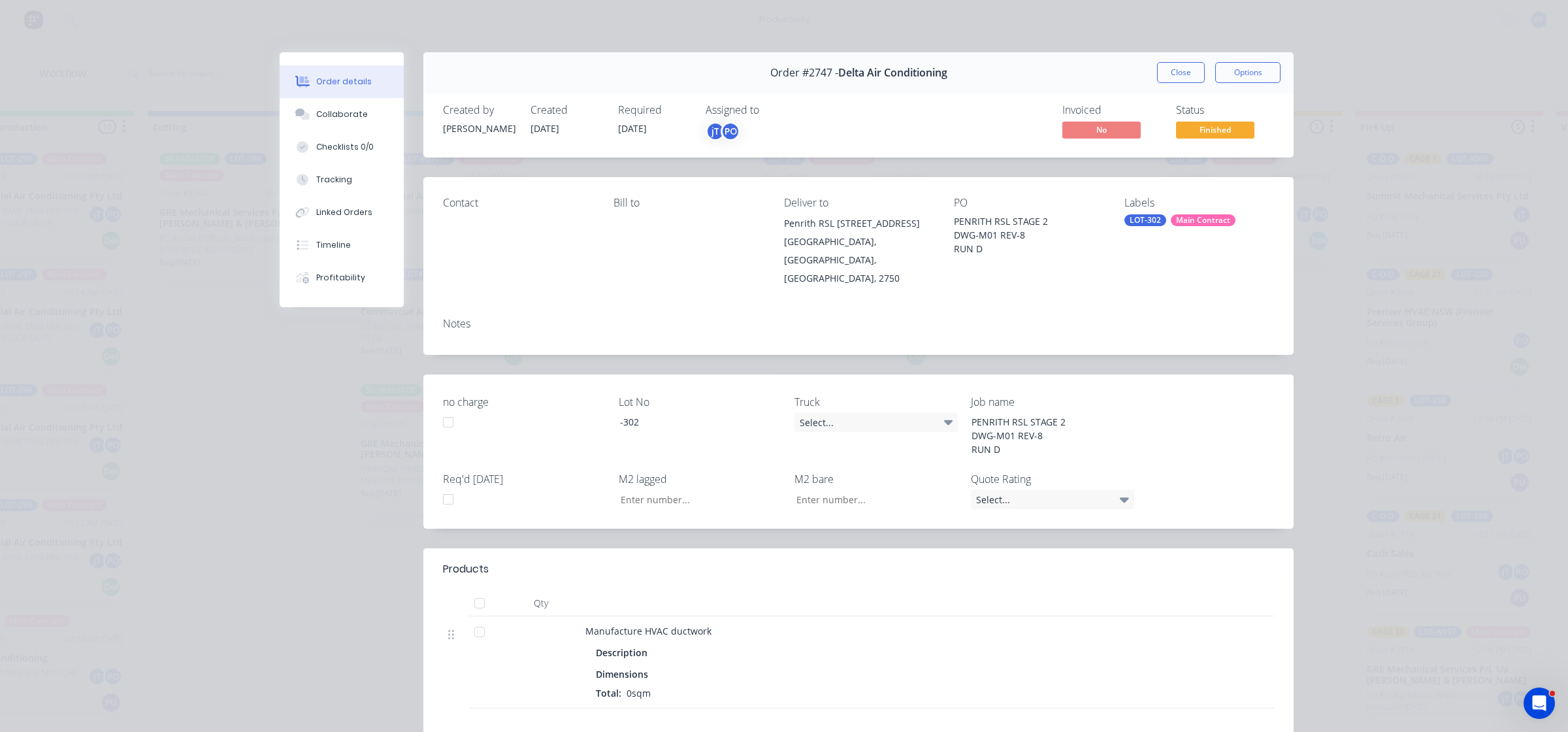
click at [1134, 217] on div "LOT-302" at bounding box center [1145, 220] width 42 height 11
drag, startPoint x: 1134, startPoint y: 337, endPoint x: 1147, endPoint y: 337, distance: 13.0
click at [1134, 337] on div at bounding box center [1142, 334] width 26 height 26
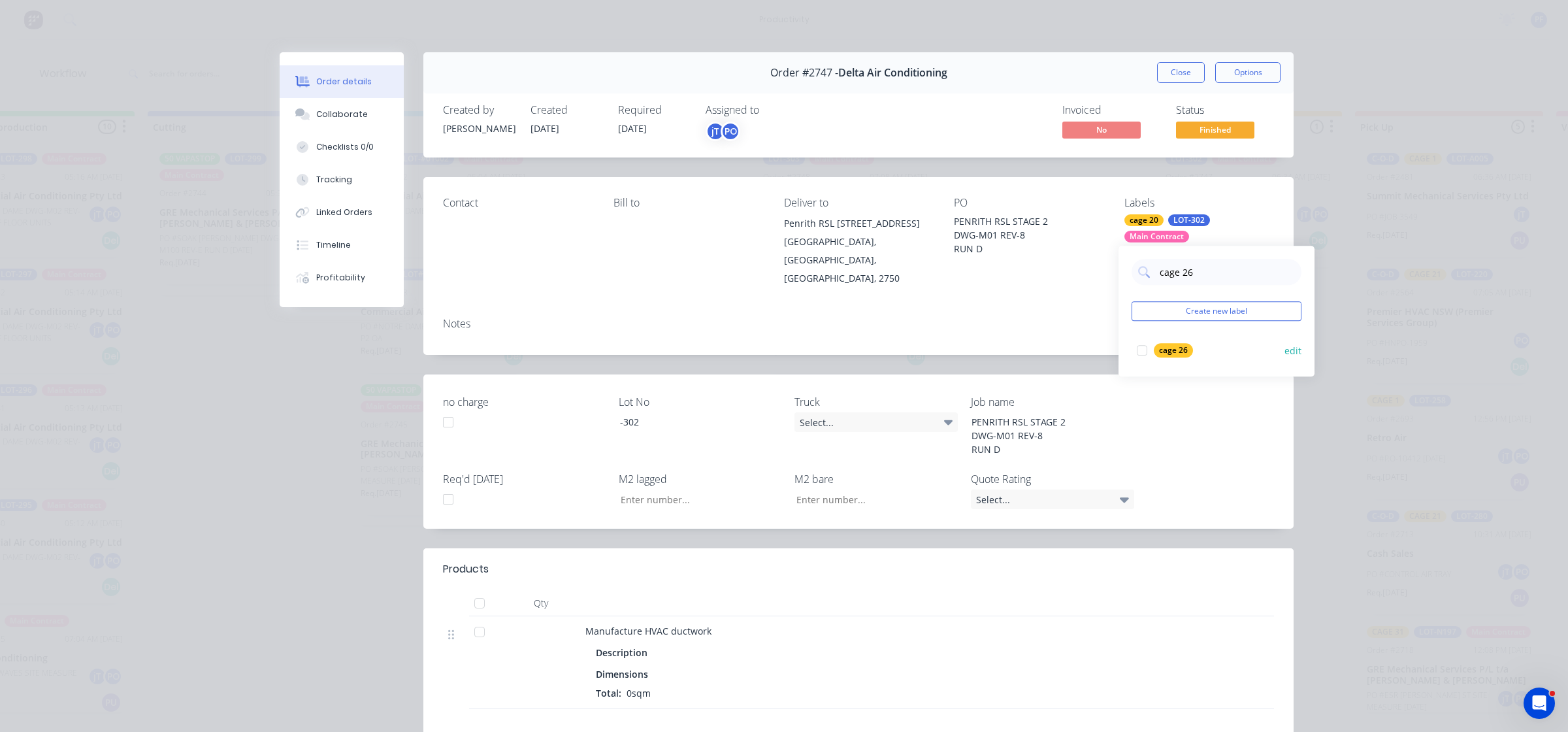
click at [1145, 353] on div at bounding box center [1142, 350] width 26 height 26
type input "cage 19"
drag, startPoint x: 1138, startPoint y: 351, endPoint x: 1078, endPoint y: 318, distance: 68.5
click at [1138, 351] on div at bounding box center [1142, 350] width 26 height 26
click at [1071, 318] on div "Notes" at bounding box center [858, 324] width 831 height 12
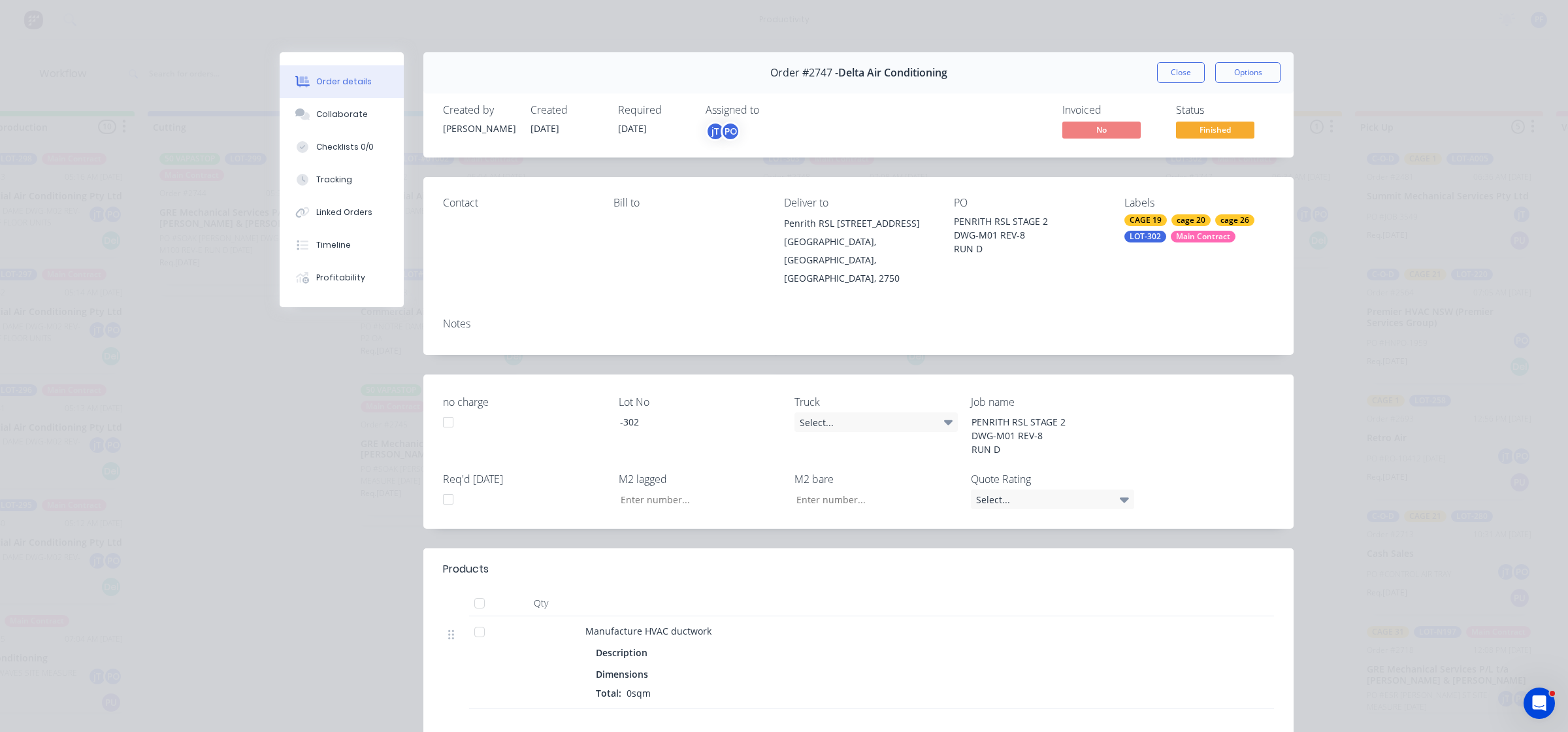
click at [1183, 79] on button "Close" at bounding box center [1181, 73] width 47 height 21
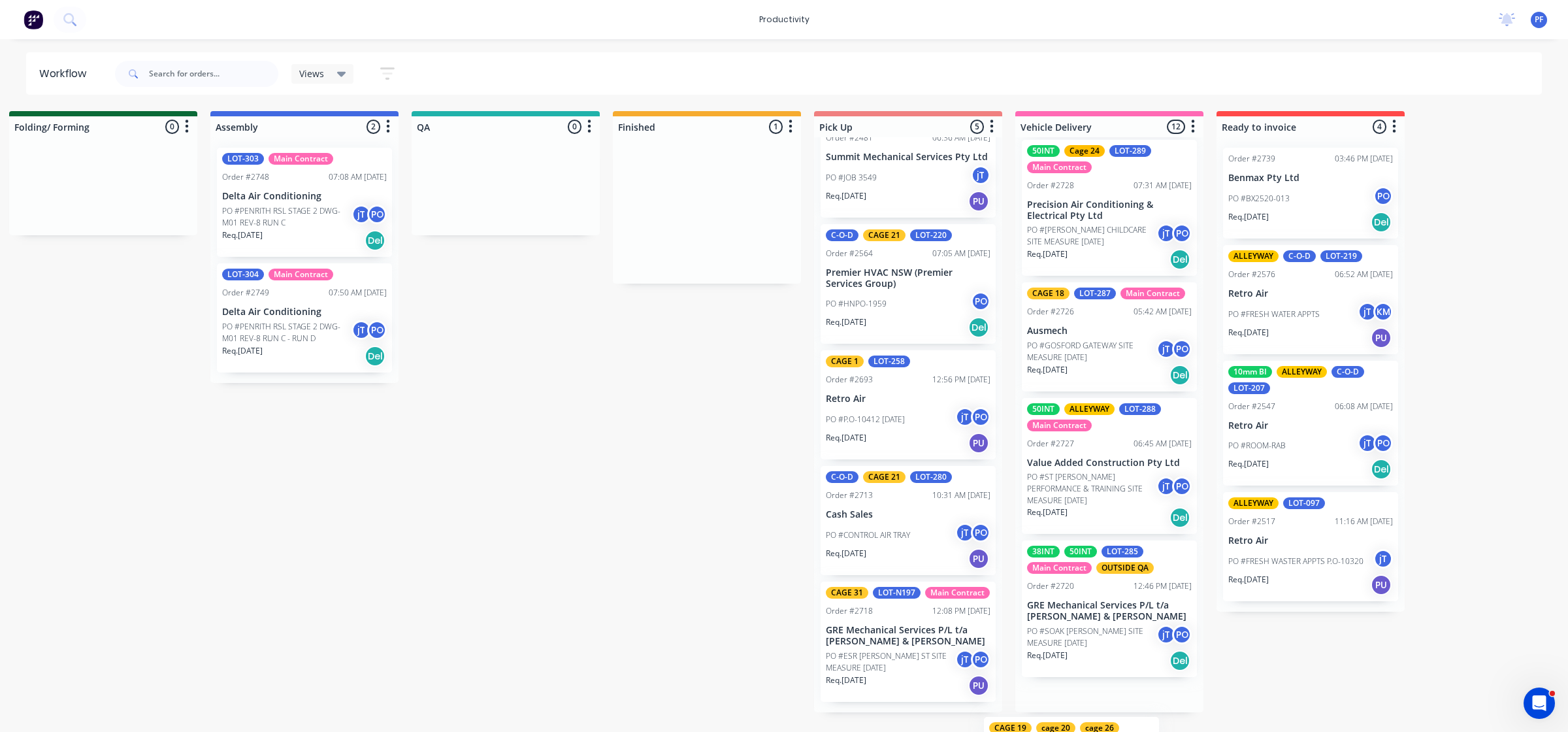
scroll to position [1096, 0]
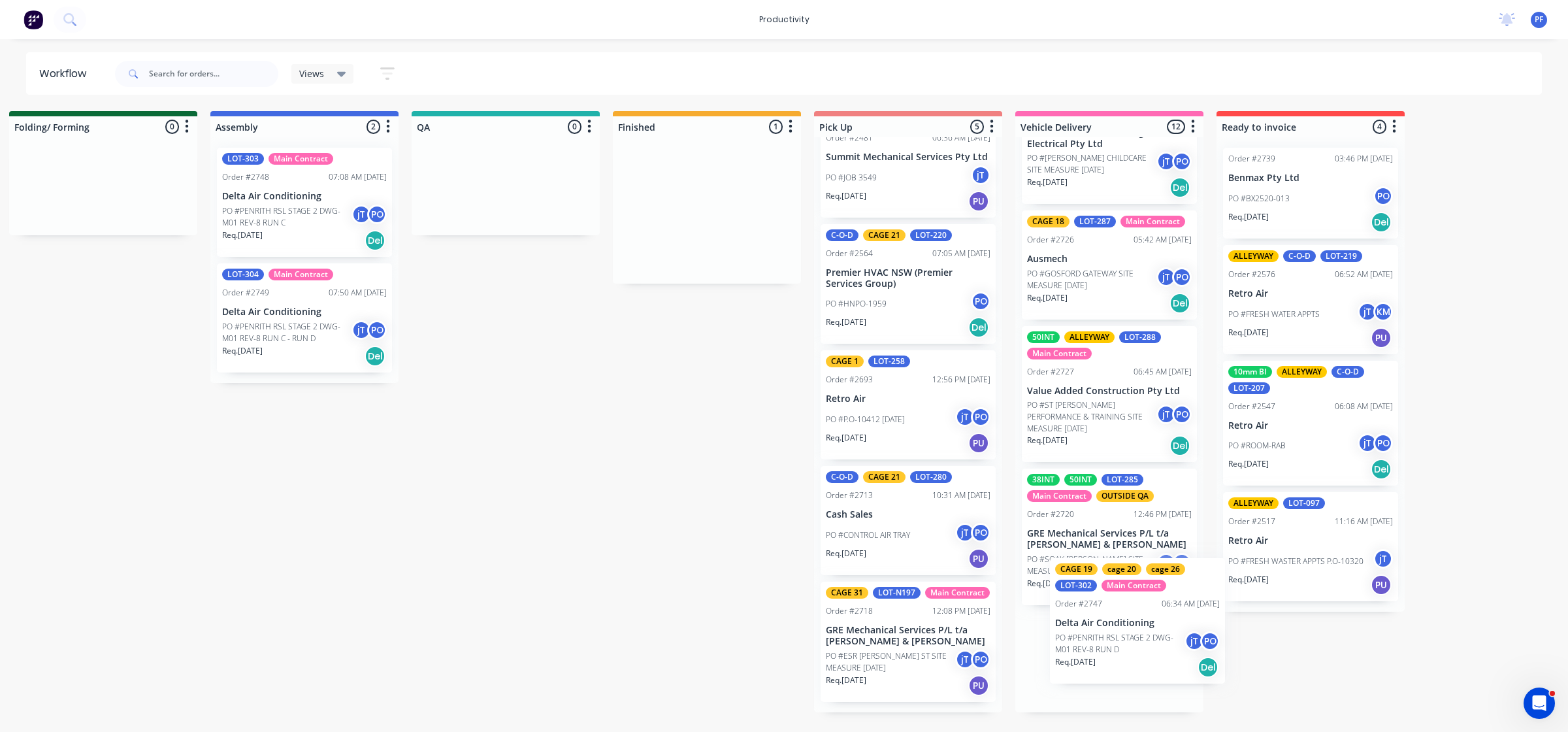
drag, startPoint x: 1239, startPoint y: 208, endPoint x: 1128, endPoint y: 624, distance: 430.6
click at [1128, 624] on div "Submitted 33 Order #240 06:57 AM [DATE] Retro Air PO #Freshwater Apts PO Req. […" at bounding box center [445, 412] width 2558 height 601
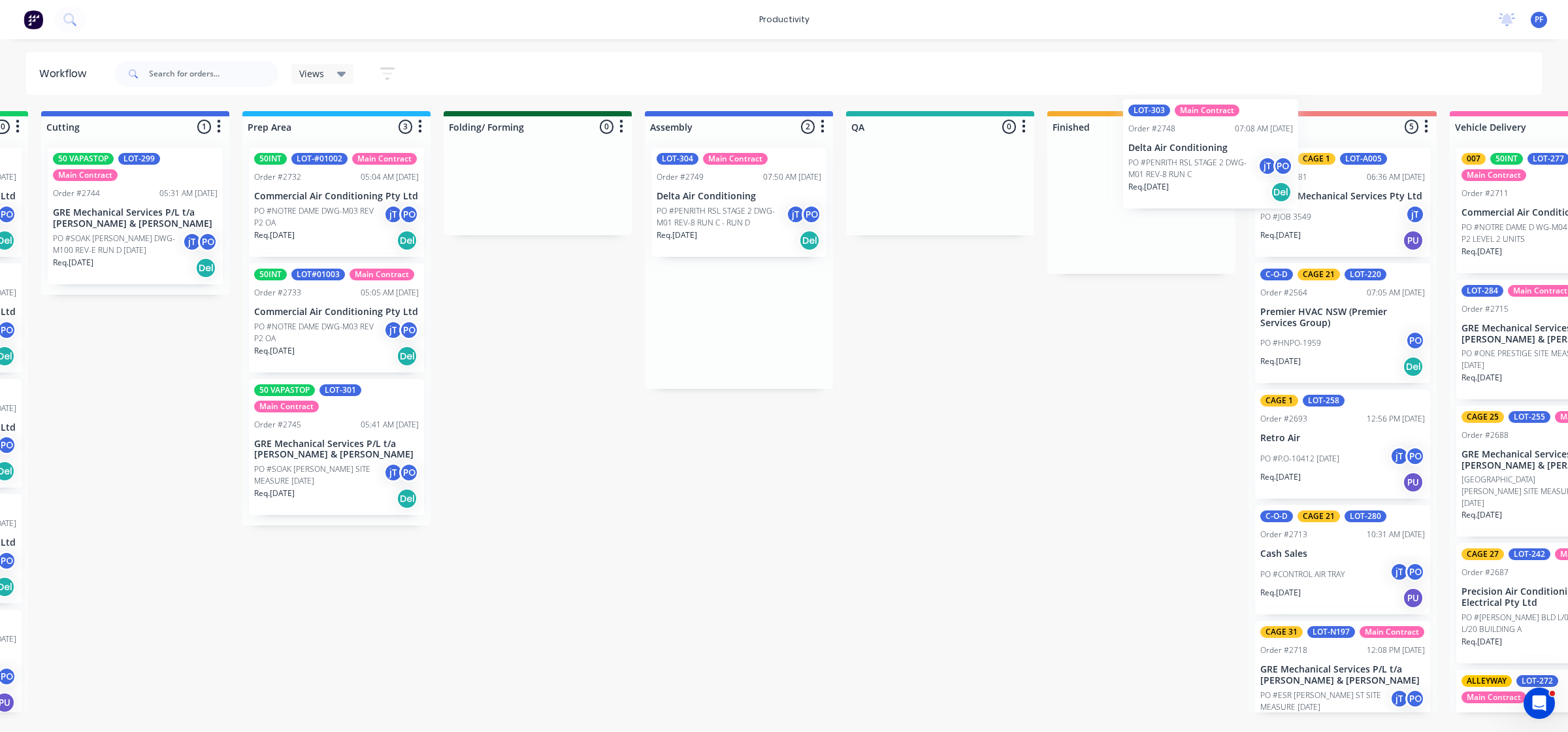
scroll to position [0, 406]
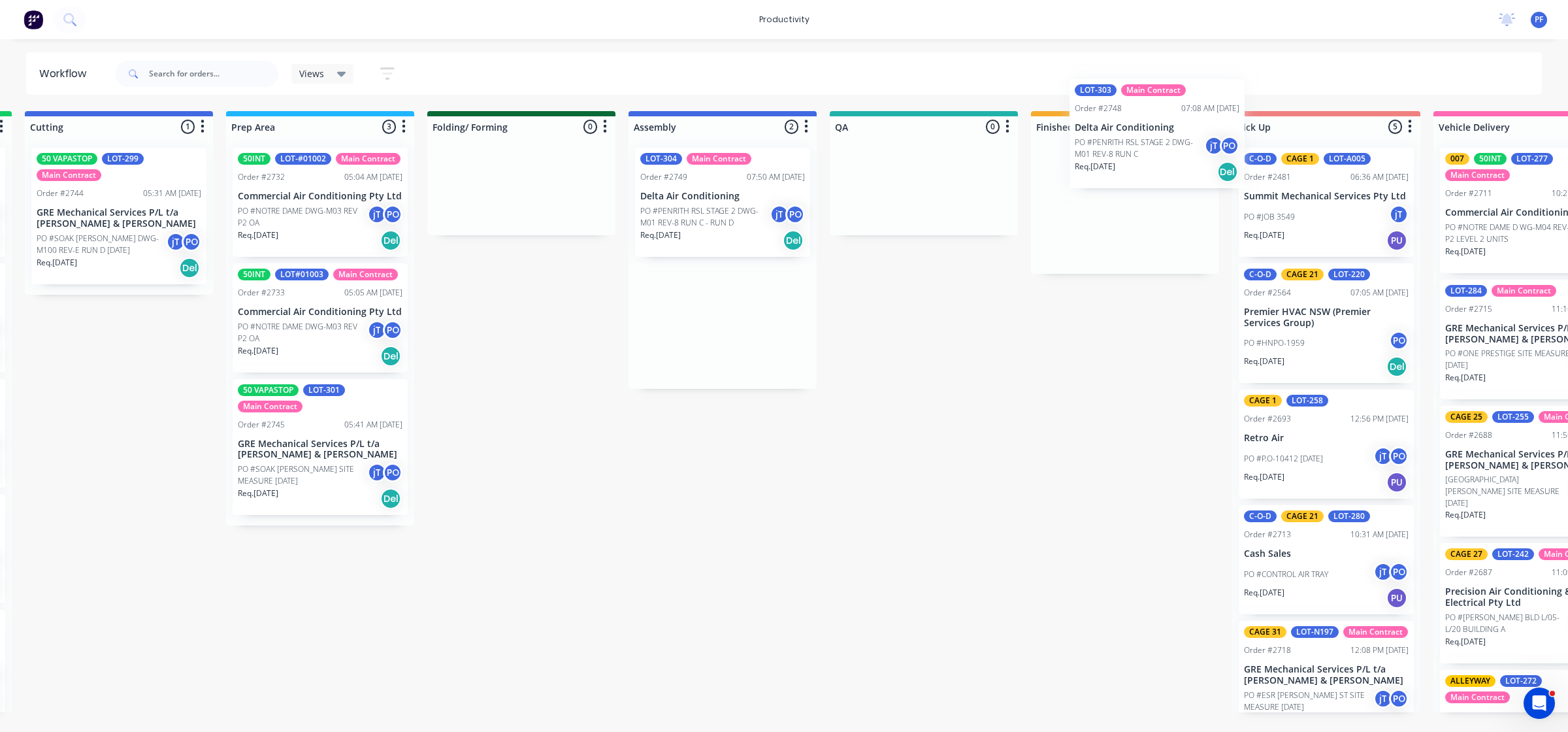
drag, startPoint x: 1091, startPoint y: 219, endPoint x: 1121, endPoint y: 158, distance: 68.0
click at [1125, 155] on div "Submitted 33 Order #240 06:57 AM [DATE] Retro Air PO #Freshwater Apts PO Req. […" at bounding box center [863, 412] width 2558 height 601
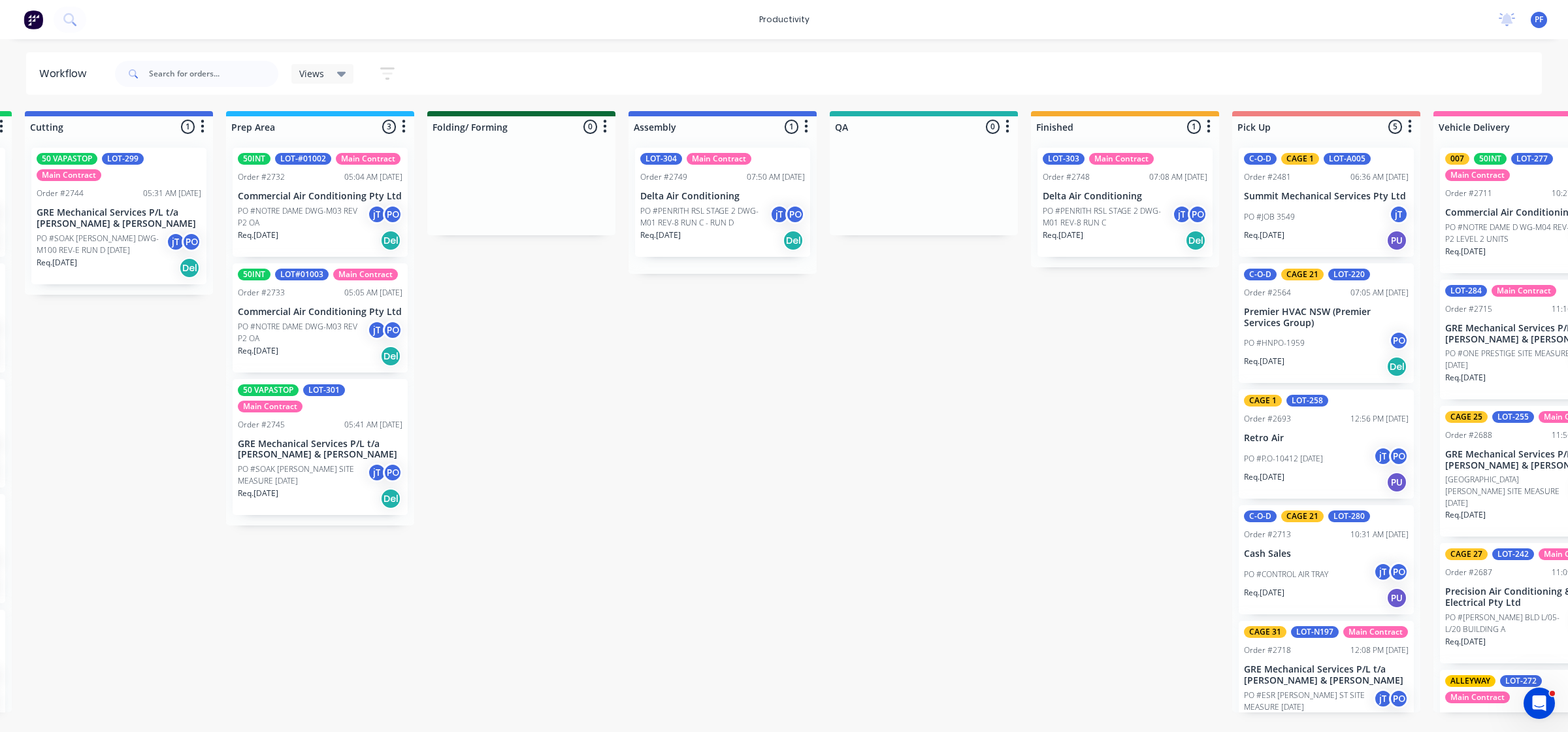
click at [1137, 219] on p "PO #PENRITH RSL STAGE 2 DWG-M01 REV-8 RUN C" at bounding box center [1107, 216] width 129 height 24
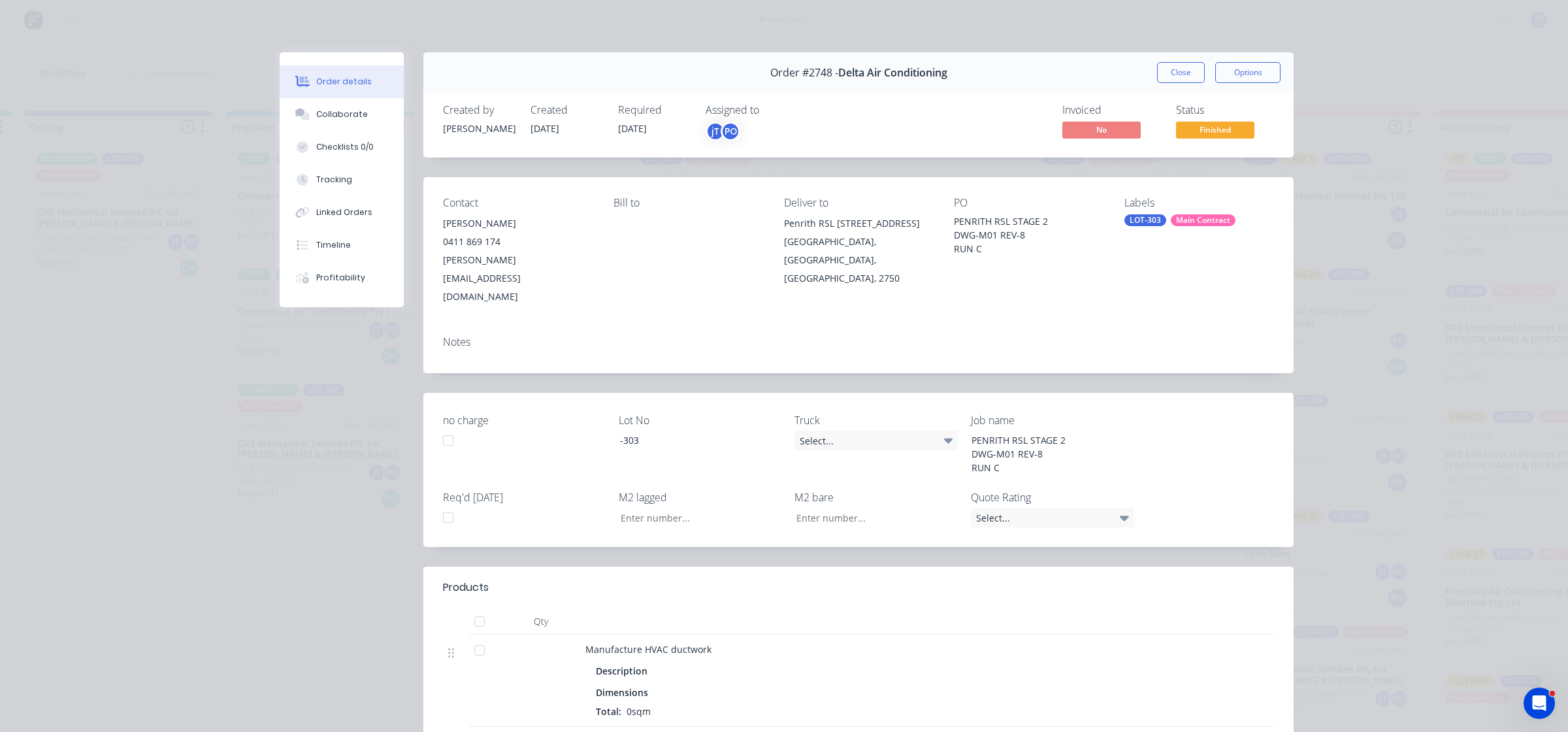
click at [1141, 219] on div "LOT-303" at bounding box center [1145, 220] width 42 height 11
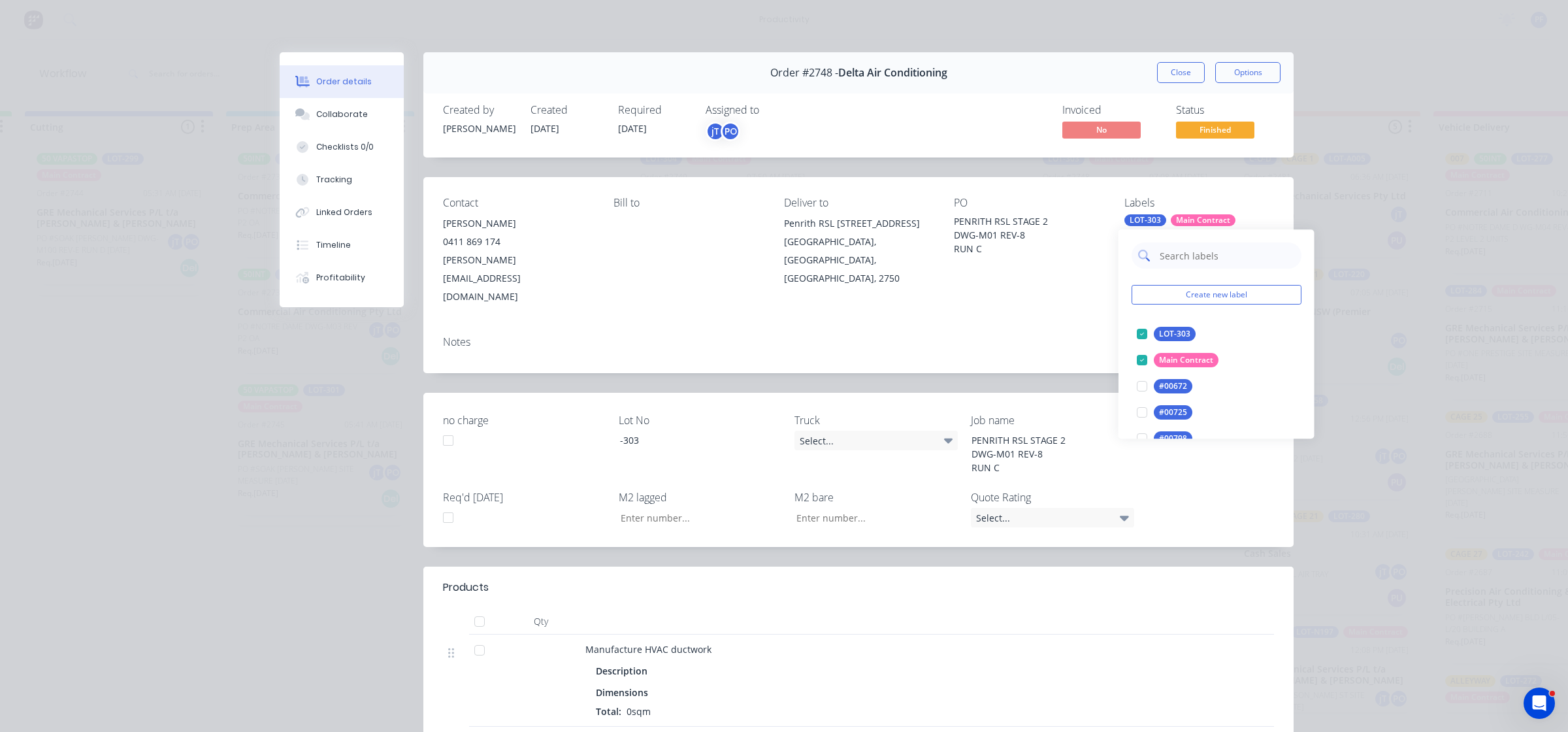
click at [1193, 253] on input "text" at bounding box center [1226, 256] width 136 height 26
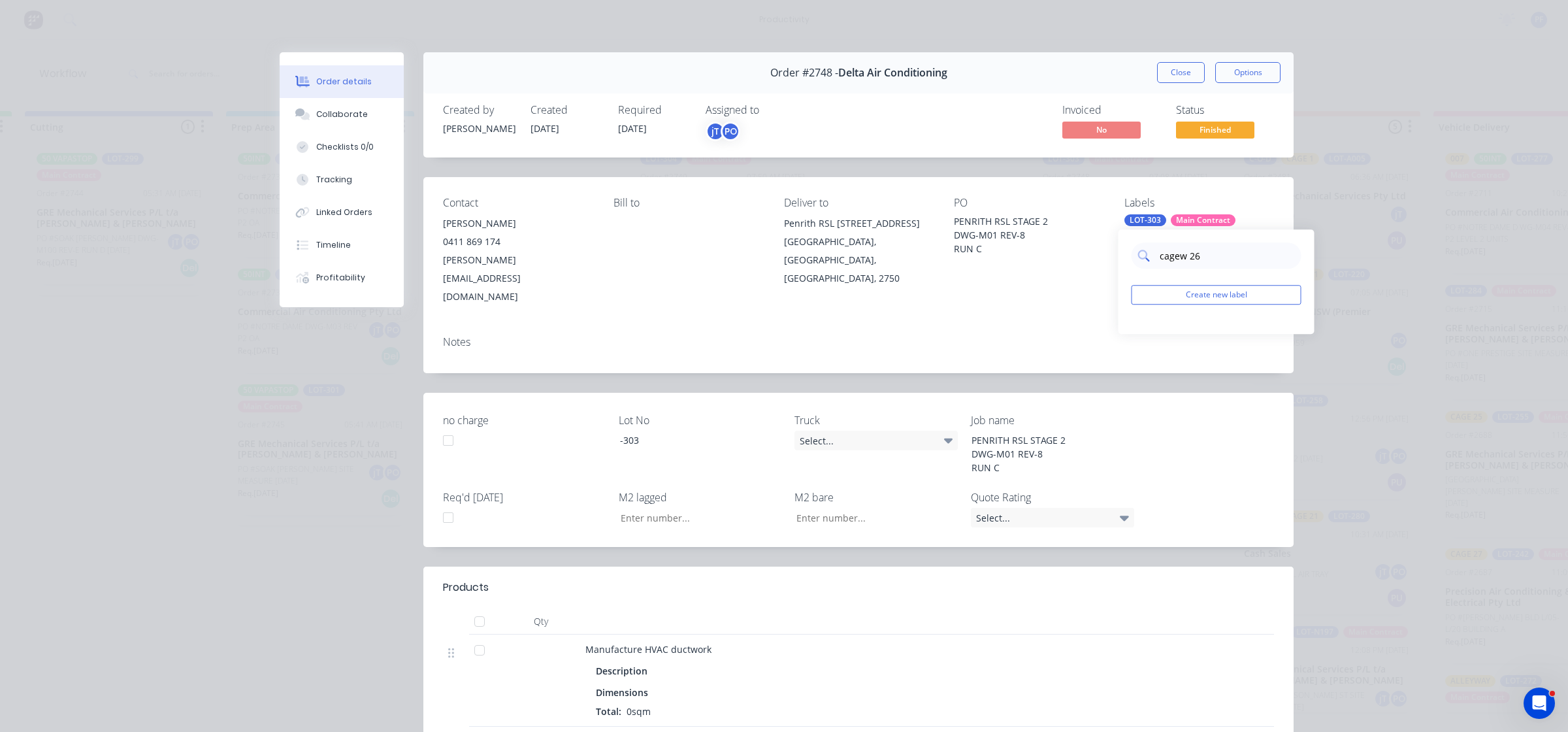
click at [1187, 259] on input "cagew 26" at bounding box center [1226, 256] width 136 height 26
drag, startPoint x: 1134, startPoint y: 338, endPoint x: 1190, endPoint y: 304, distance: 65.5
click at [1138, 337] on div at bounding box center [1142, 334] width 26 height 26
click at [1216, 276] on input "cage 26" at bounding box center [1226, 272] width 136 height 26
type input "cage 19"
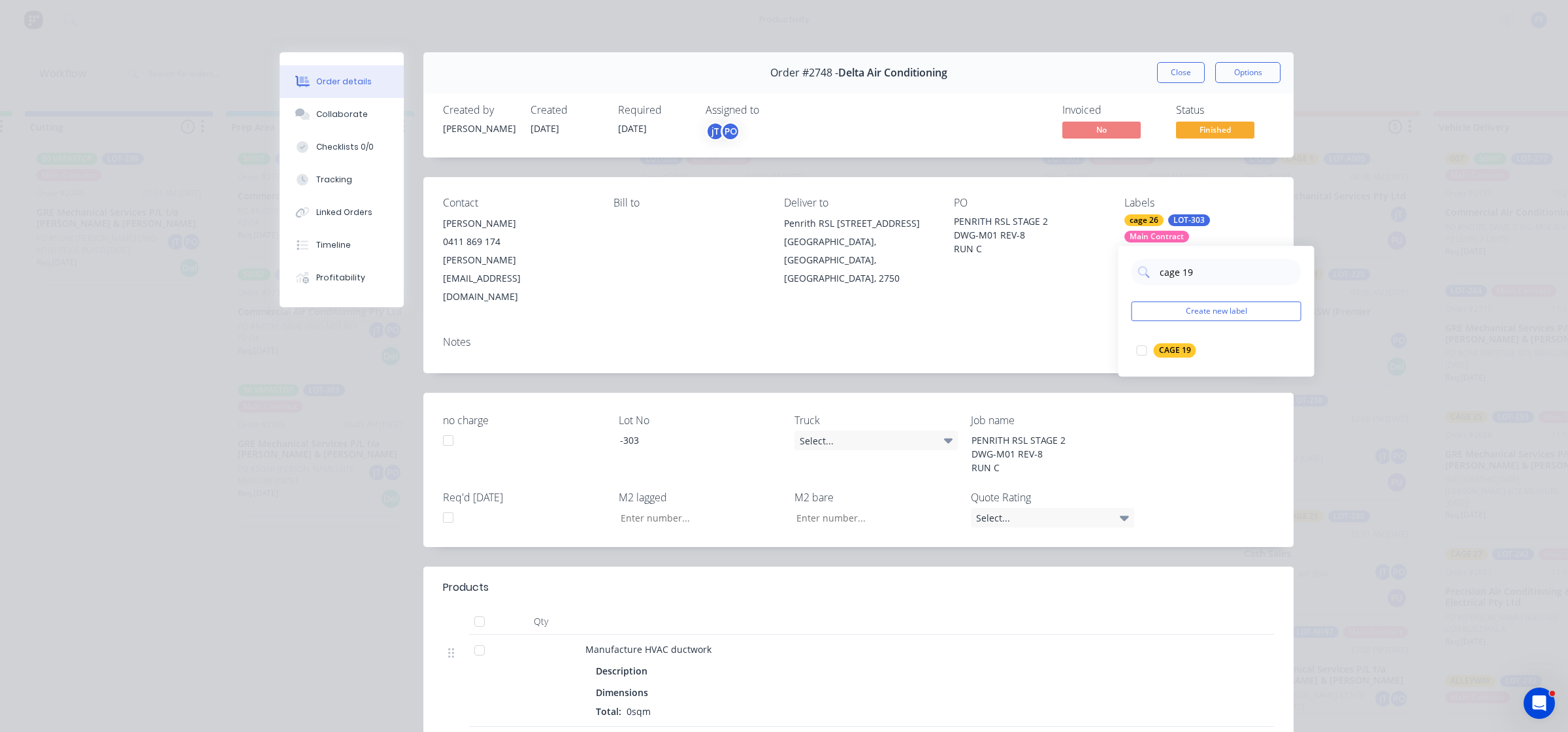
drag, startPoint x: 1141, startPoint y: 351, endPoint x: 1108, endPoint y: 315, distance: 48.8
click at [1141, 351] on div at bounding box center [1142, 350] width 26 height 26
click at [1071, 281] on div "Contact [PERSON_NAME] 0411 869 174 [PERSON_NAME][EMAIL_ADDRESS][DOMAIN_NAME] [P…" at bounding box center [858, 252] width 870 height 149
click at [1187, 75] on button "Close" at bounding box center [1181, 73] width 47 height 21
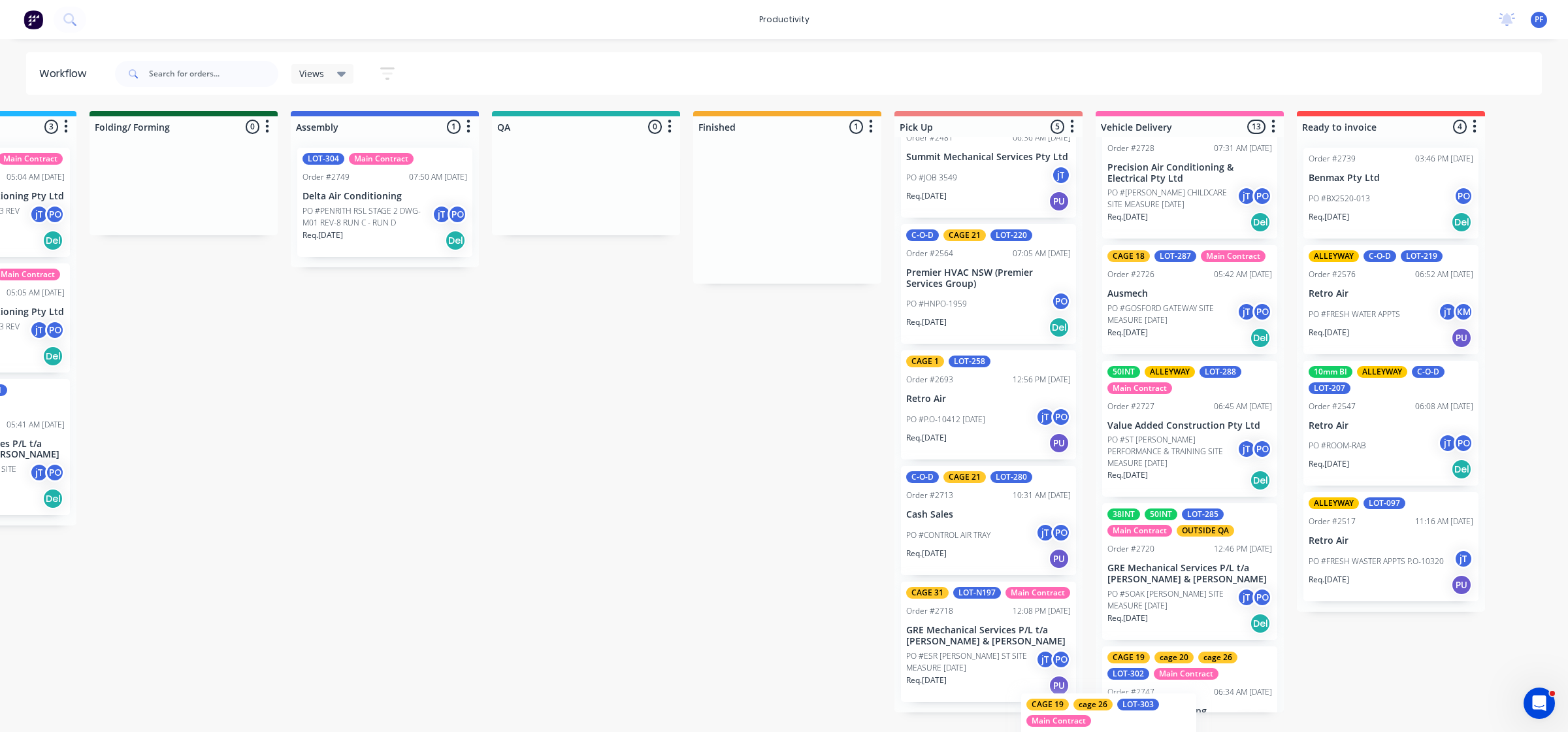
scroll to position [1223, 0]
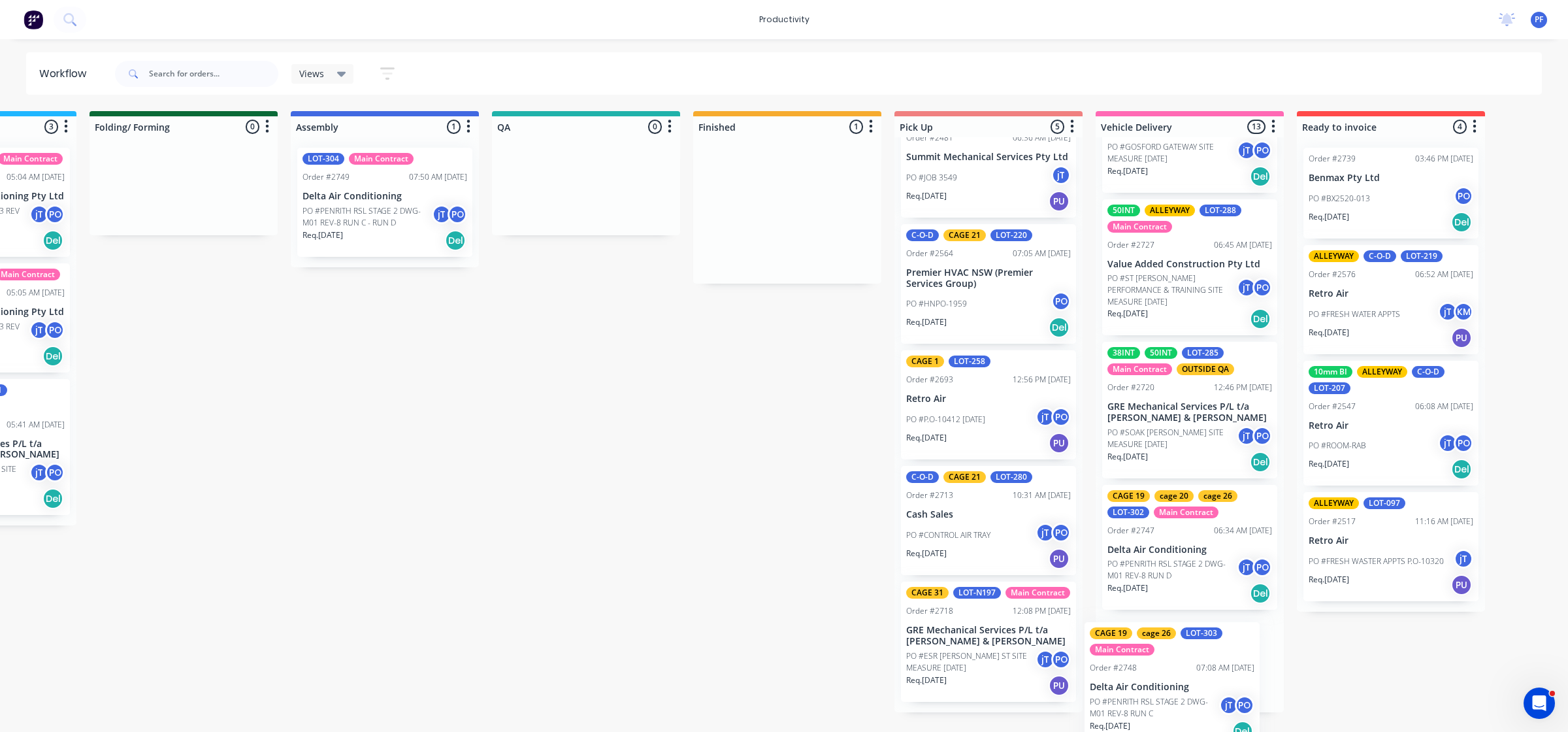
drag, startPoint x: 1067, startPoint y: 234, endPoint x: 1138, endPoint y: 711, distance: 482.3
click at [1138, 711] on div "Submitted 33 Order #240 06:57 AM [DATE] Retro Air PO #Freshwater Apts PO Req. […" at bounding box center [526, 412] width 2558 height 601
